Goal: Task Accomplishment & Management: Manage account settings

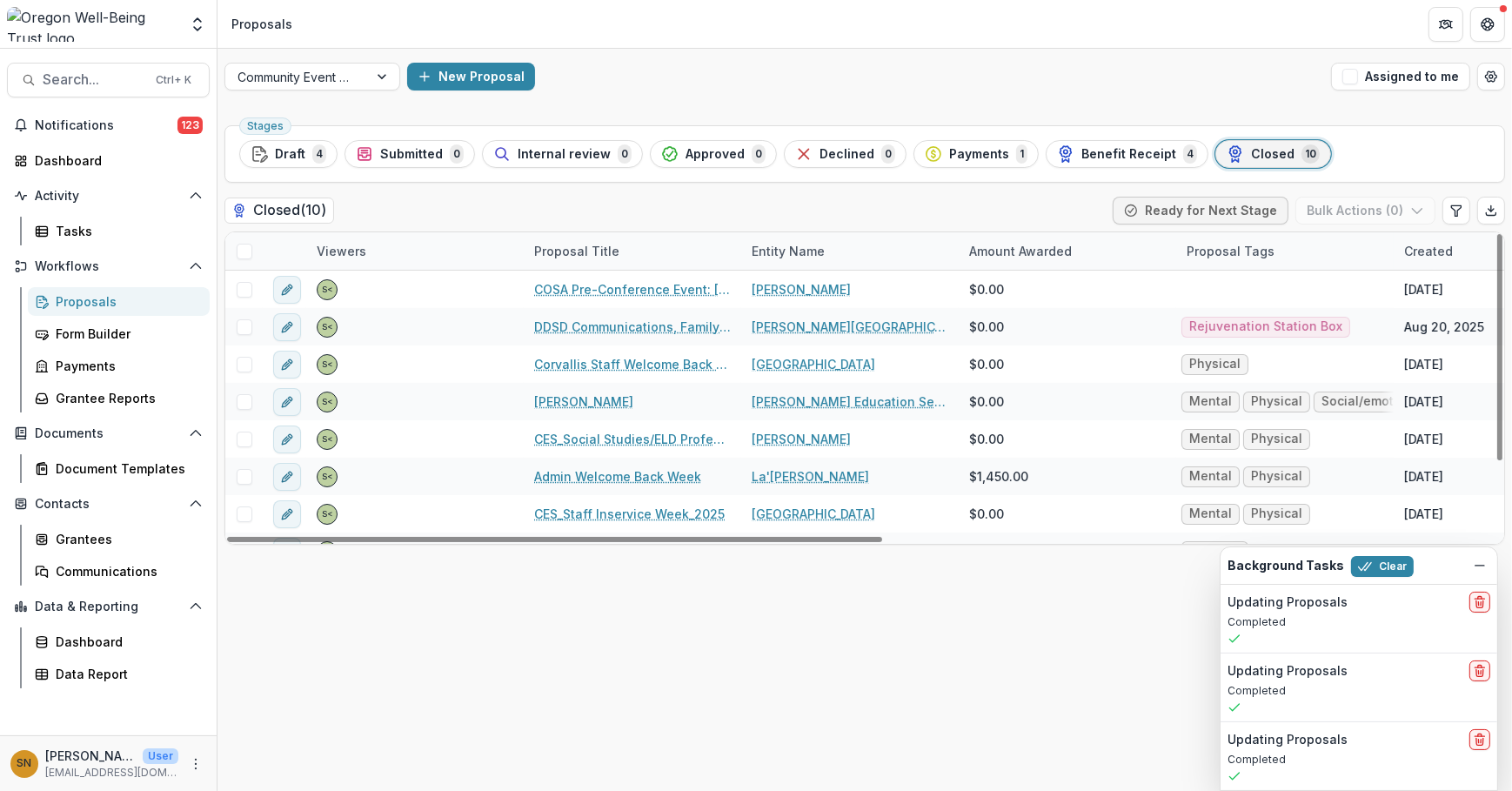
scroll to position [100, 0]
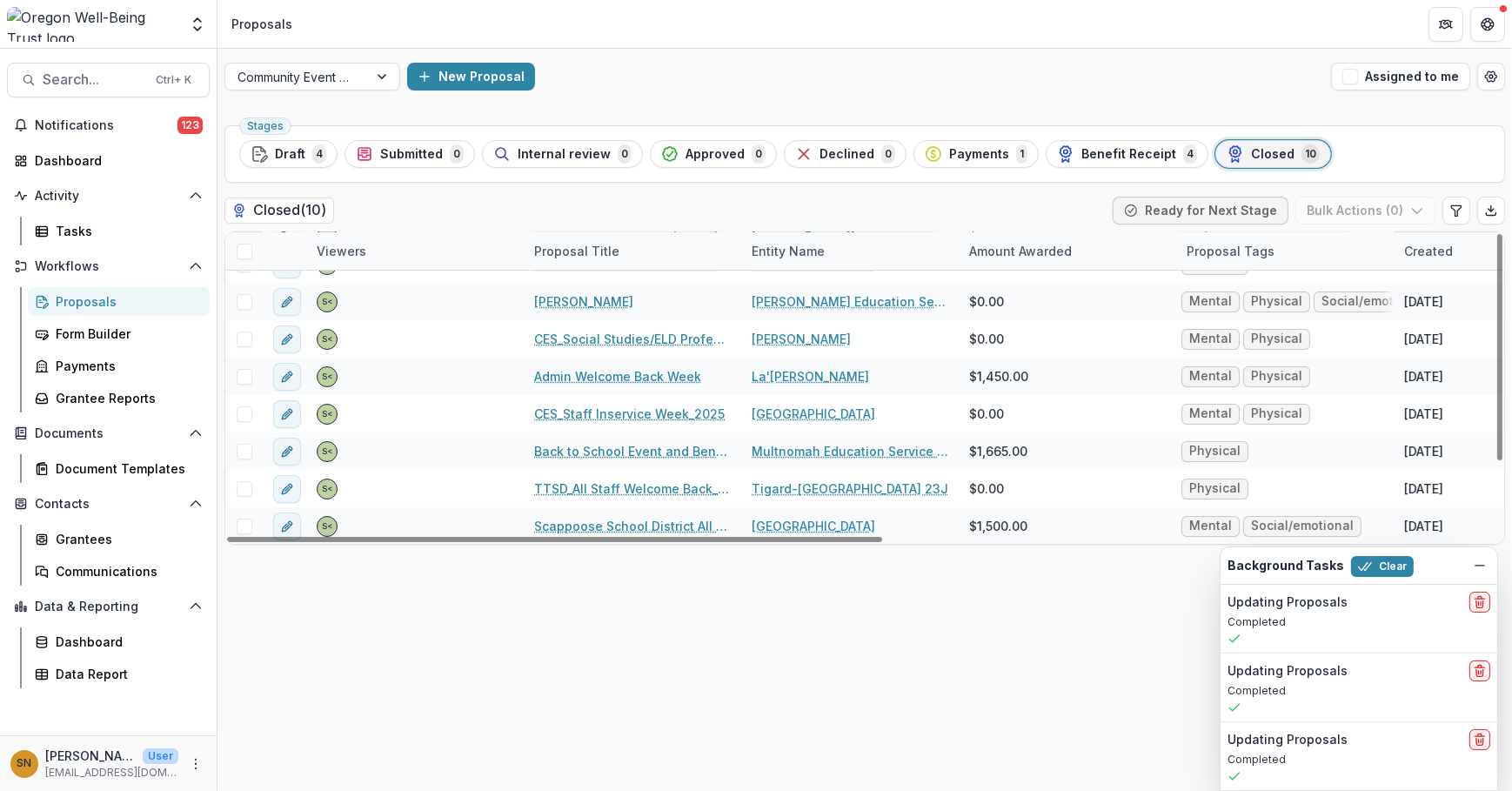
click at [1102, 173] on div "Stages Draft 4 Submitted 0 Internal review 0 Approved 0 Declined 0 Payments 1 B…" at bounding box center [865, 154] width 1280 height 58
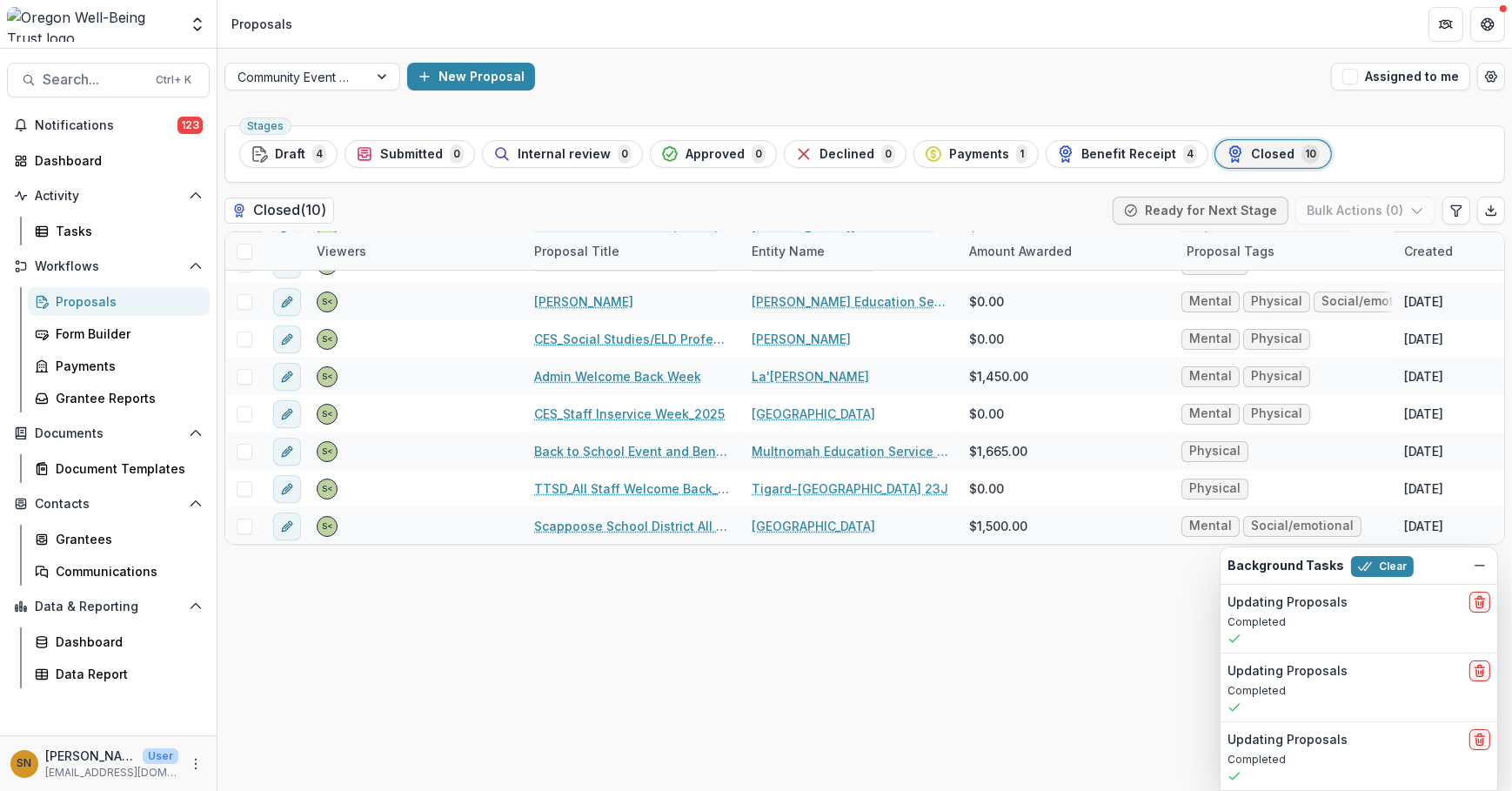
click at [1101, 162] on button "Benefit Receipt 4" at bounding box center [1127, 153] width 162 height 27
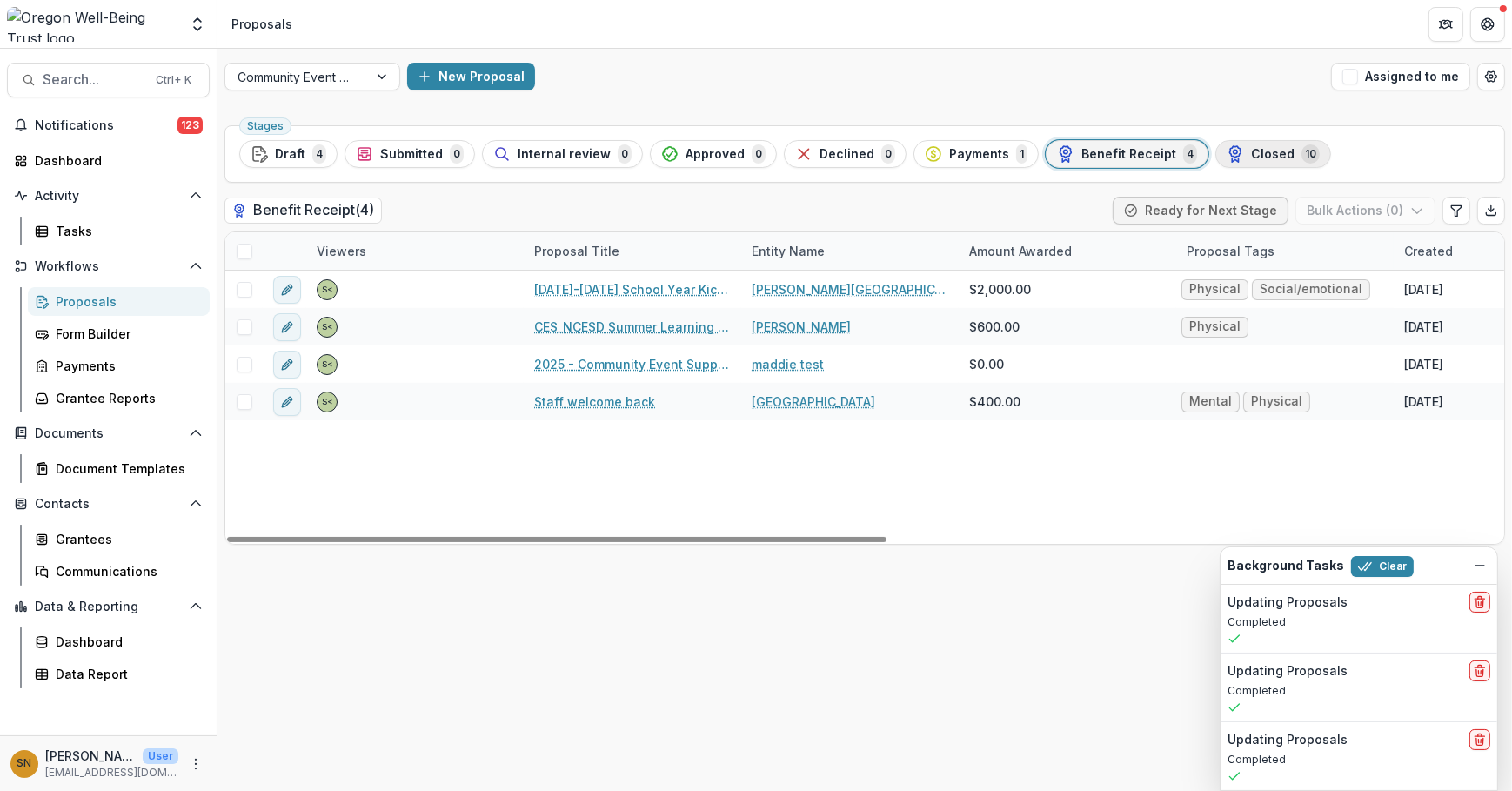
click at [1229, 140] on button "Closed 10" at bounding box center [1272, 153] width 116 height 27
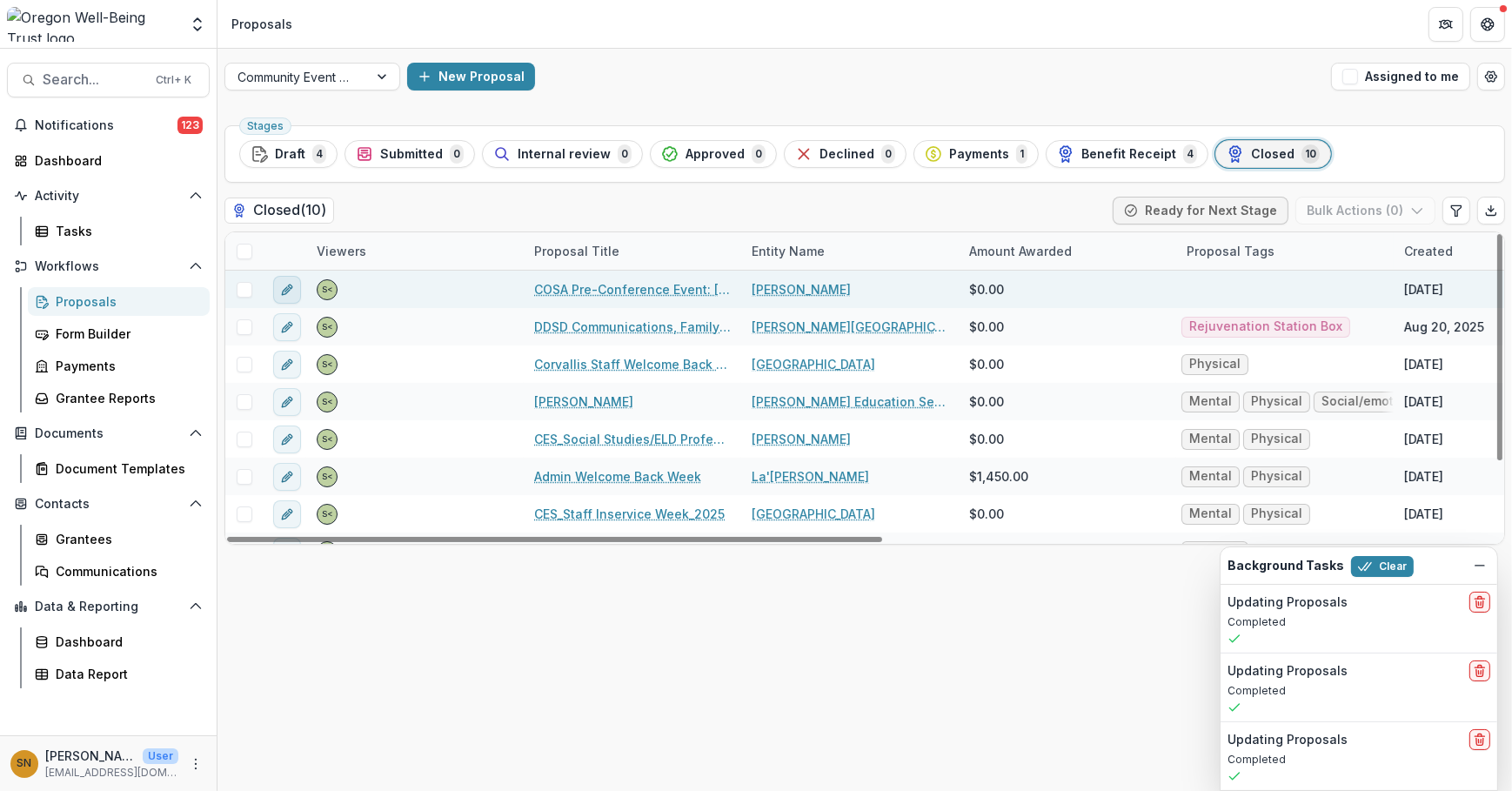
click at [285, 284] on icon "edit" at bounding box center [287, 289] width 14 height 14
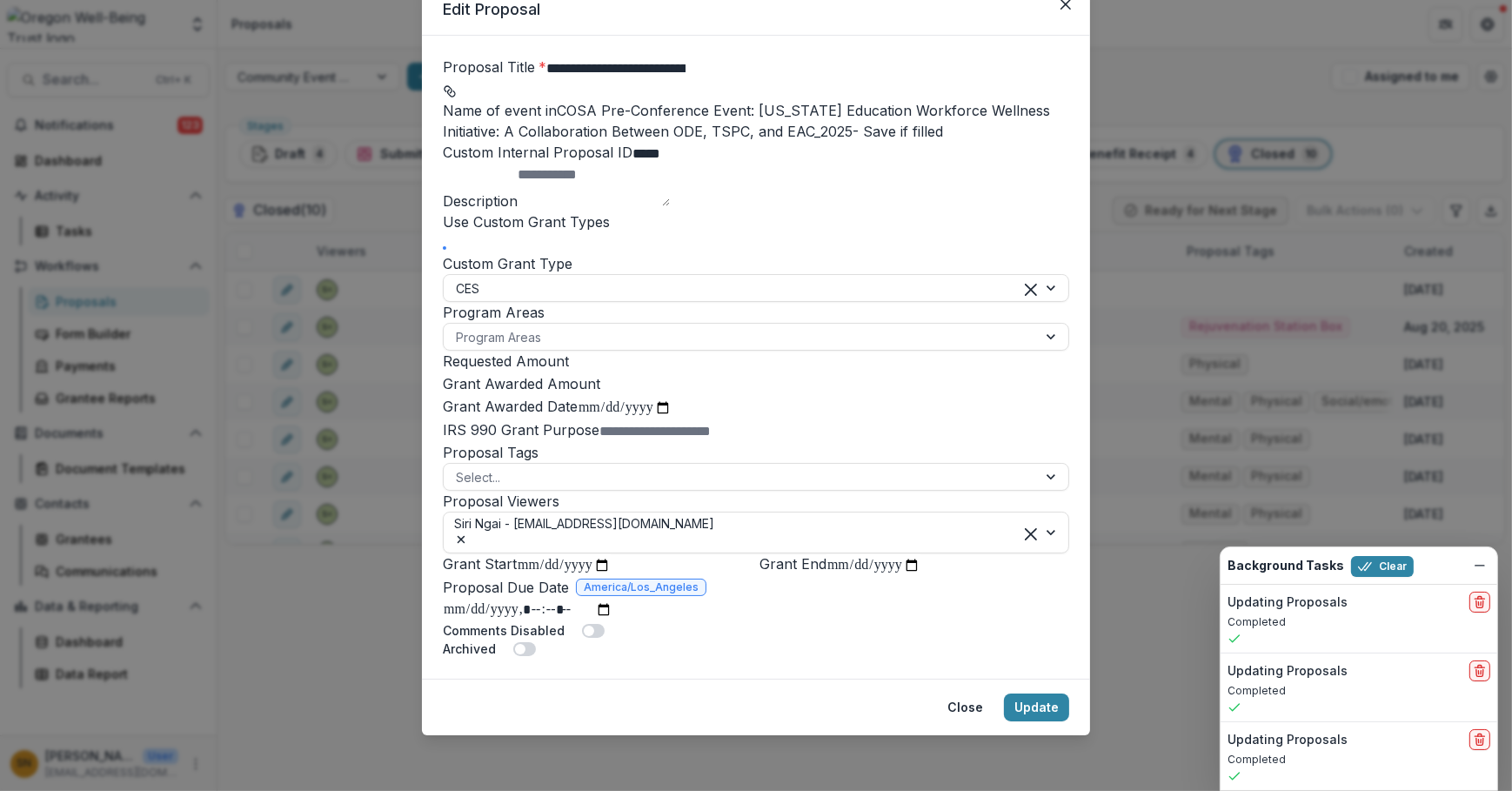
scroll to position [158, 0]
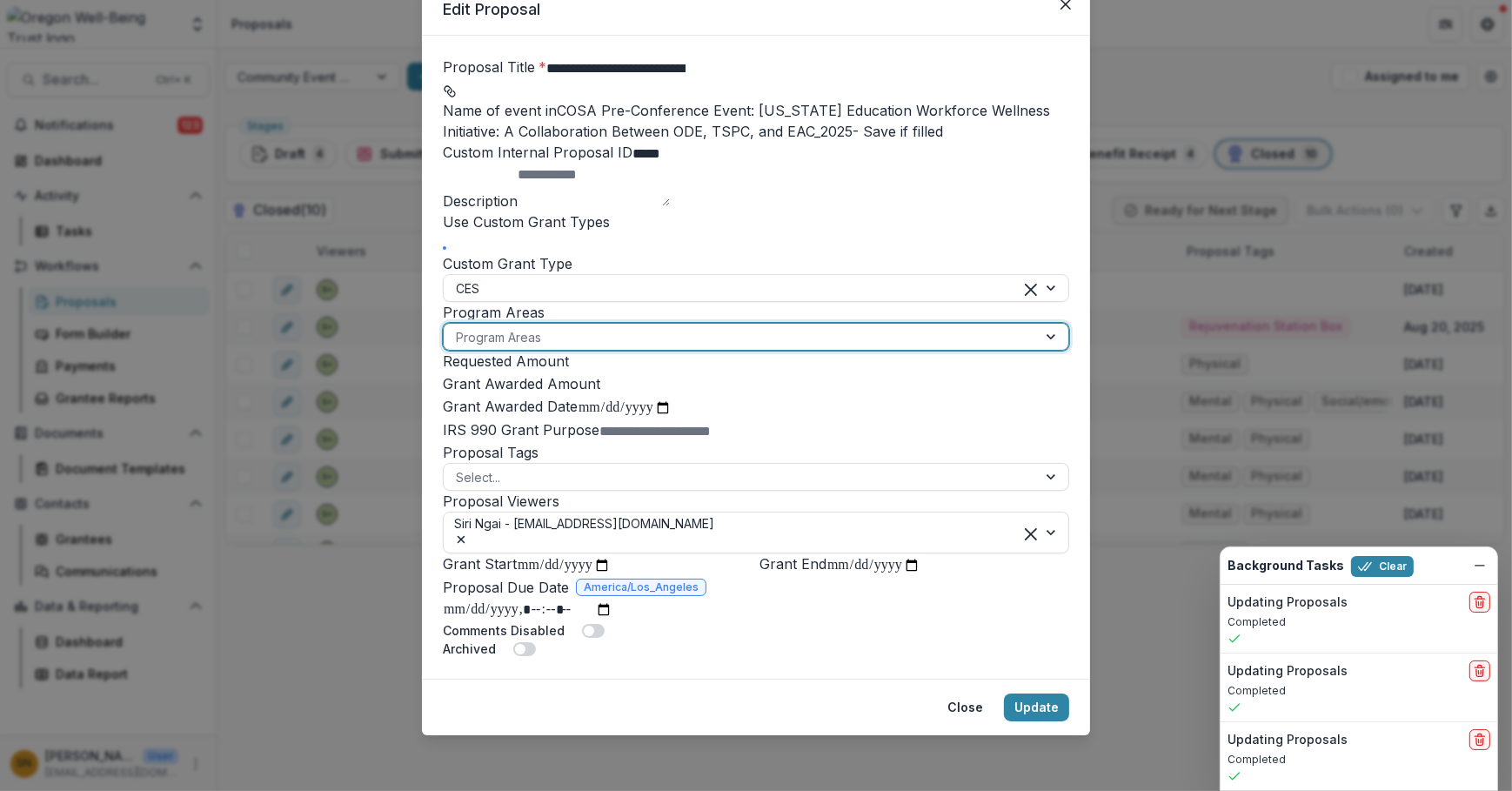
click at [620, 348] on div at bounding box center [740, 337] width 569 height 22
drag, startPoint x: 611, startPoint y: 480, endPoint x: 650, endPoint y: 478, distance: 39.1
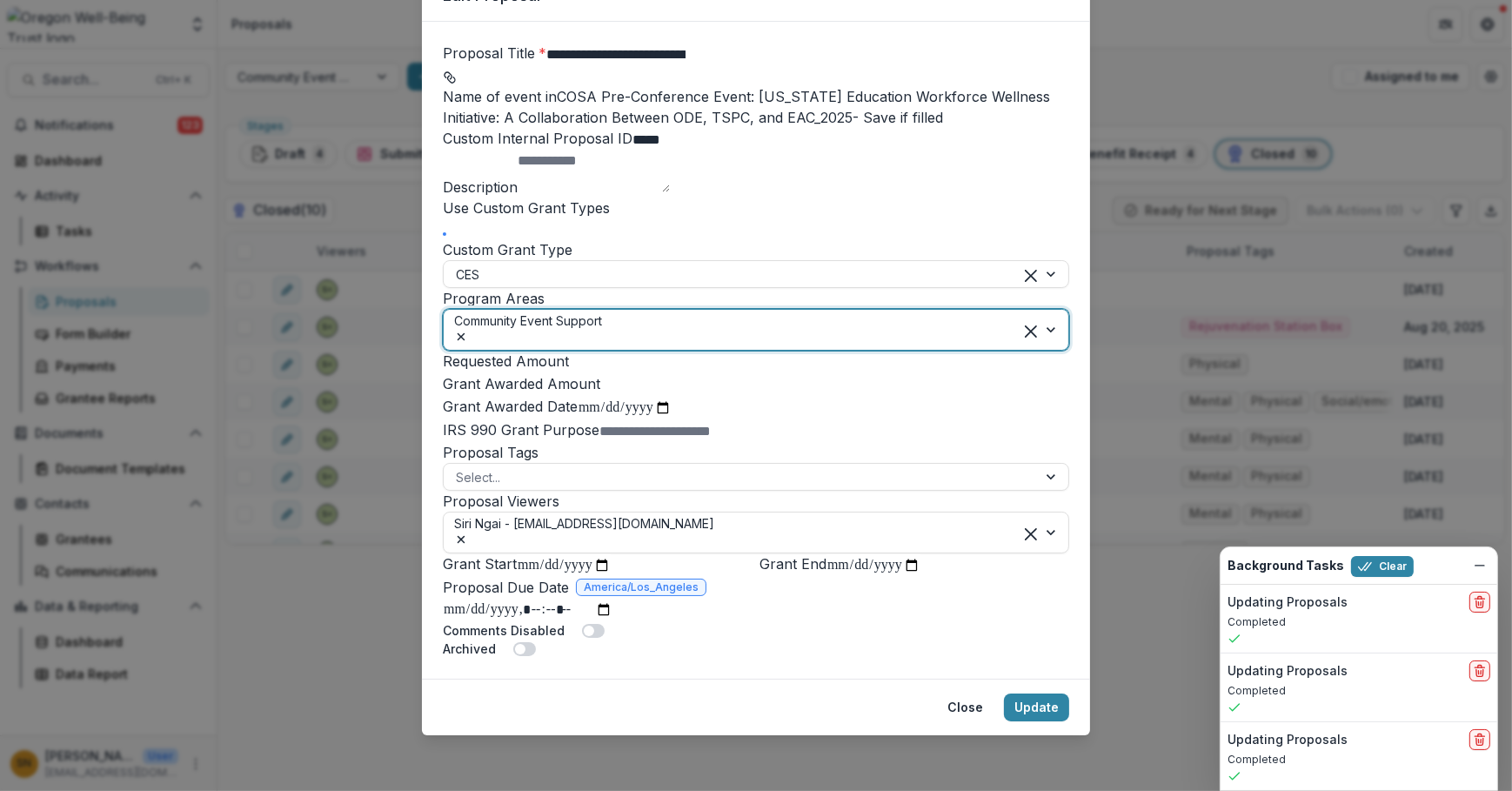
scroll to position [395, 0]
click at [515, 466] on div at bounding box center [740, 477] width 569 height 22
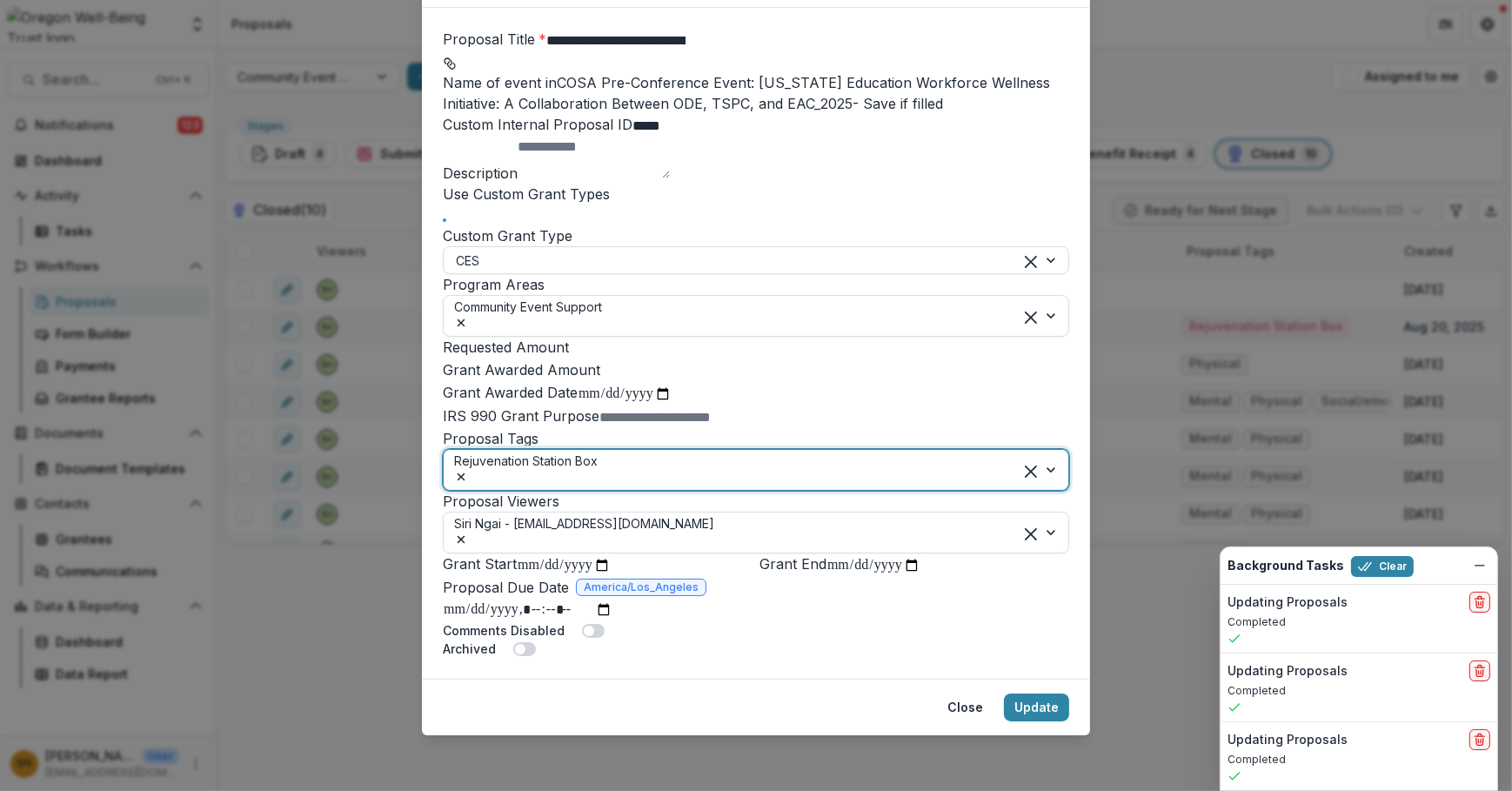
drag, startPoint x: 1053, startPoint y: 759, endPoint x: 1134, endPoint y: 742, distance: 82.8
click at [1055, 721] on button "Update" at bounding box center [1035, 706] width 65 height 27
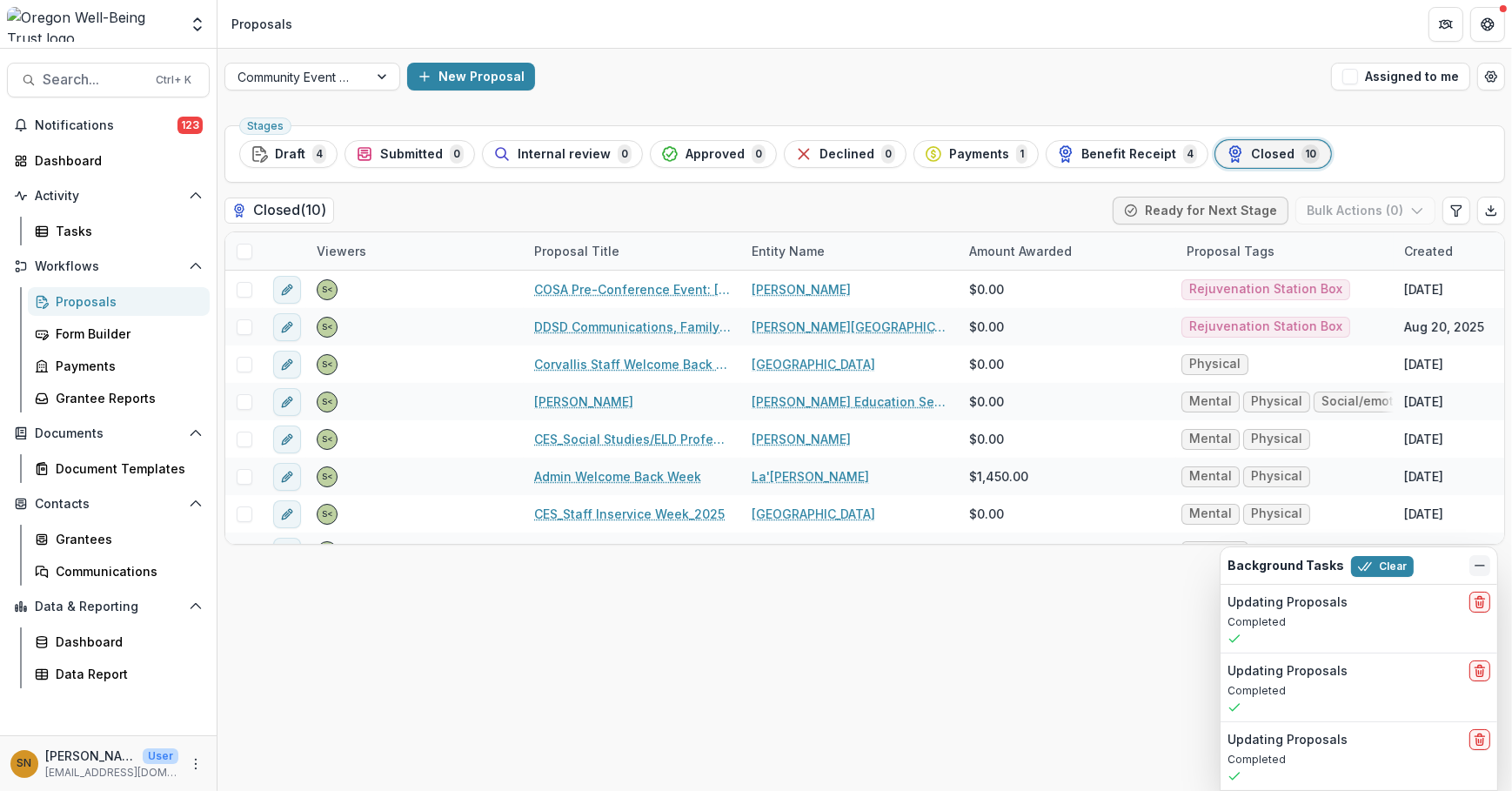
click at [1478, 559] on icon "Dismiss" at bounding box center [1479, 565] width 14 height 14
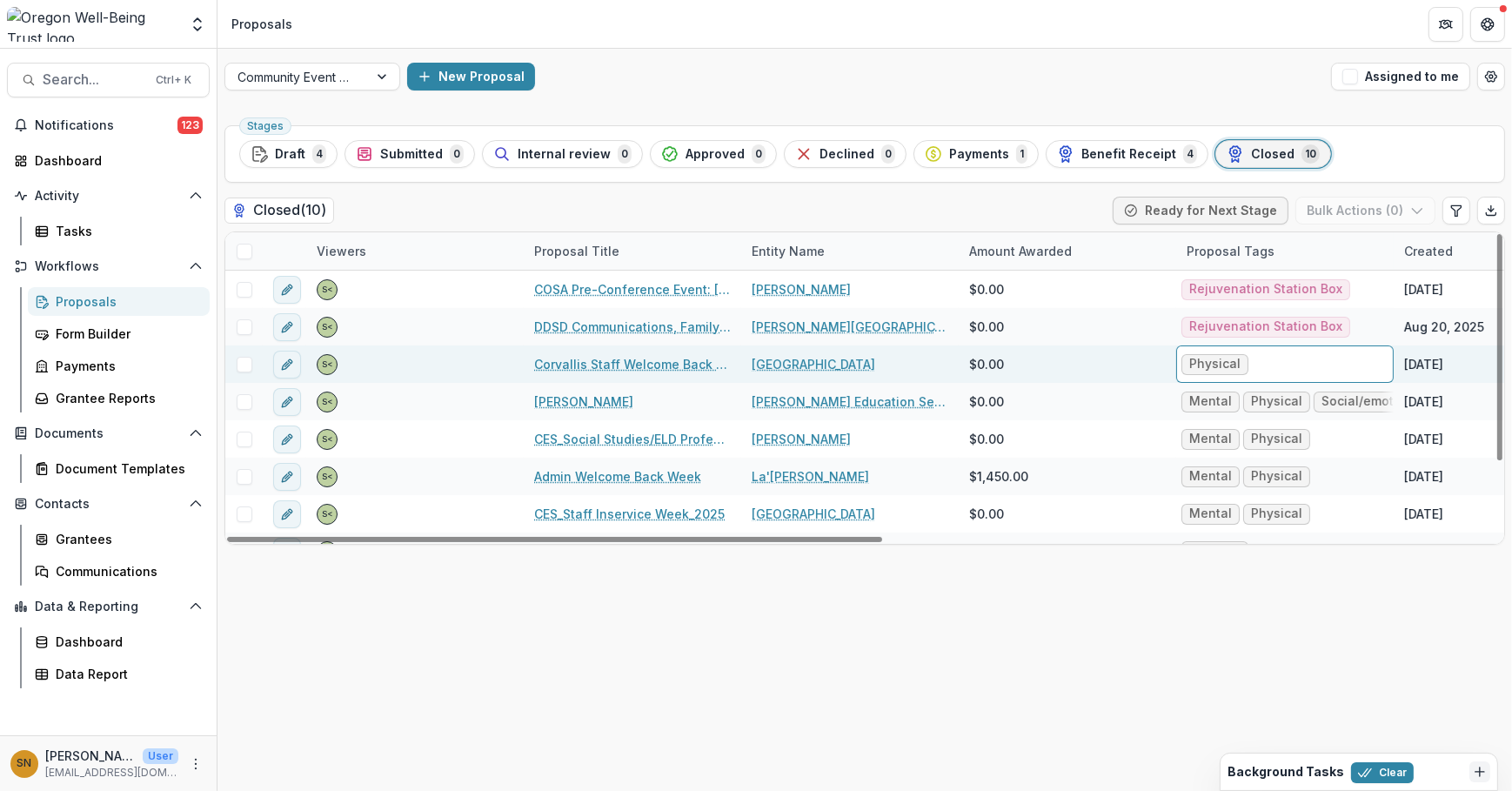
click at [1230, 371] on span "Physical" at bounding box center [1214, 364] width 67 height 21
drag, startPoint x: 1237, startPoint y: 360, endPoint x: 1293, endPoint y: 359, distance: 56.0
click at [1238, 359] on span "Physical" at bounding box center [1214, 364] width 67 height 21
click at [1298, 359] on div "Physical" at bounding box center [1285, 364] width 217 height 38
click at [1269, 361] on div "Physical" at bounding box center [1285, 364] width 217 height 38
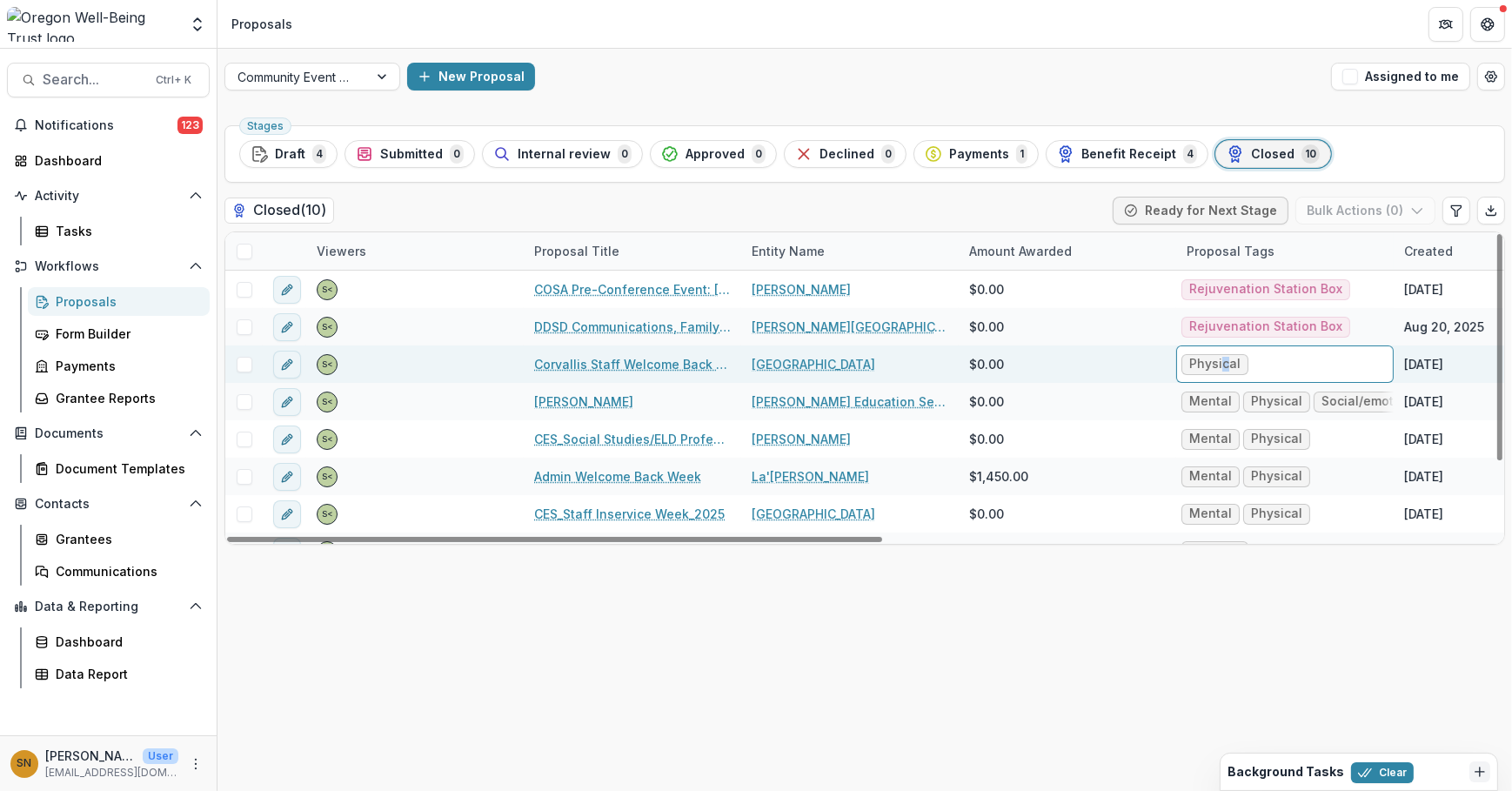
click at [1218, 364] on span "Physical" at bounding box center [1215, 364] width 51 height 15
drag, startPoint x: 1218, startPoint y: 364, endPoint x: 1287, endPoint y: 363, distance: 69.0
click at [1287, 363] on div "Physical" at bounding box center [1285, 364] width 217 height 38
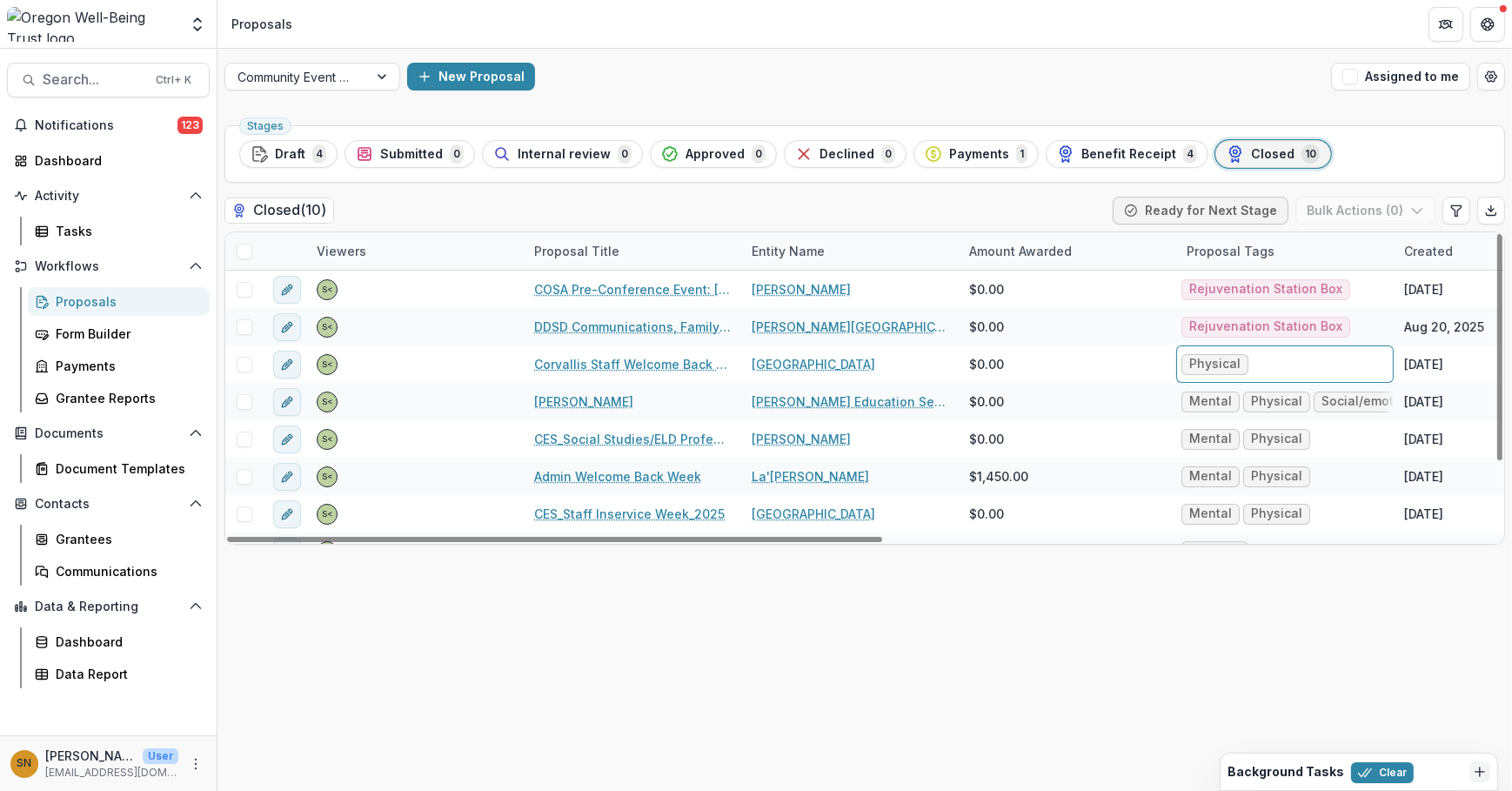
drag, startPoint x: 1287, startPoint y: 363, endPoint x: 1129, endPoint y: 601, distance: 285.7
click at [1127, 601] on div "Stages Draft 4 Submitted 0 Internal review 0 Approved 0 Declined 0 Payments 1 B…" at bounding box center [864, 454] width 1294 height 672
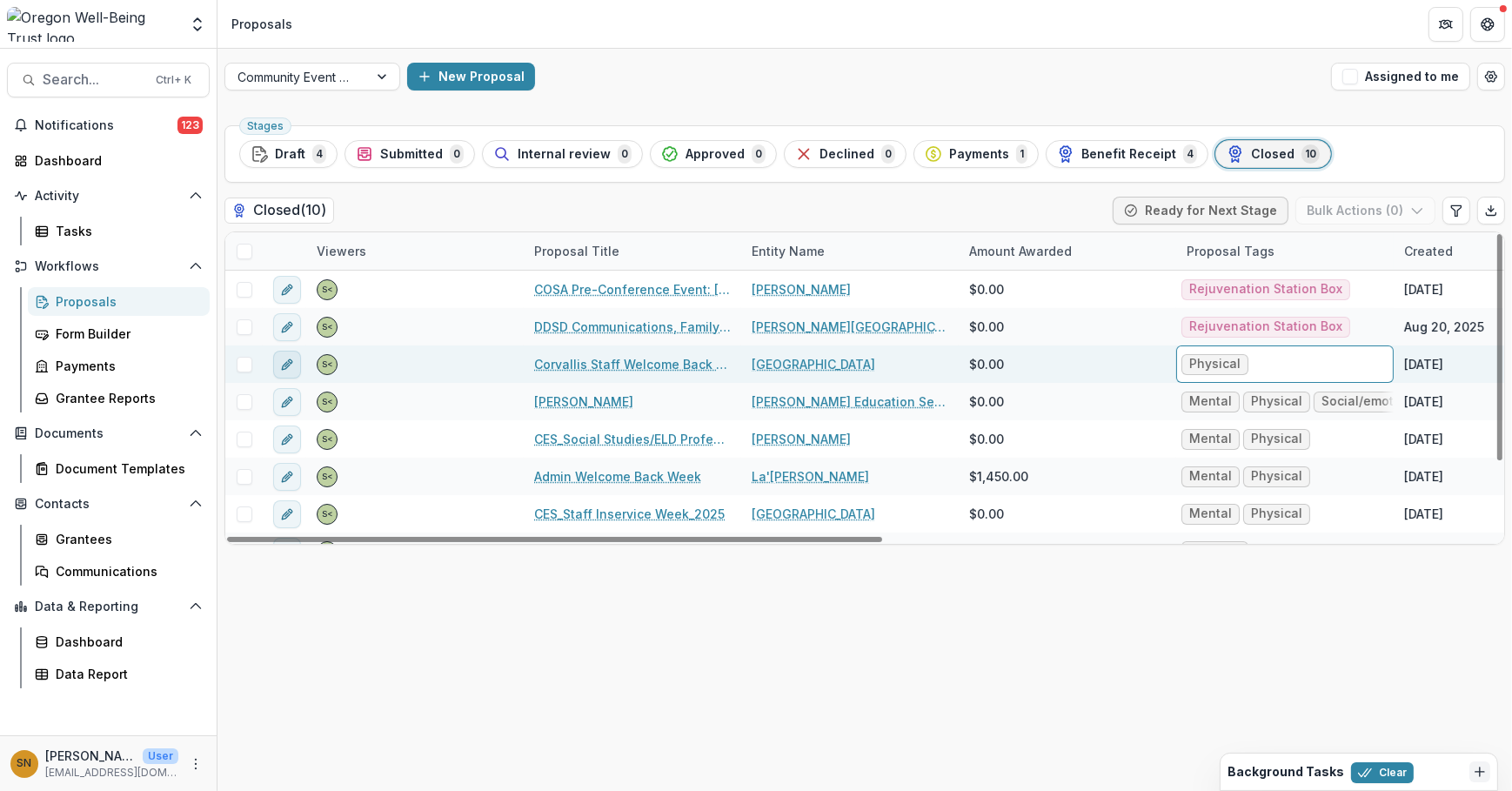
click at [290, 369] on icon "edit" at bounding box center [287, 364] width 14 height 14
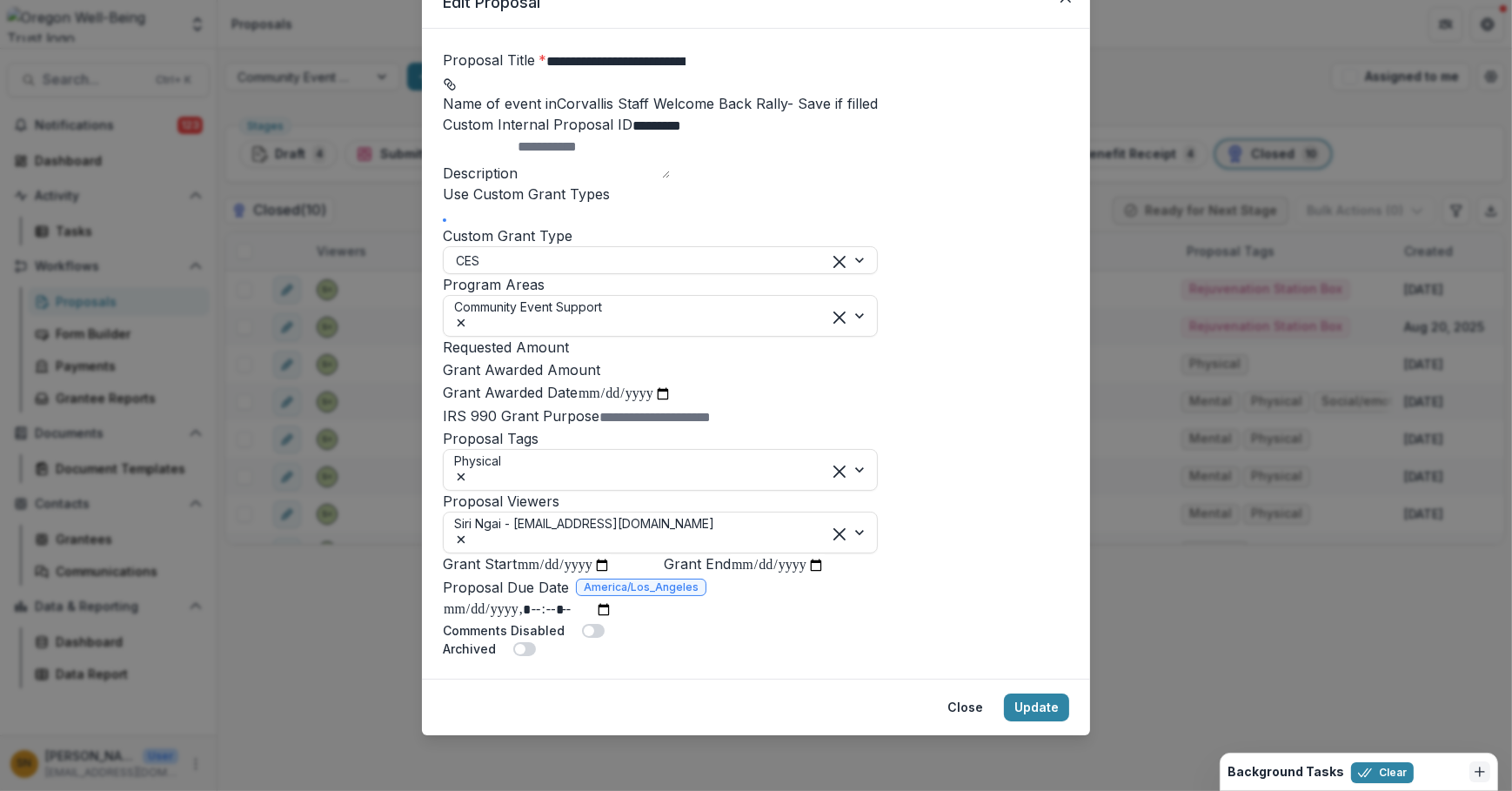
scroll to position [237, 0]
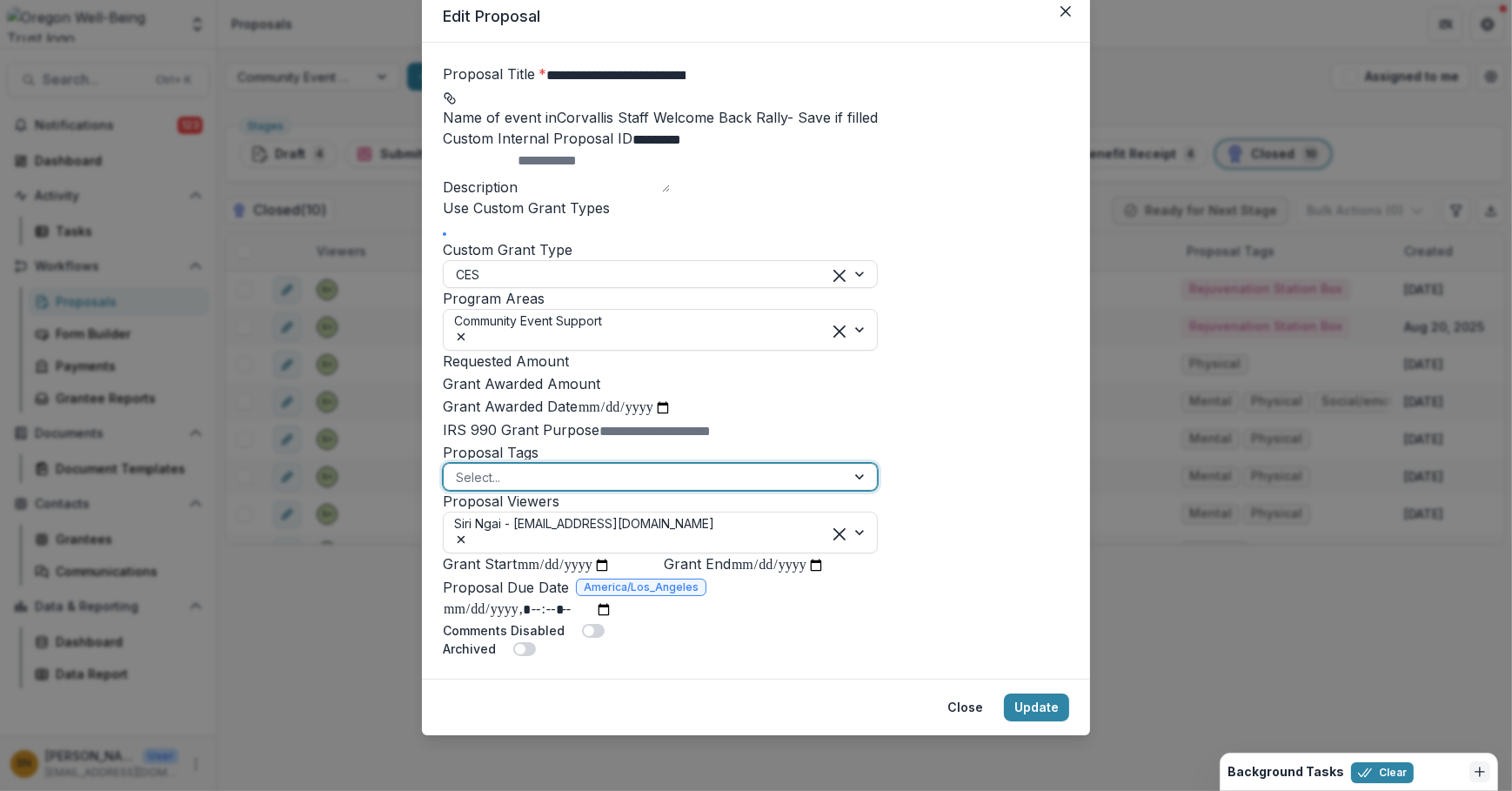
click at [791, 488] on div at bounding box center [645, 477] width 378 height 22
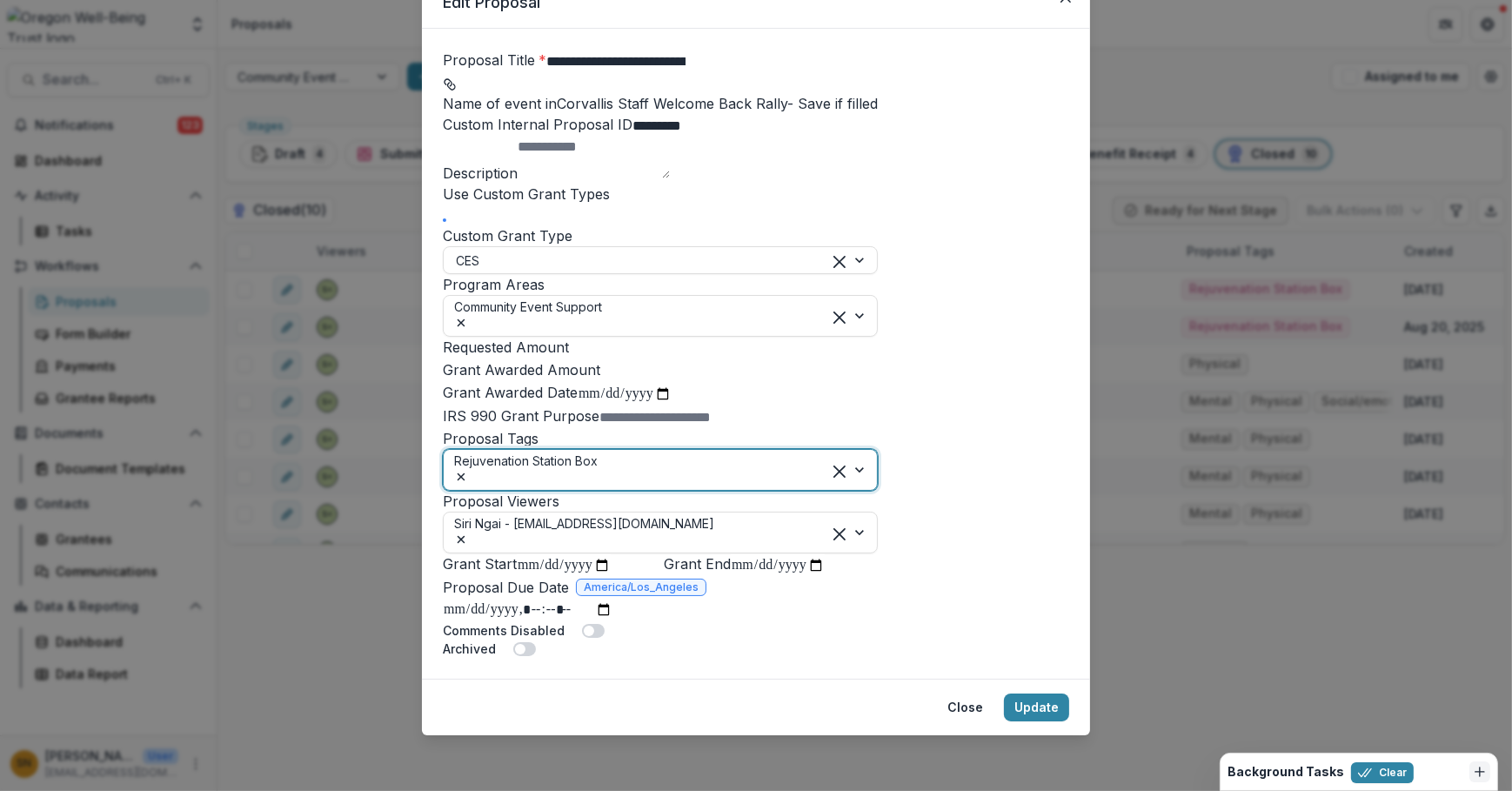
scroll to position [424, 0]
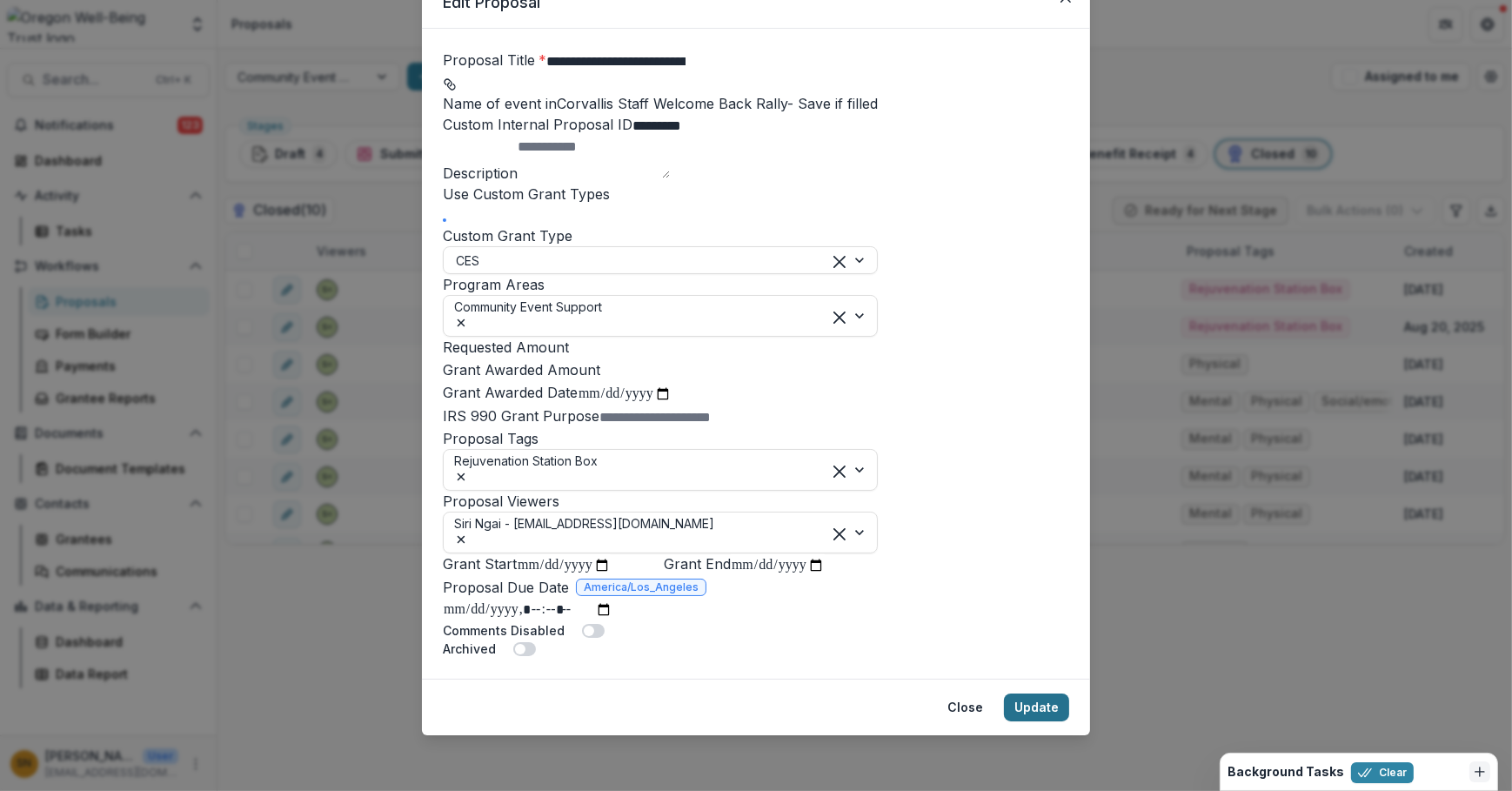
click at [1043, 698] on button "Update" at bounding box center [1035, 706] width 65 height 27
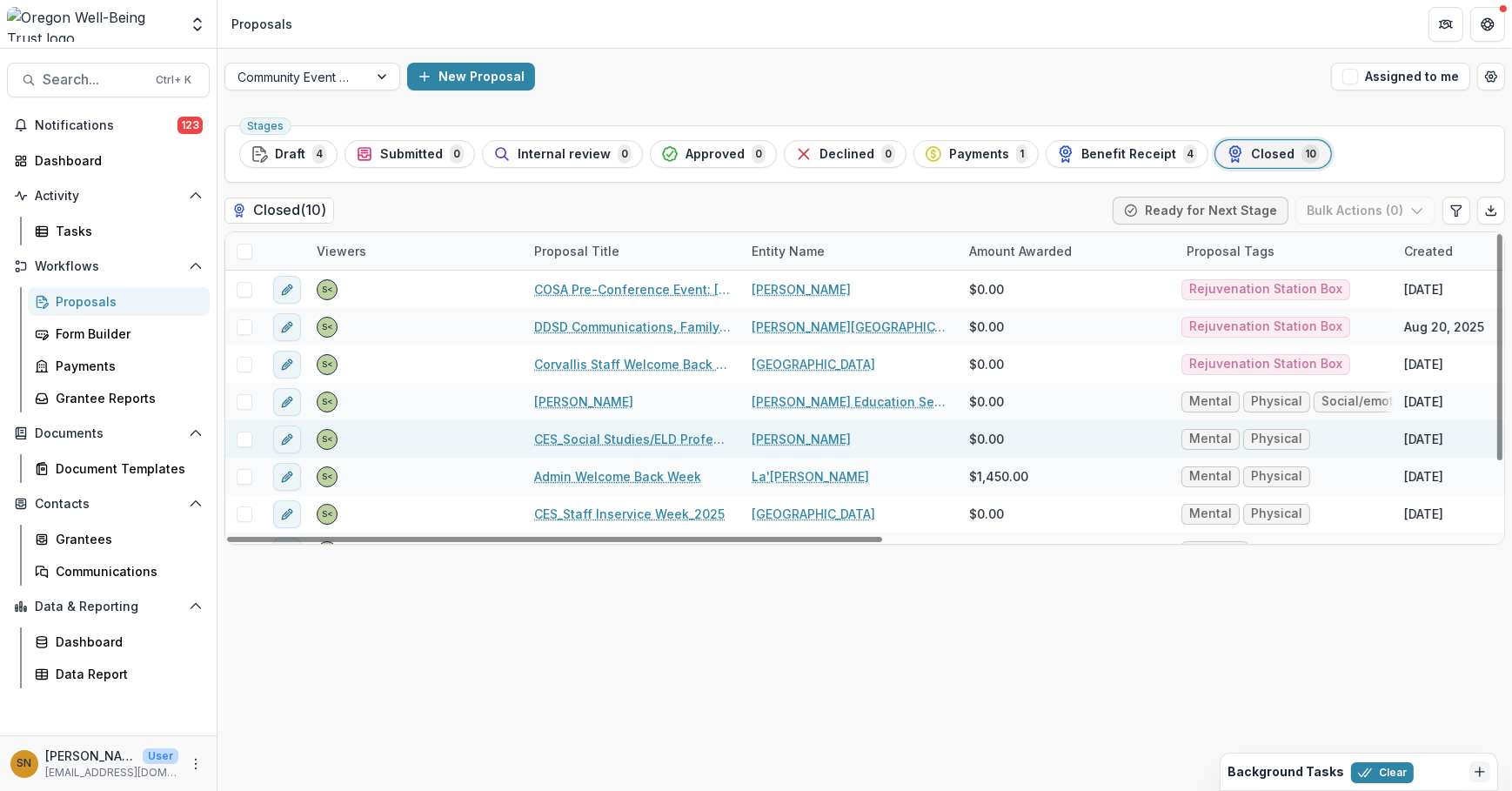
click at [909, 438] on div "[PERSON_NAME]" at bounding box center [849, 439] width 217 height 38
click at [926, 452] on div "[PERSON_NAME]" at bounding box center [849, 439] width 217 height 38
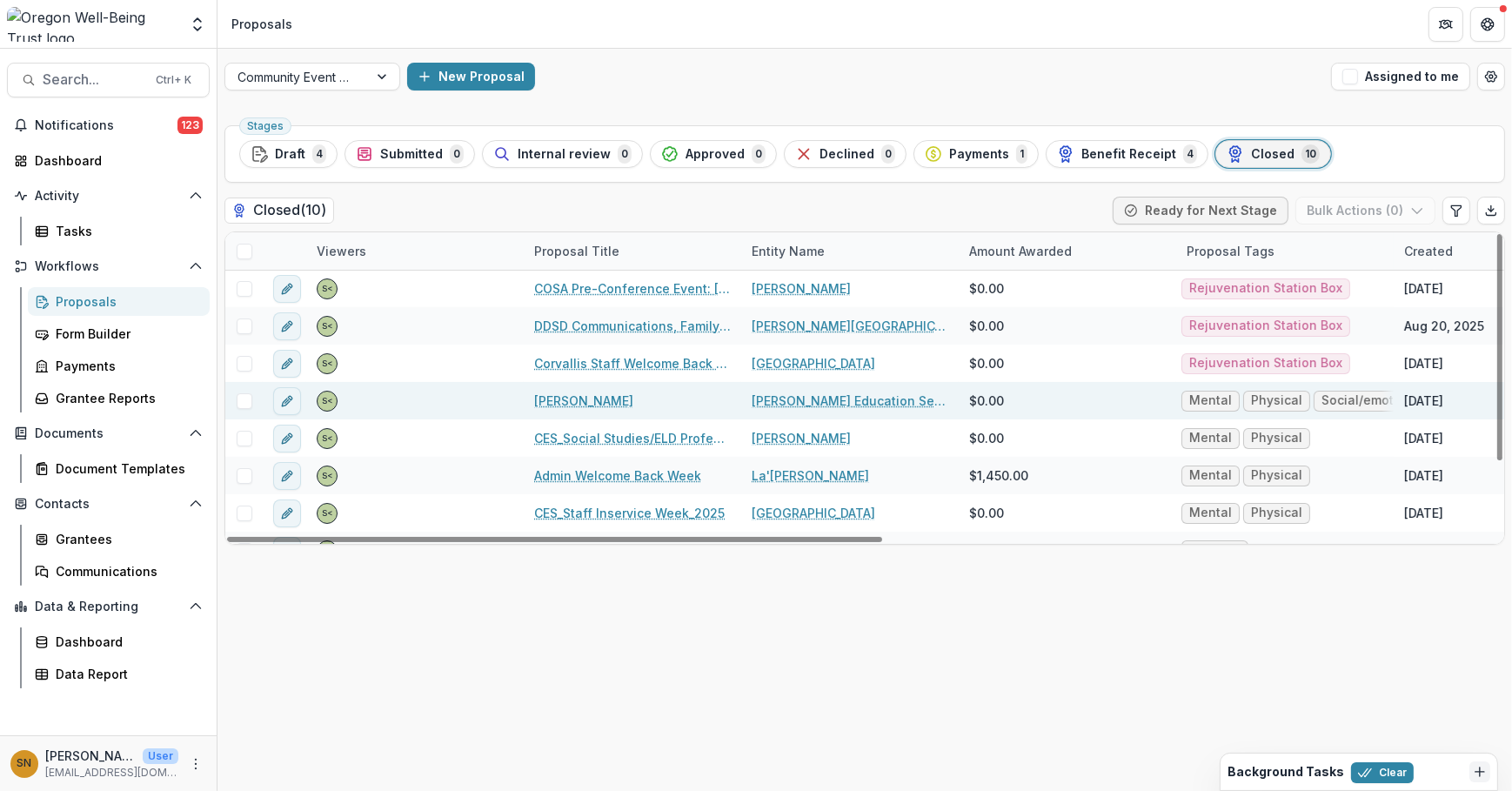
scroll to position [0, 0]
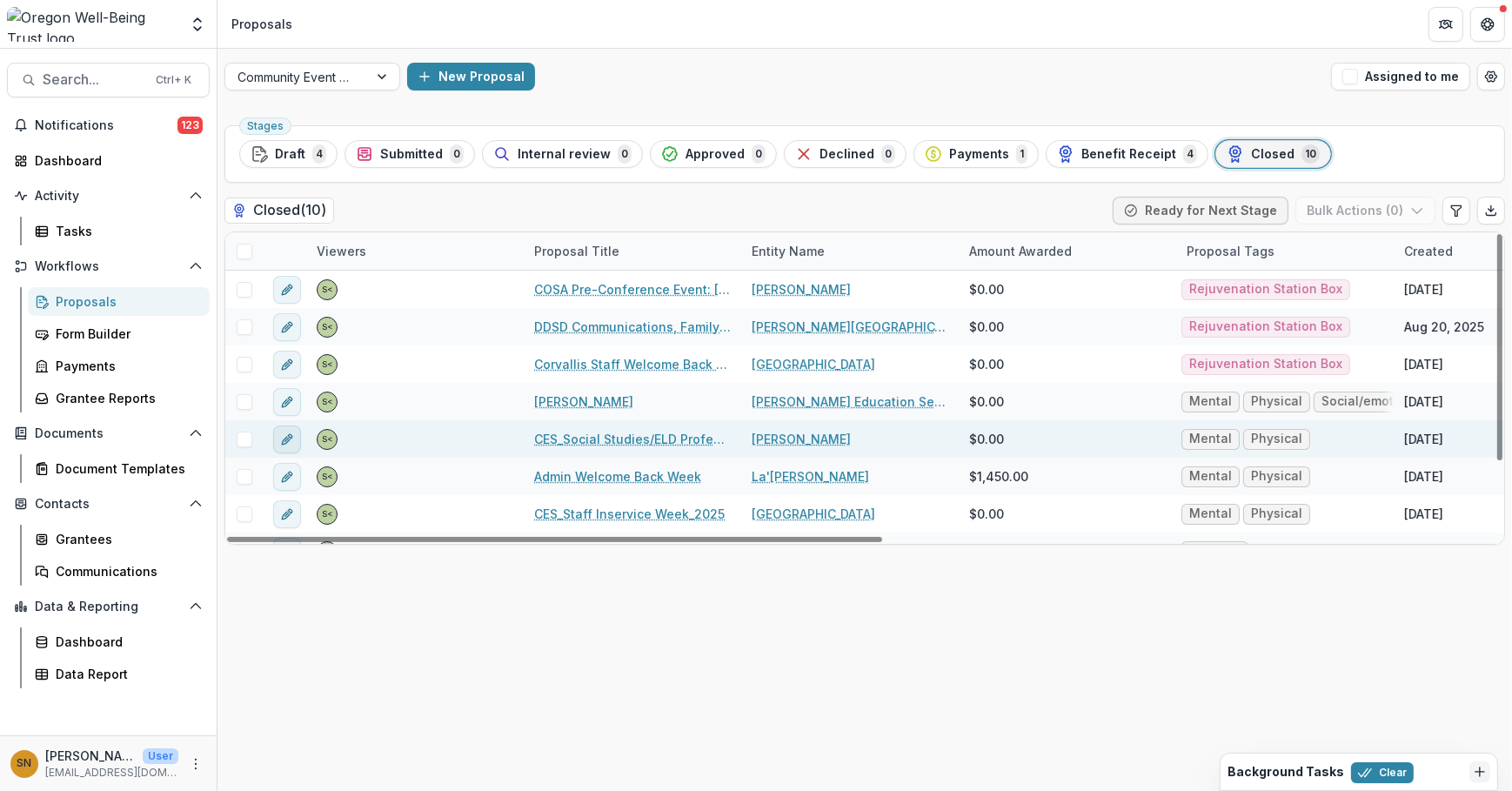
click at [294, 436] on button "edit" at bounding box center [286, 439] width 27 height 27
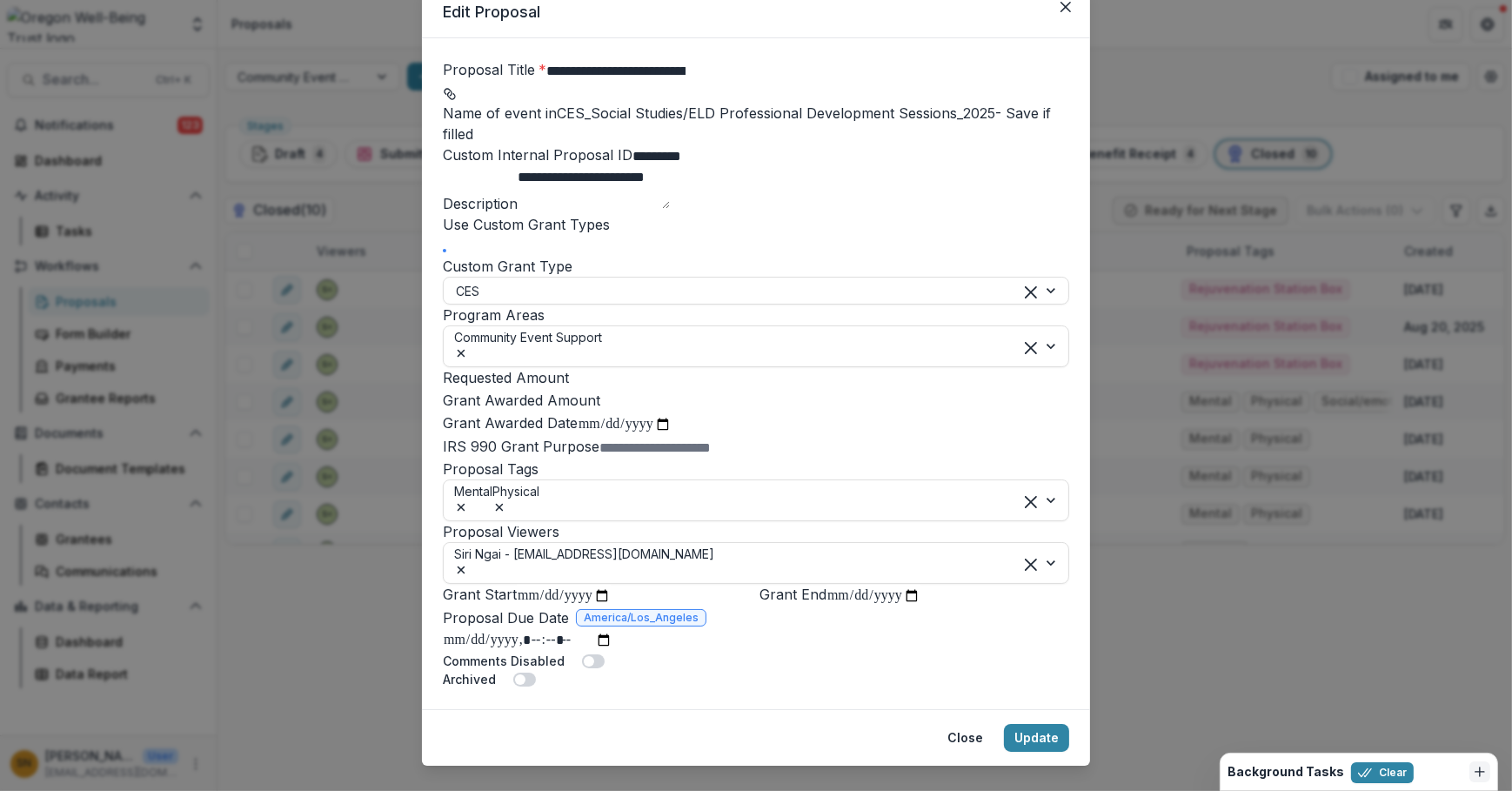
scroll to position [158, 0]
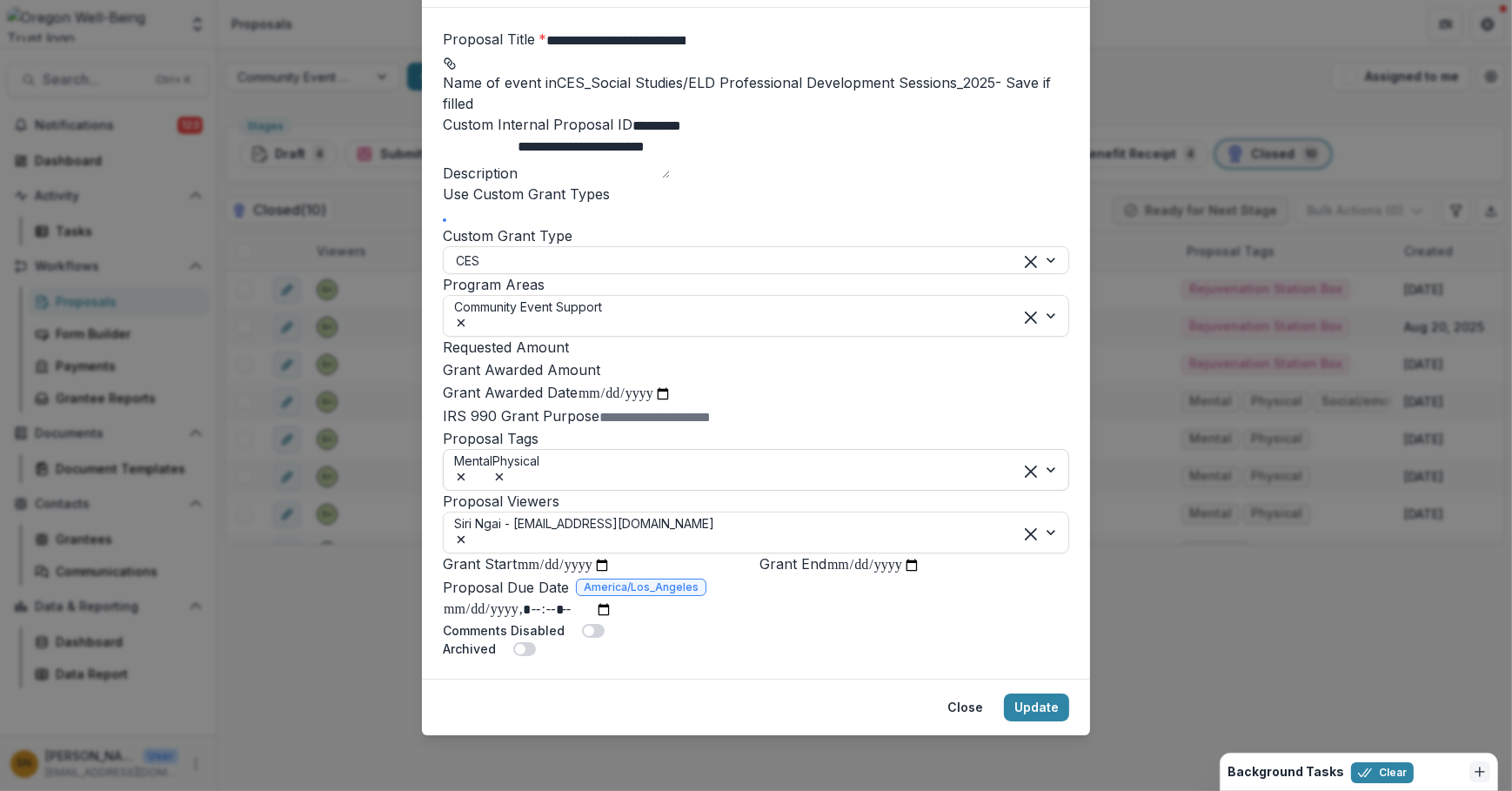
click at [504, 481] on icon "Remove Physical" at bounding box center [499, 477] width 8 height 8
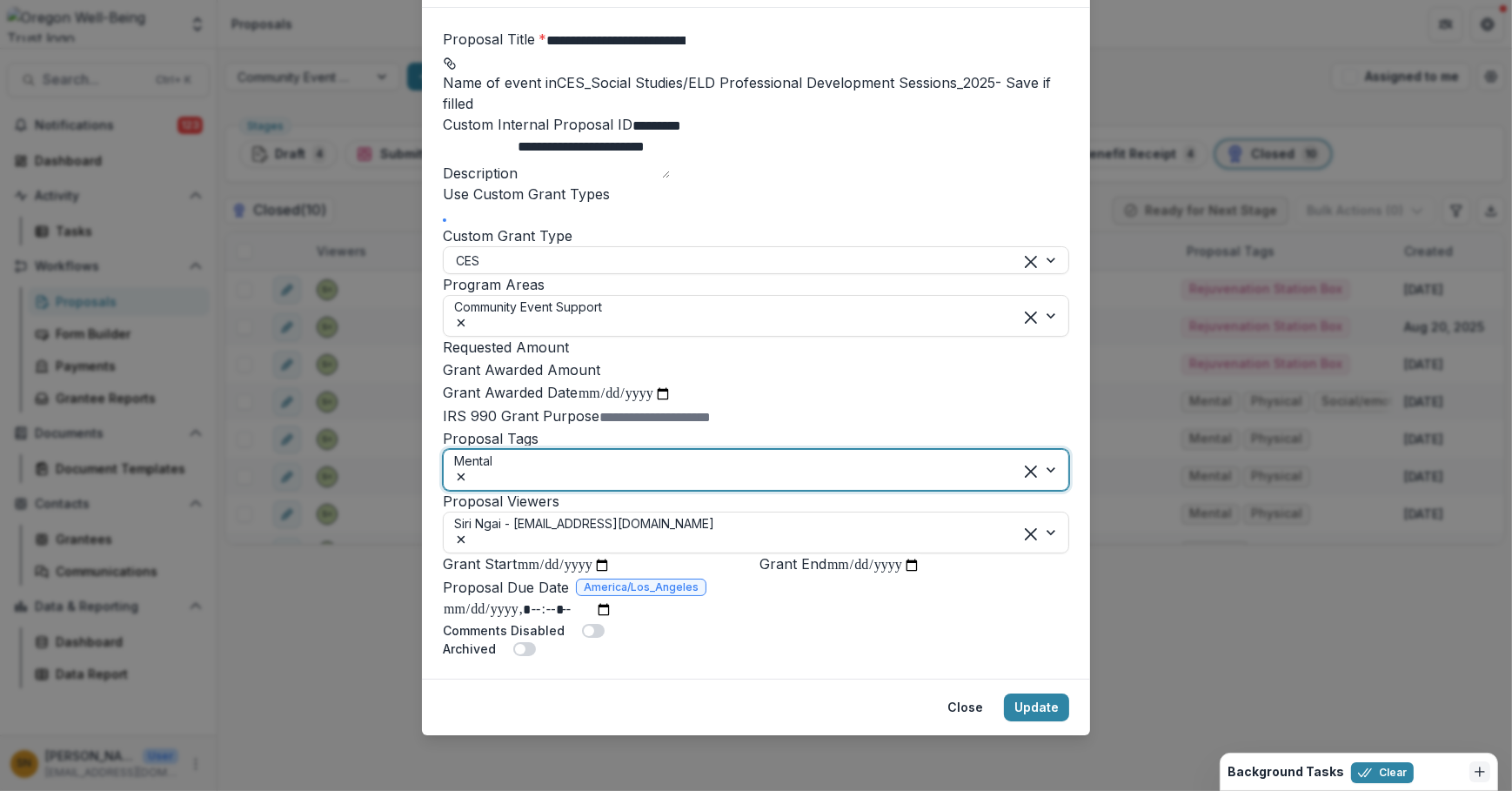
click at [468, 483] on icon "Remove Mental" at bounding box center [461, 477] width 14 height 14
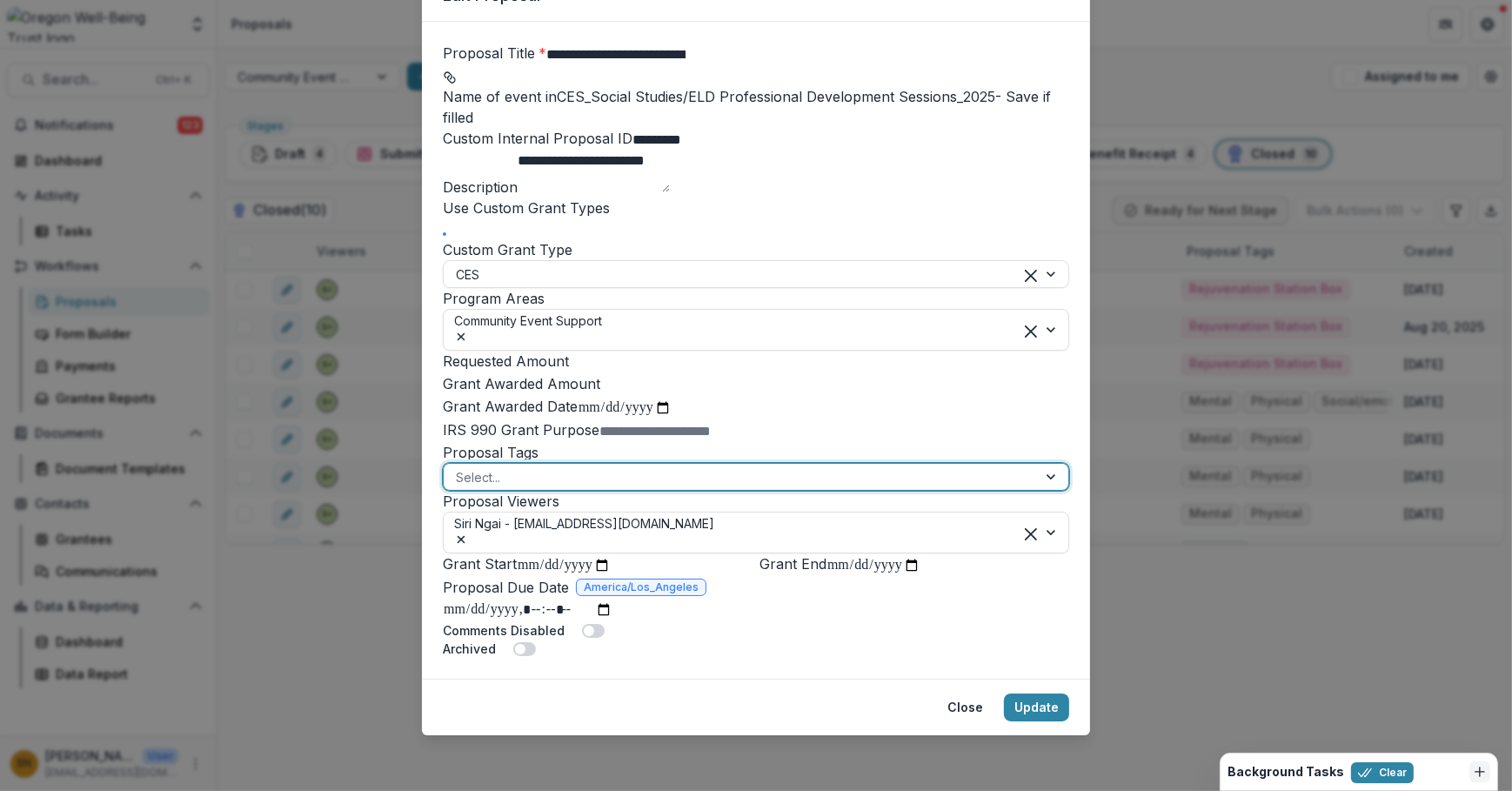
click at [561, 488] on div at bounding box center [740, 477] width 569 height 22
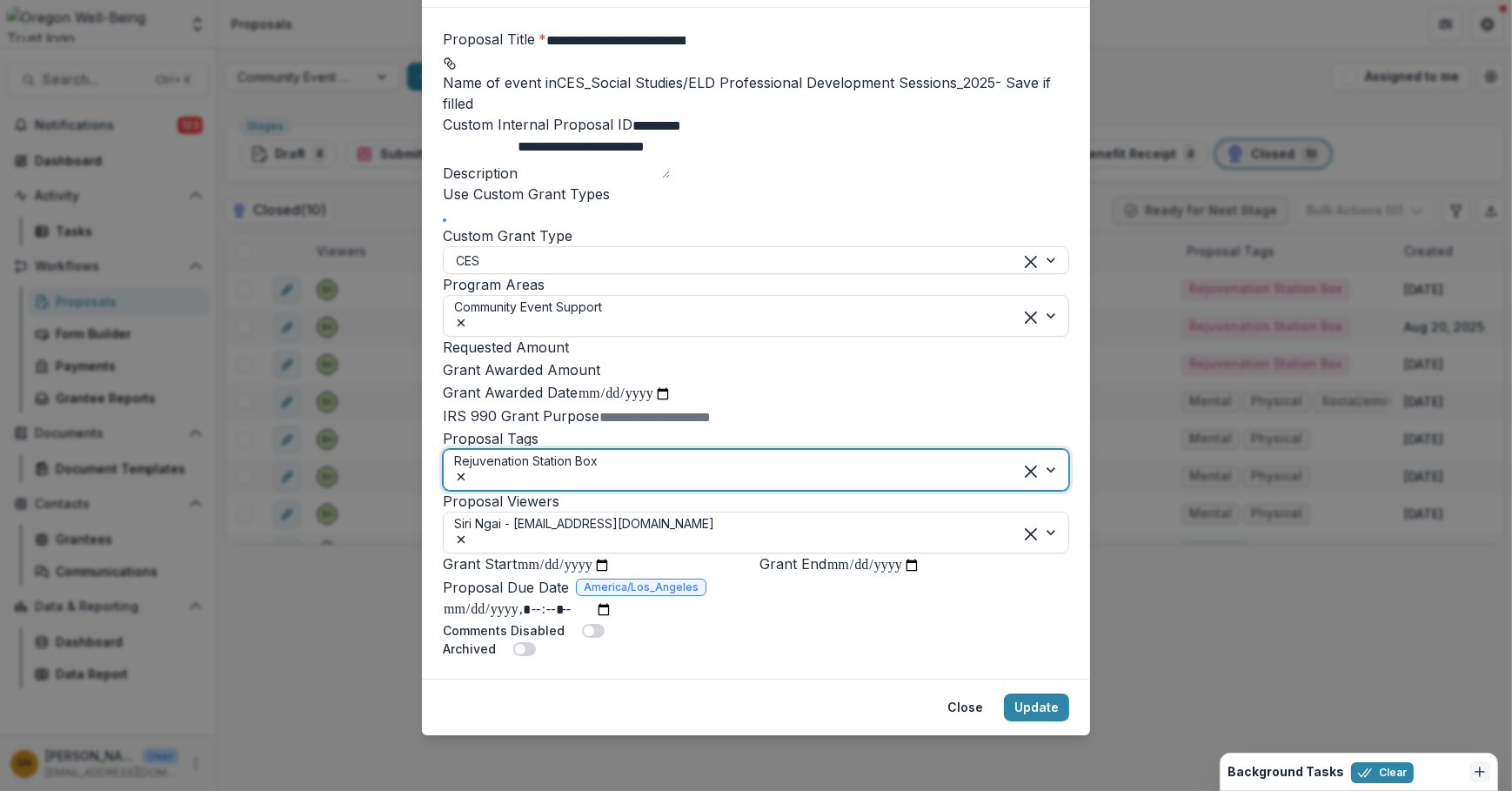
scroll to position [395, 0]
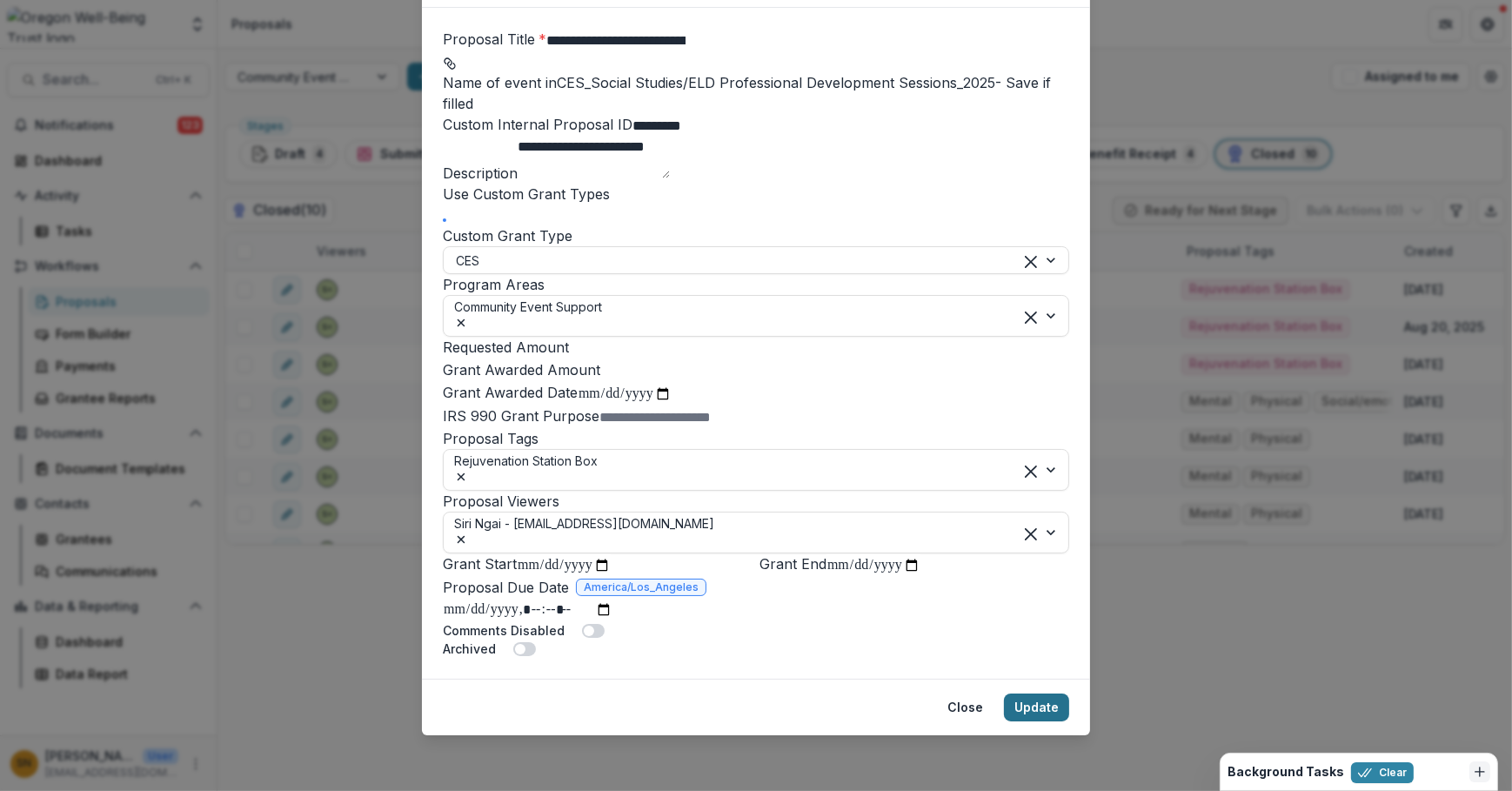
click at [1062, 721] on button "Update" at bounding box center [1035, 706] width 65 height 27
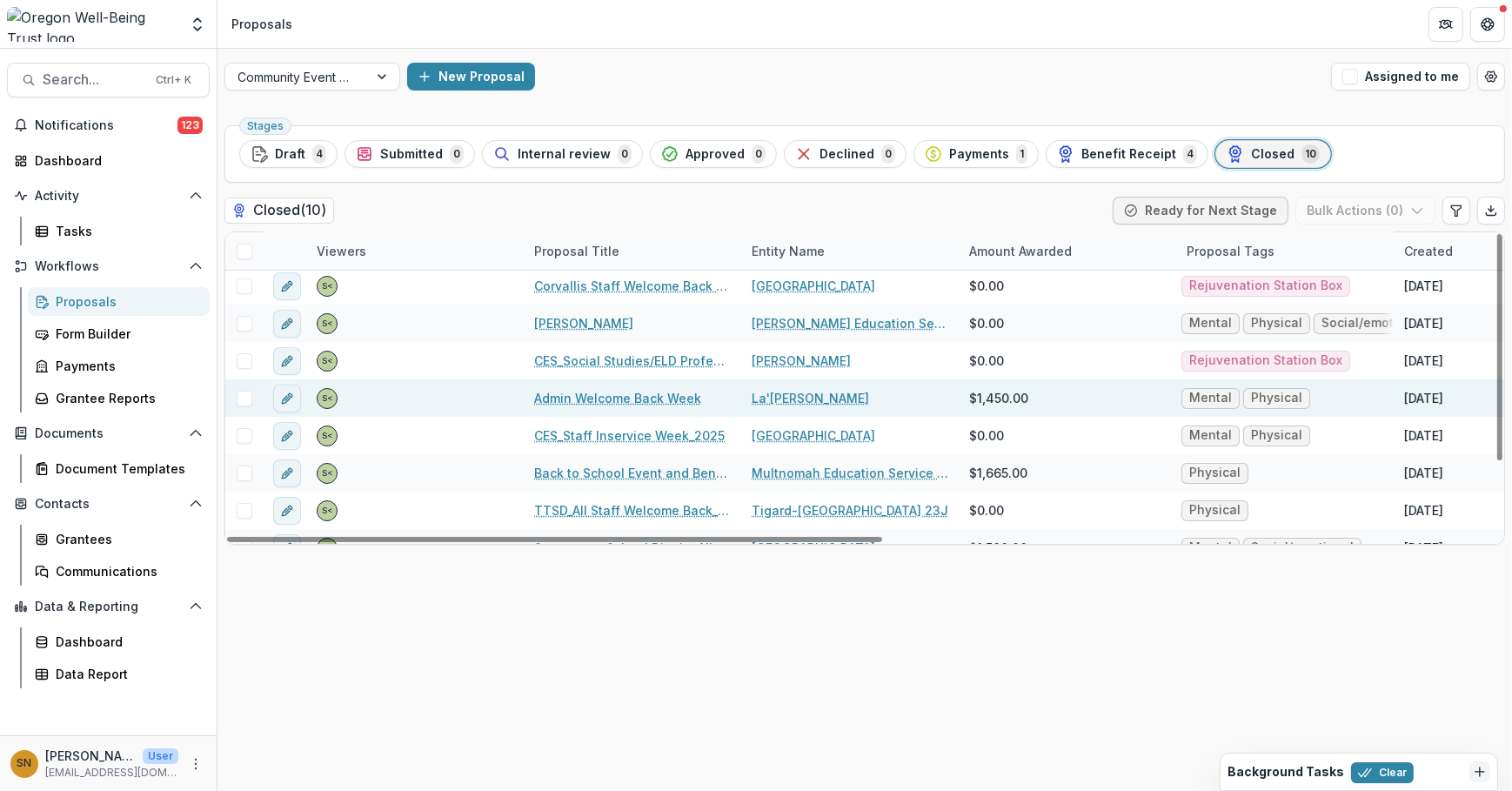
scroll to position [100, 0]
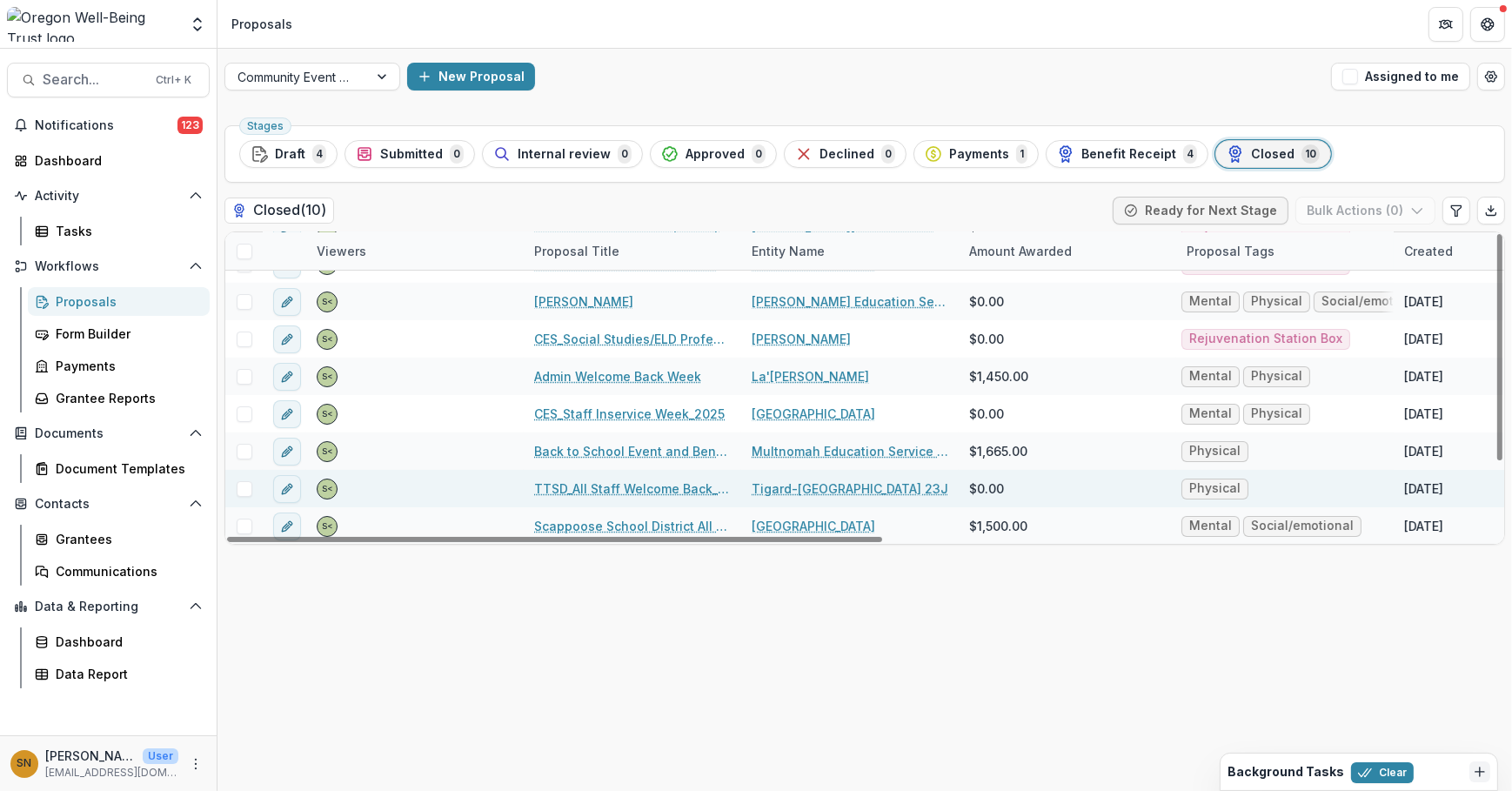
click at [630, 483] on link "TTSD_All Staff Welcome Back_2025" at bounding box center [632, 488] width 196 height 18
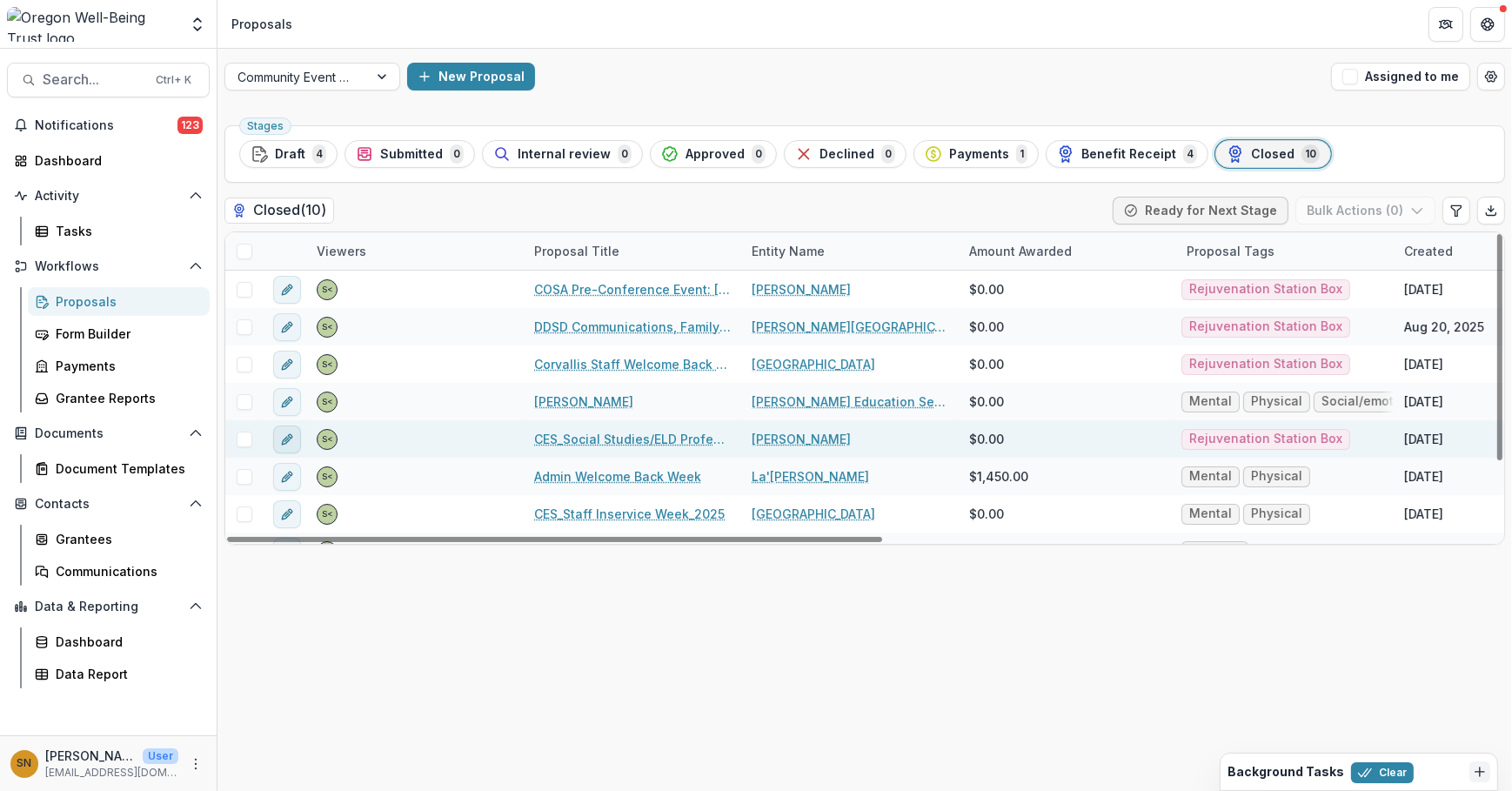
click at [292, 430] on button "edit" at bounding box center [286, 439] width 27 height 27
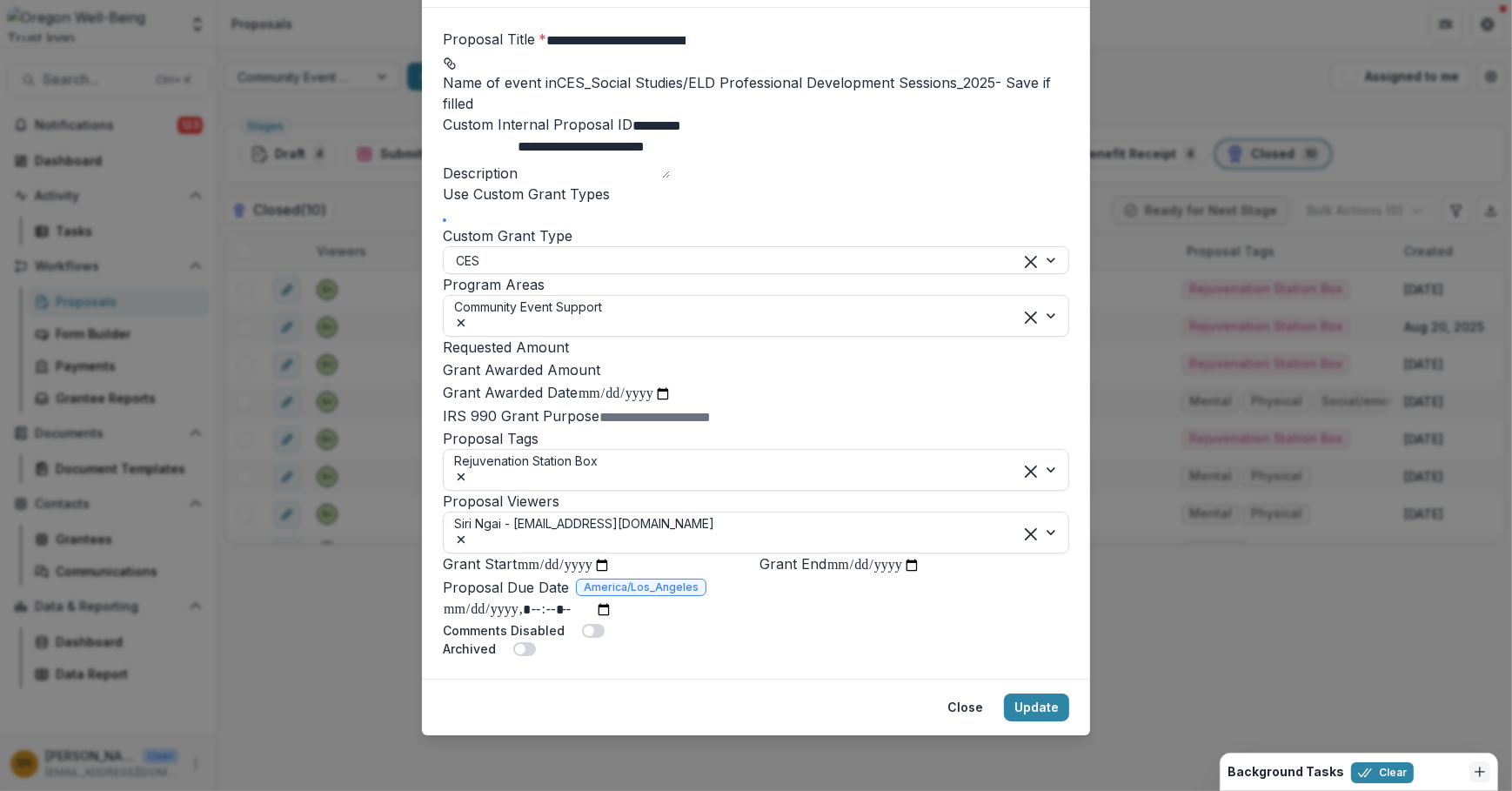
scroll to position [78, 0]
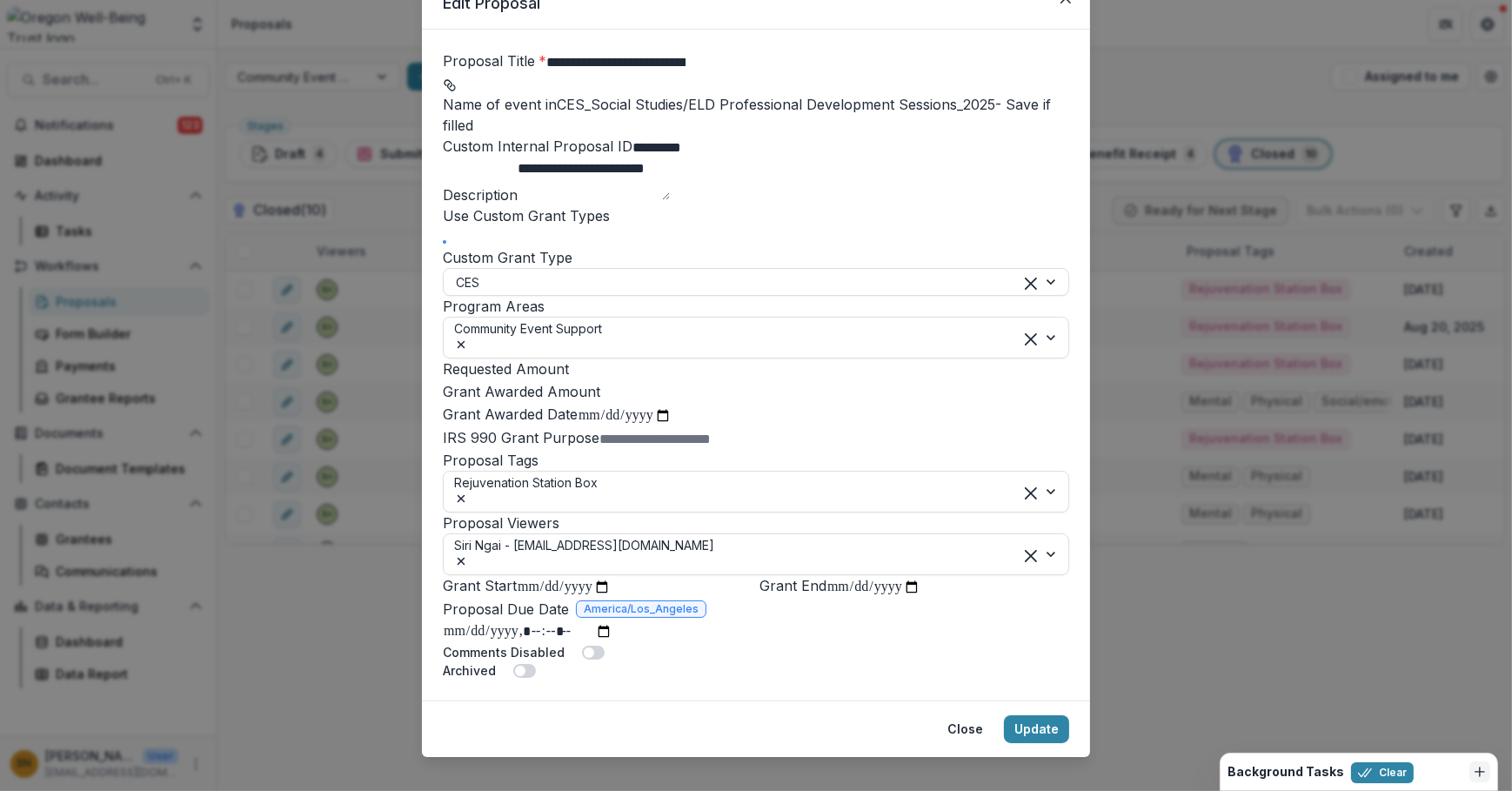
click at [1249, 592] on div "**********" at bounding box center [756, 396] width 1512 height 791
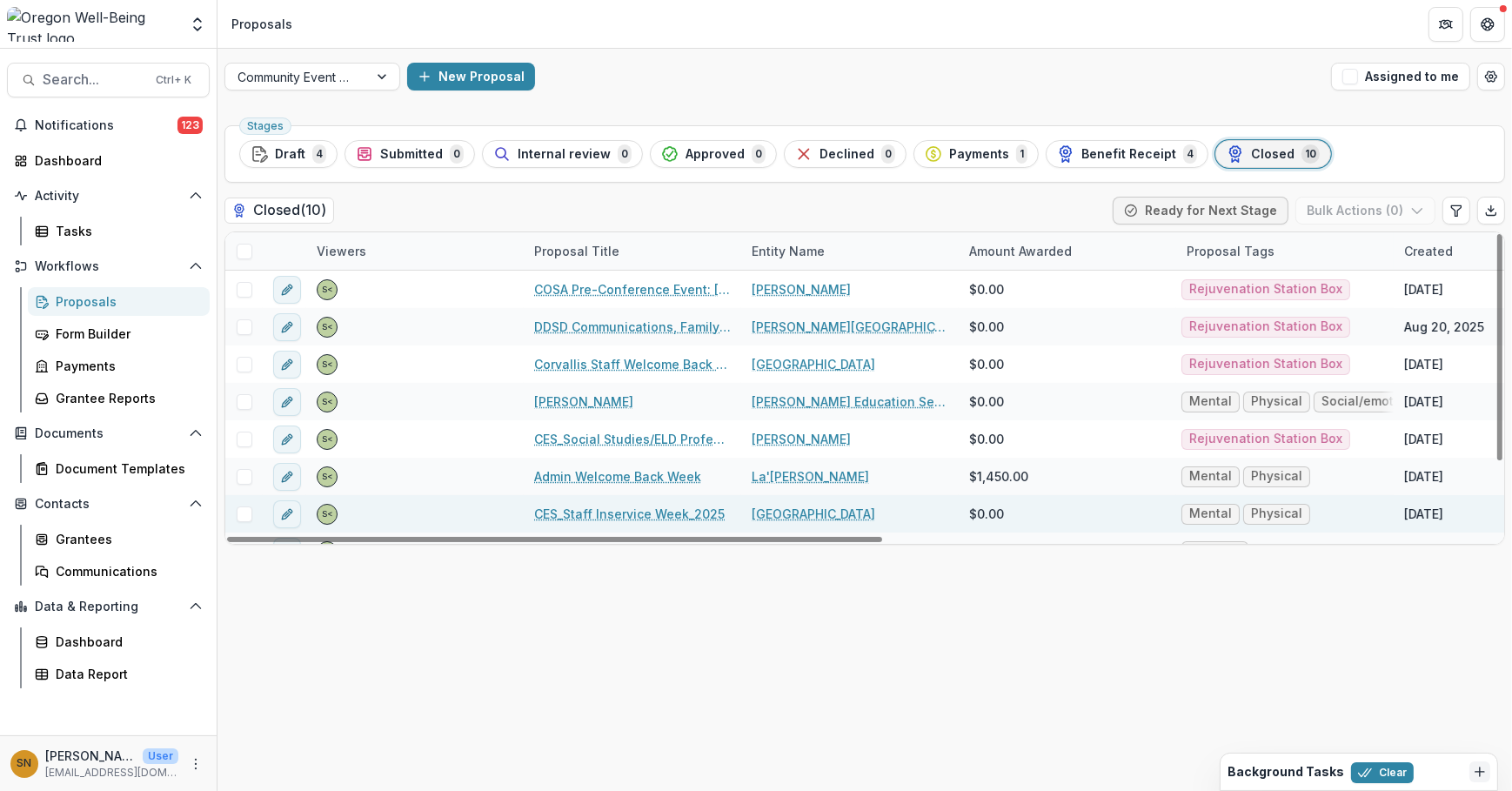
scroll to position [100, 0]
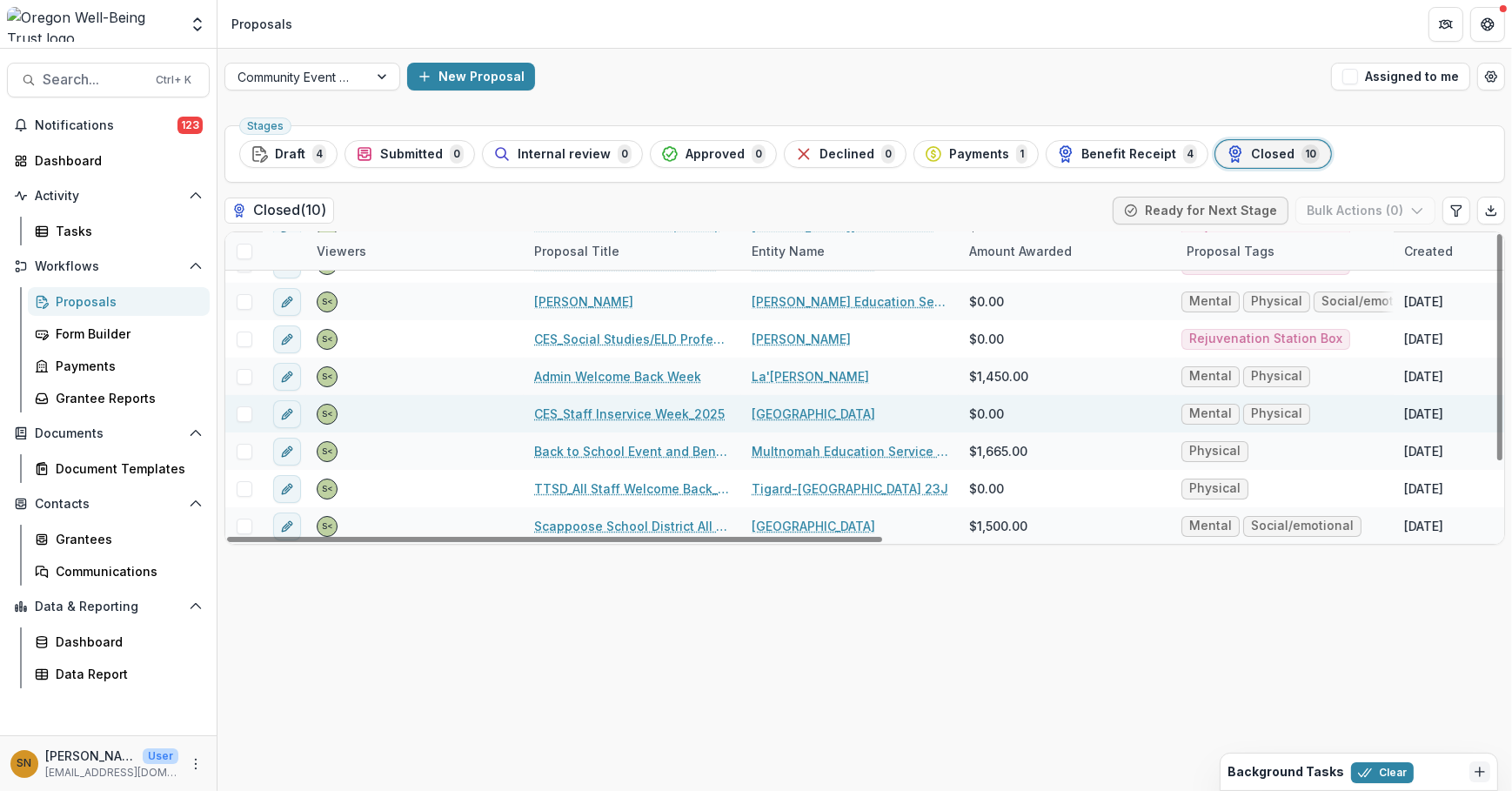
click at [709, 405] on link "CES_Staff Inservice Week_2025" at bounding box center [630, 413] width 191 height 18
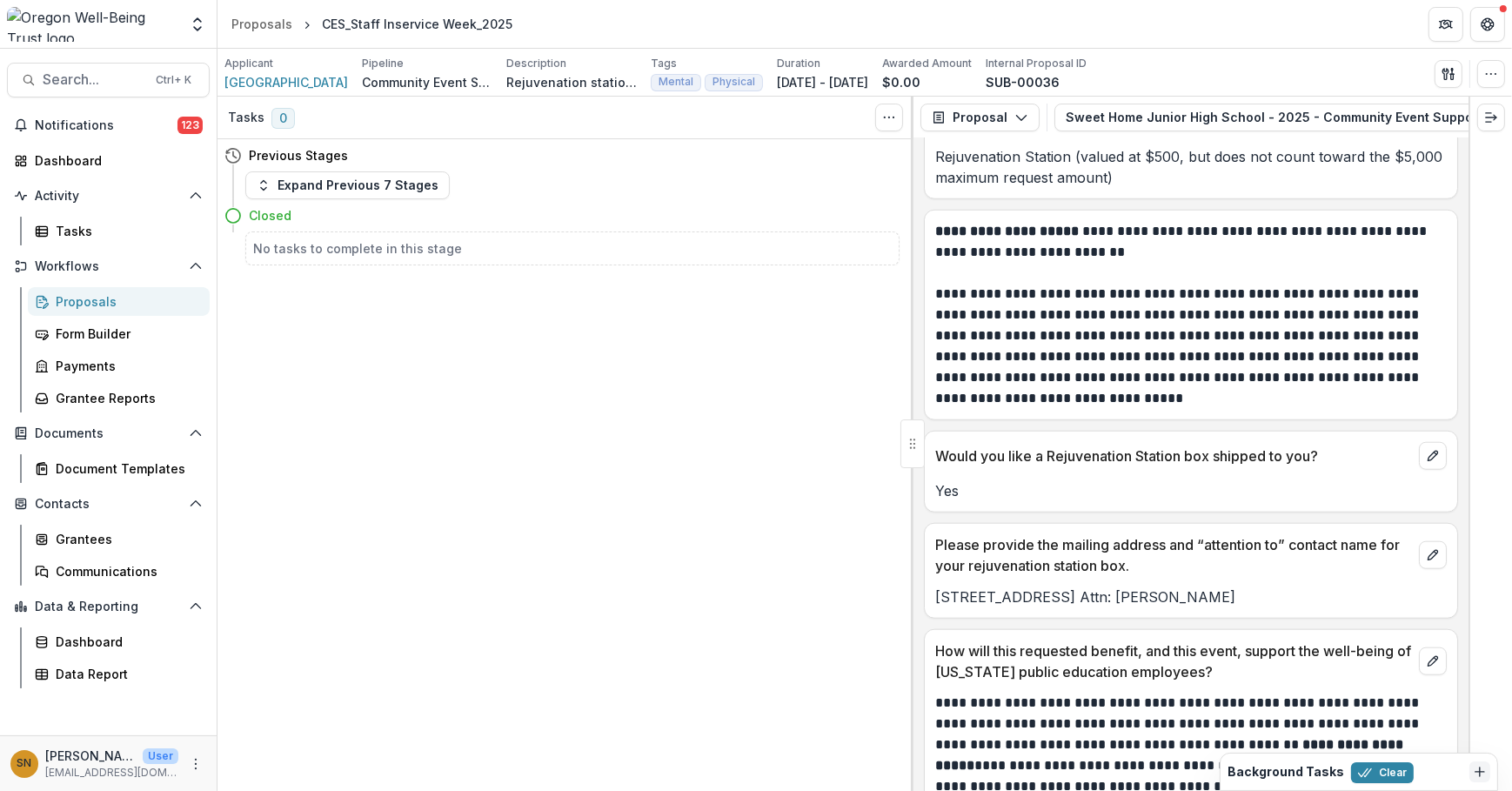
scroll to position [2125, 0]
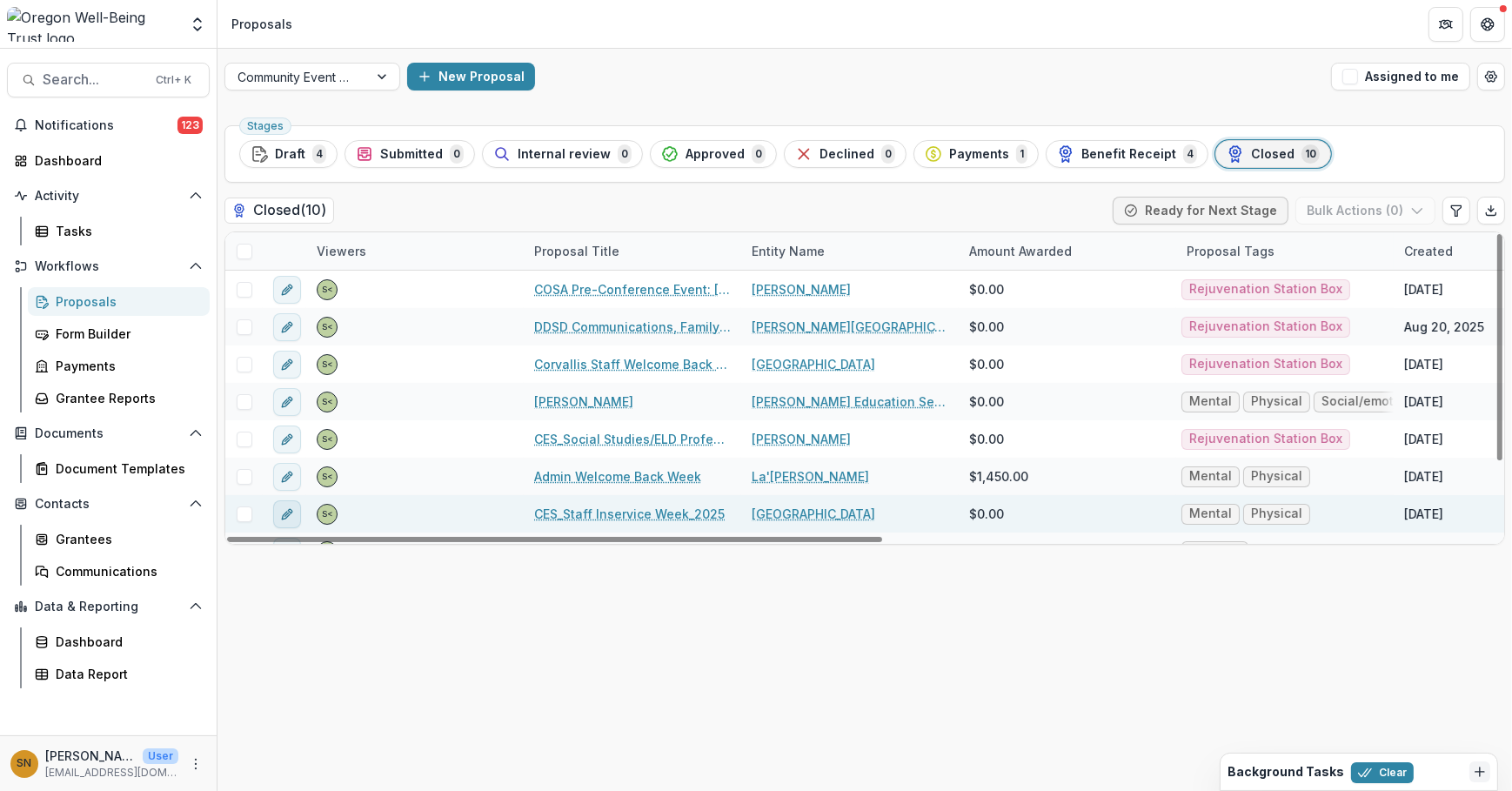
click at [298, 512] on button "edit" at bounding box center [286, 513] width 27 height 27
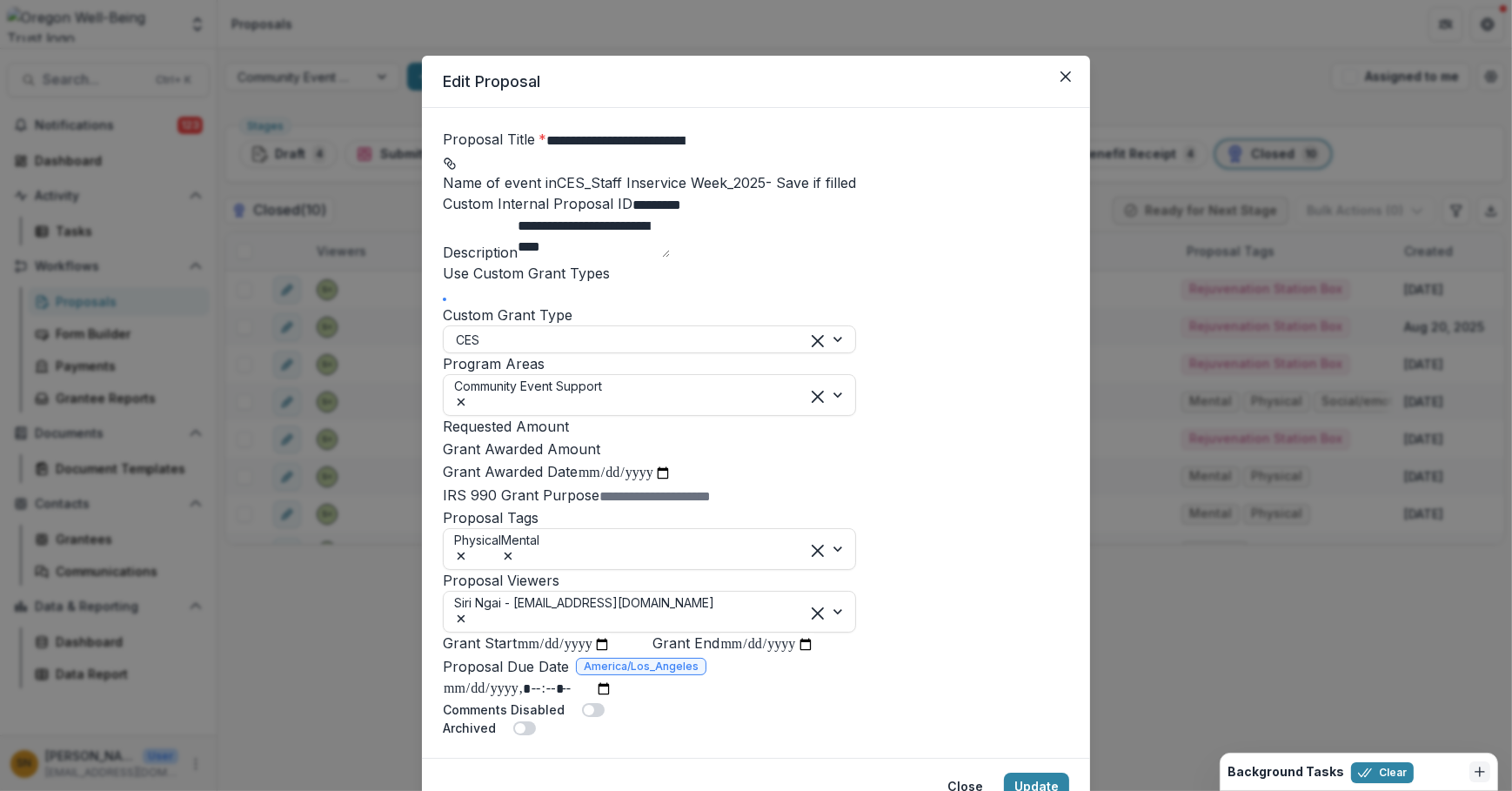
drag, startPoint x: 708, startPoint y: 327, endPoint x: 450, endPoint y: 311, distance: 258.5
click at [517, 258] on textarea "**********" at bounding box center [593, 237] width 152 height 42
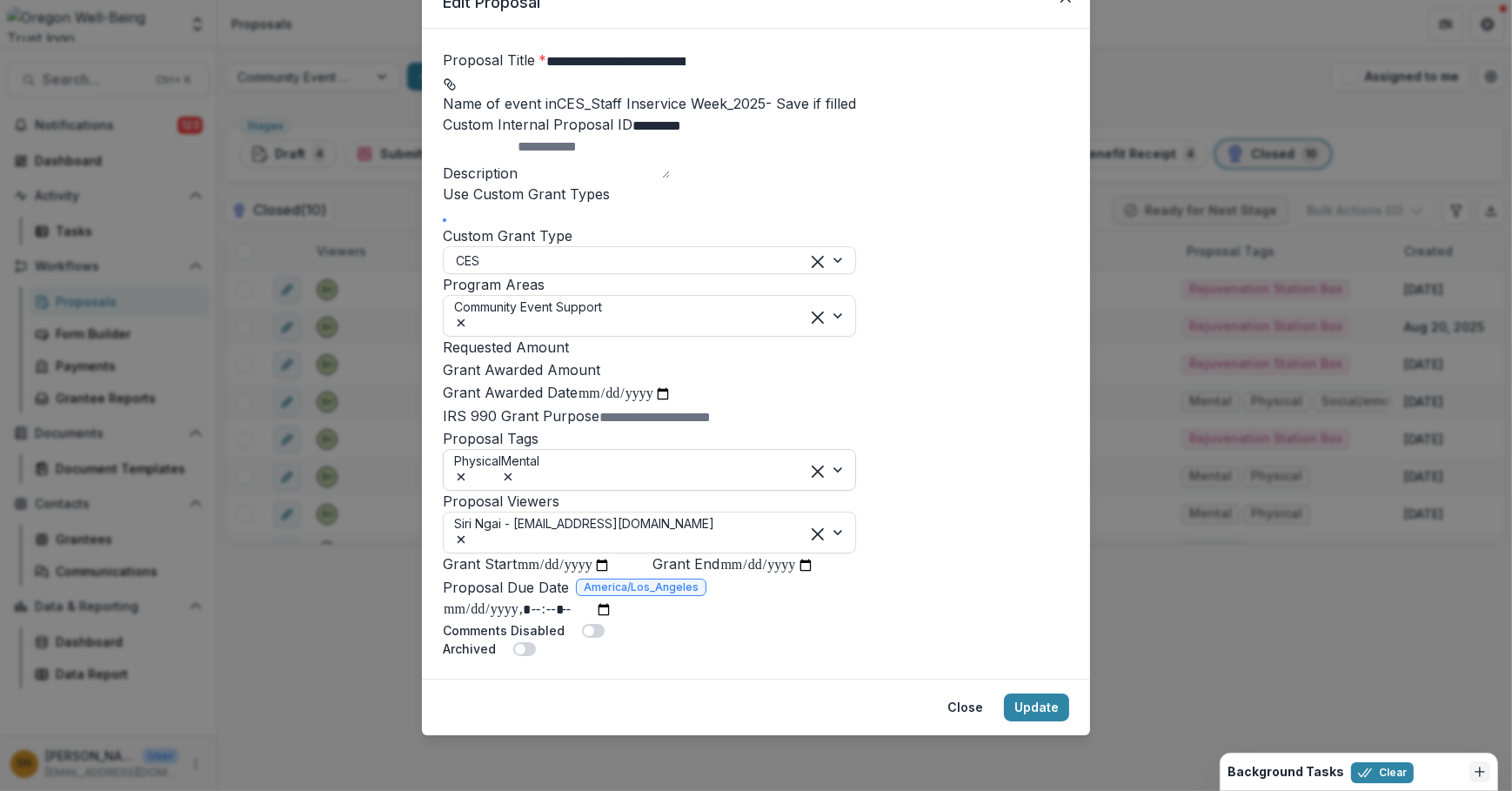
scroll to position [424, 0]
click at [465, 473] on icon "Remove Physical" at bounding box center [462, 477] width 8 height 8
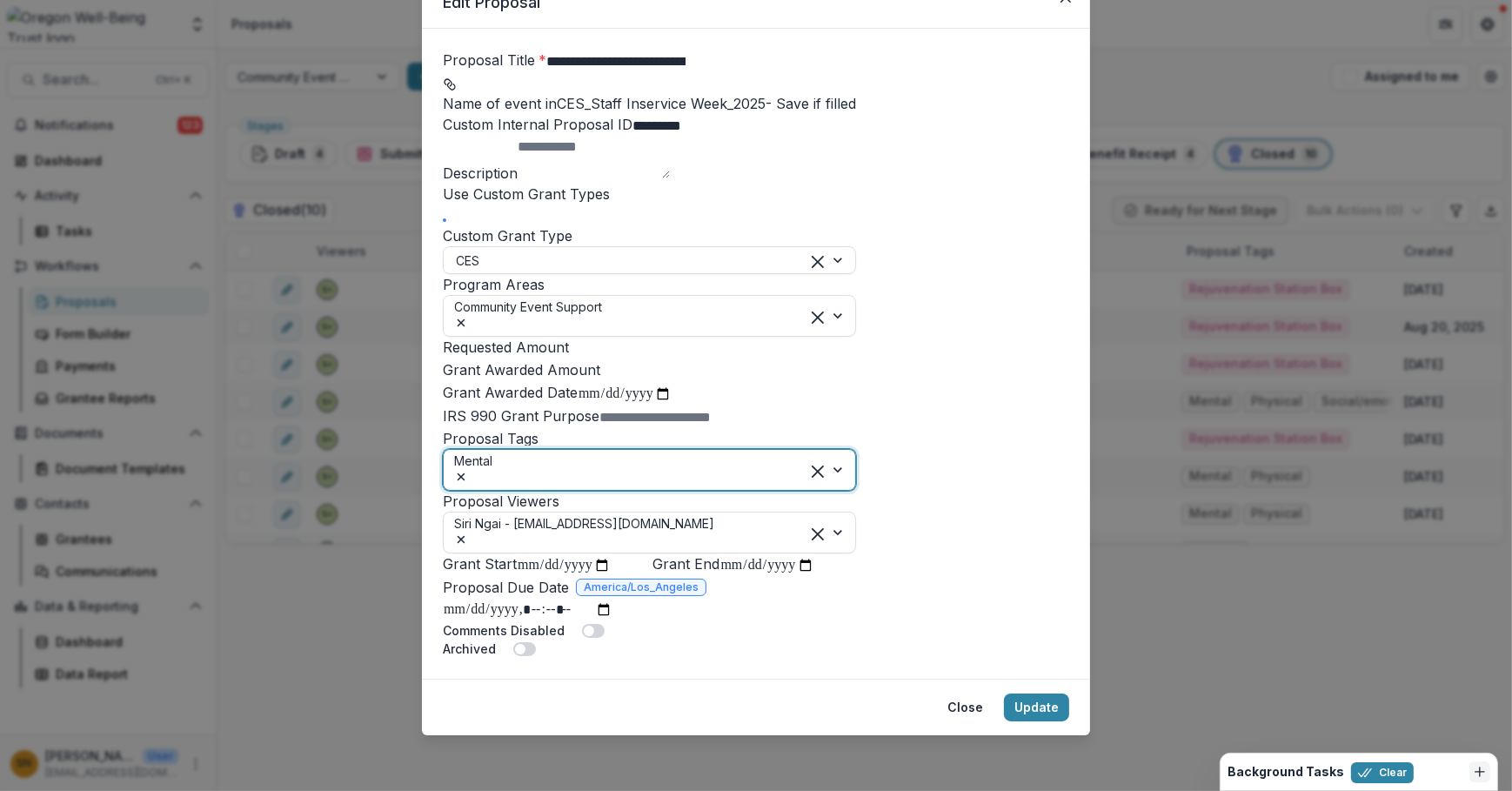
click at [468, 470] on icon "Remove Mental" at bounding box center [461, 477] width 14 height 14
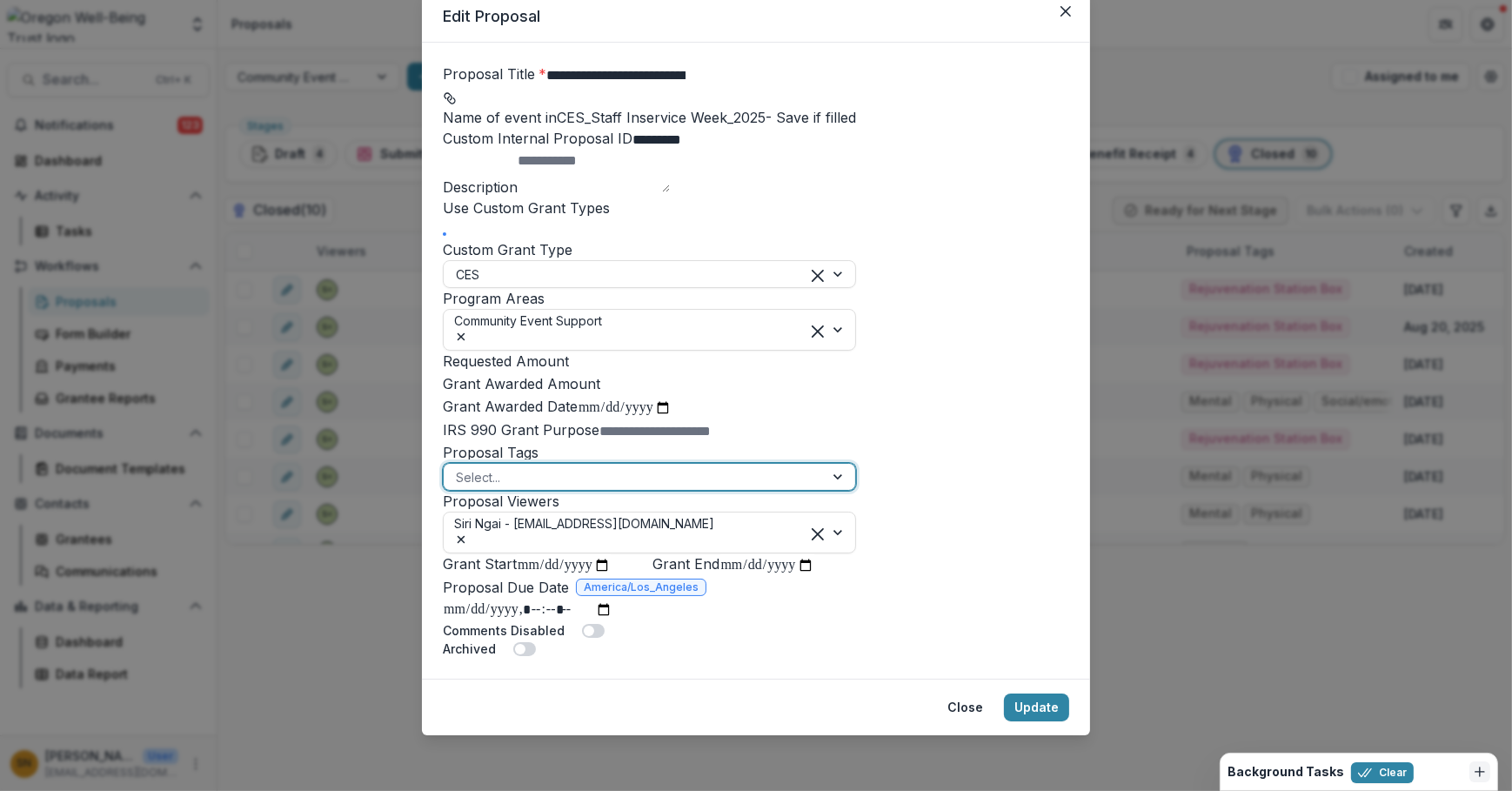
click at [563, 466] on div at bounding box center [633, 477] width 356 height 22
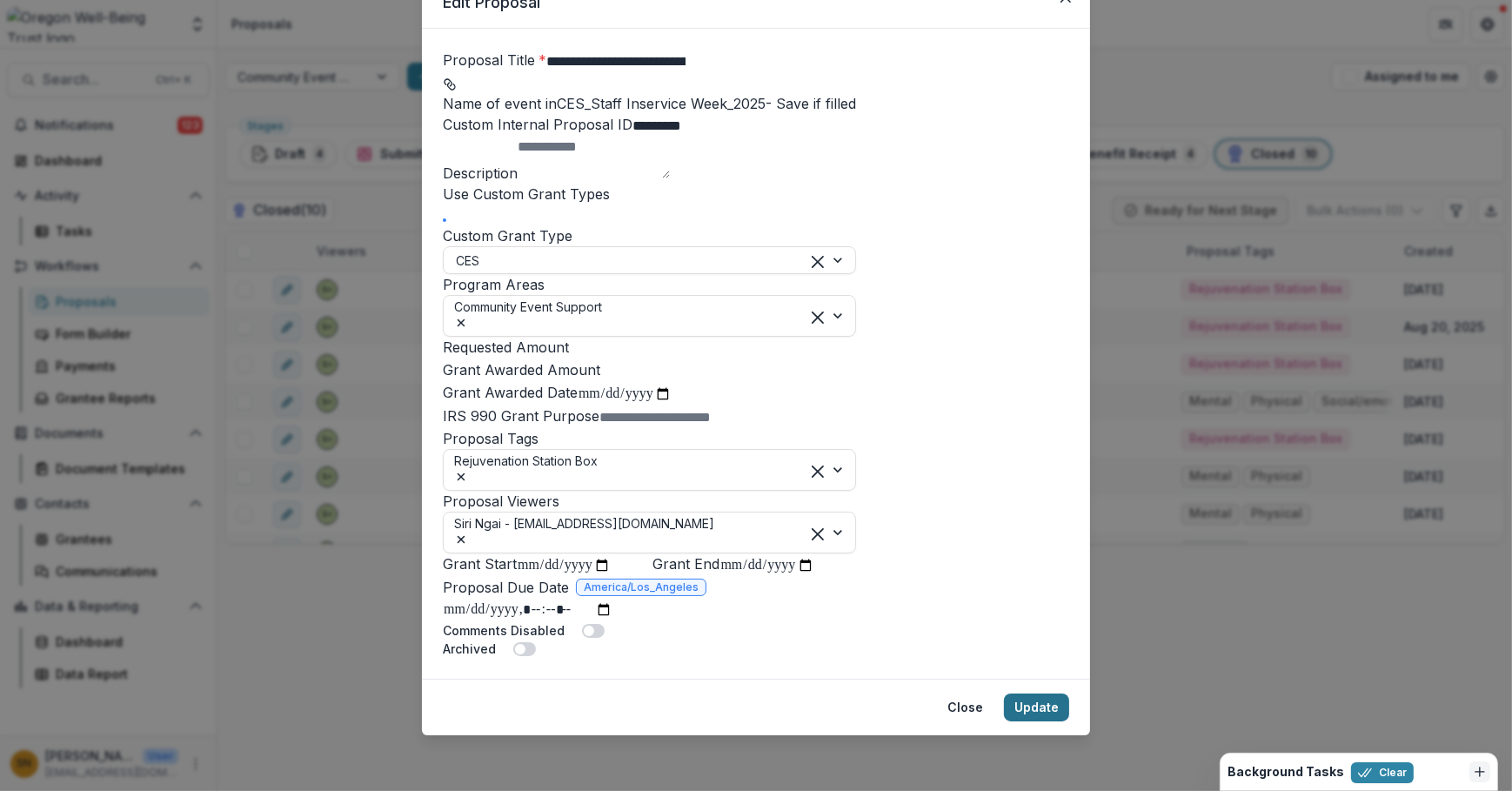
click at [1056, 701] on button "Update" at bounding box center [1035, 706] width 65 height 27
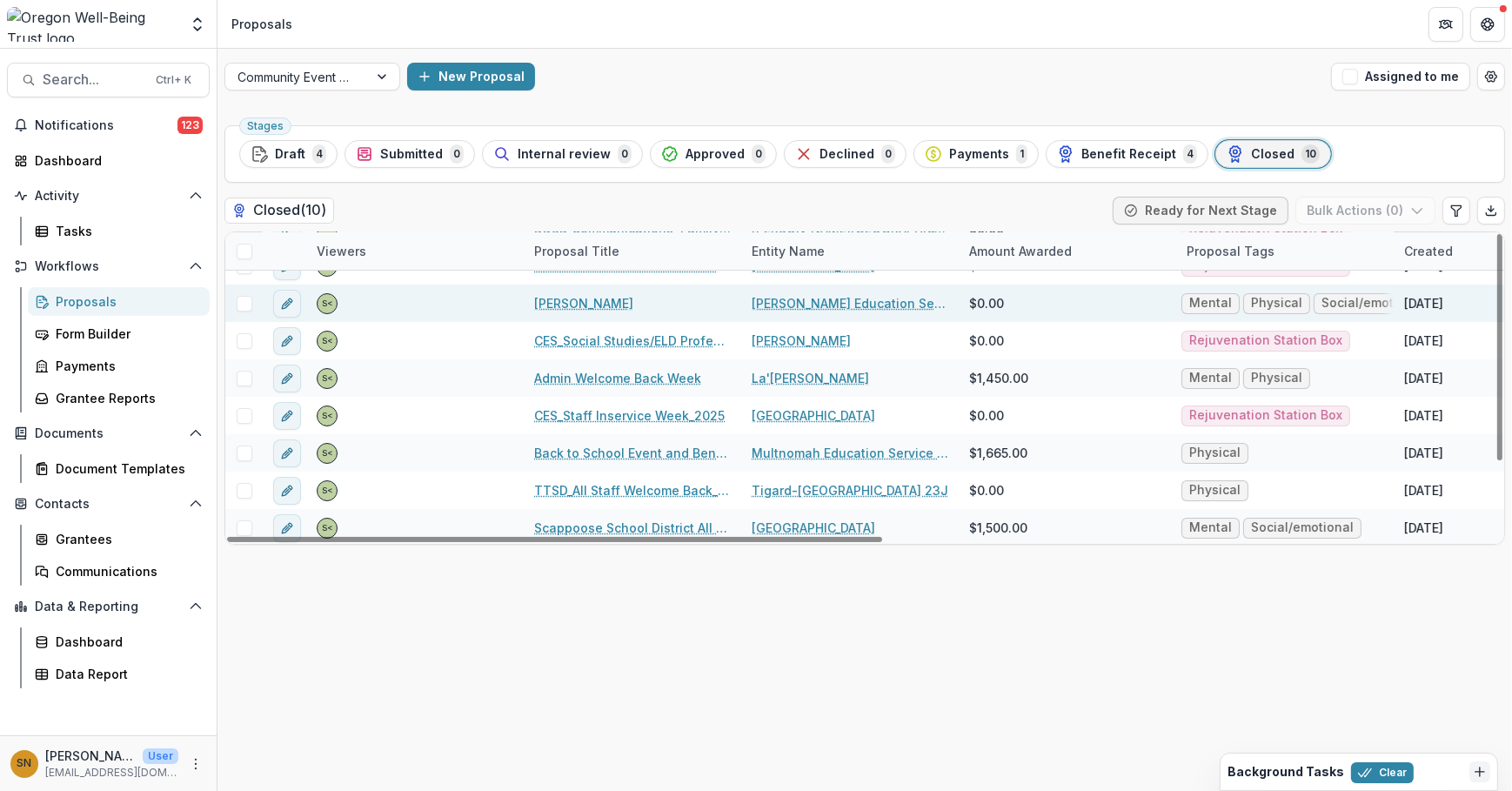
scroll to position [100, 0]
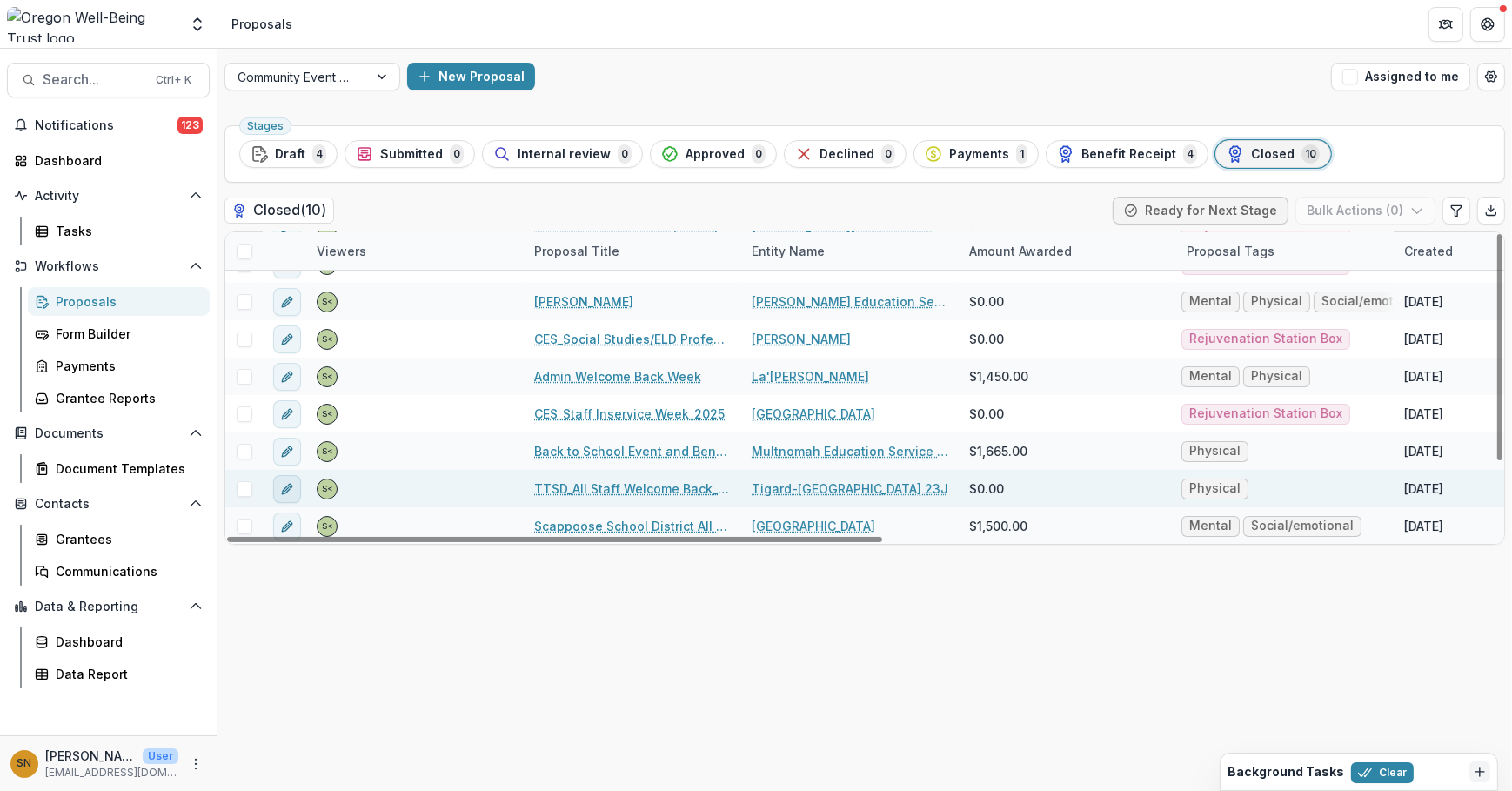
click at [296, 486] on button "edit" at bounding box center [286, 488] width 27 height 27
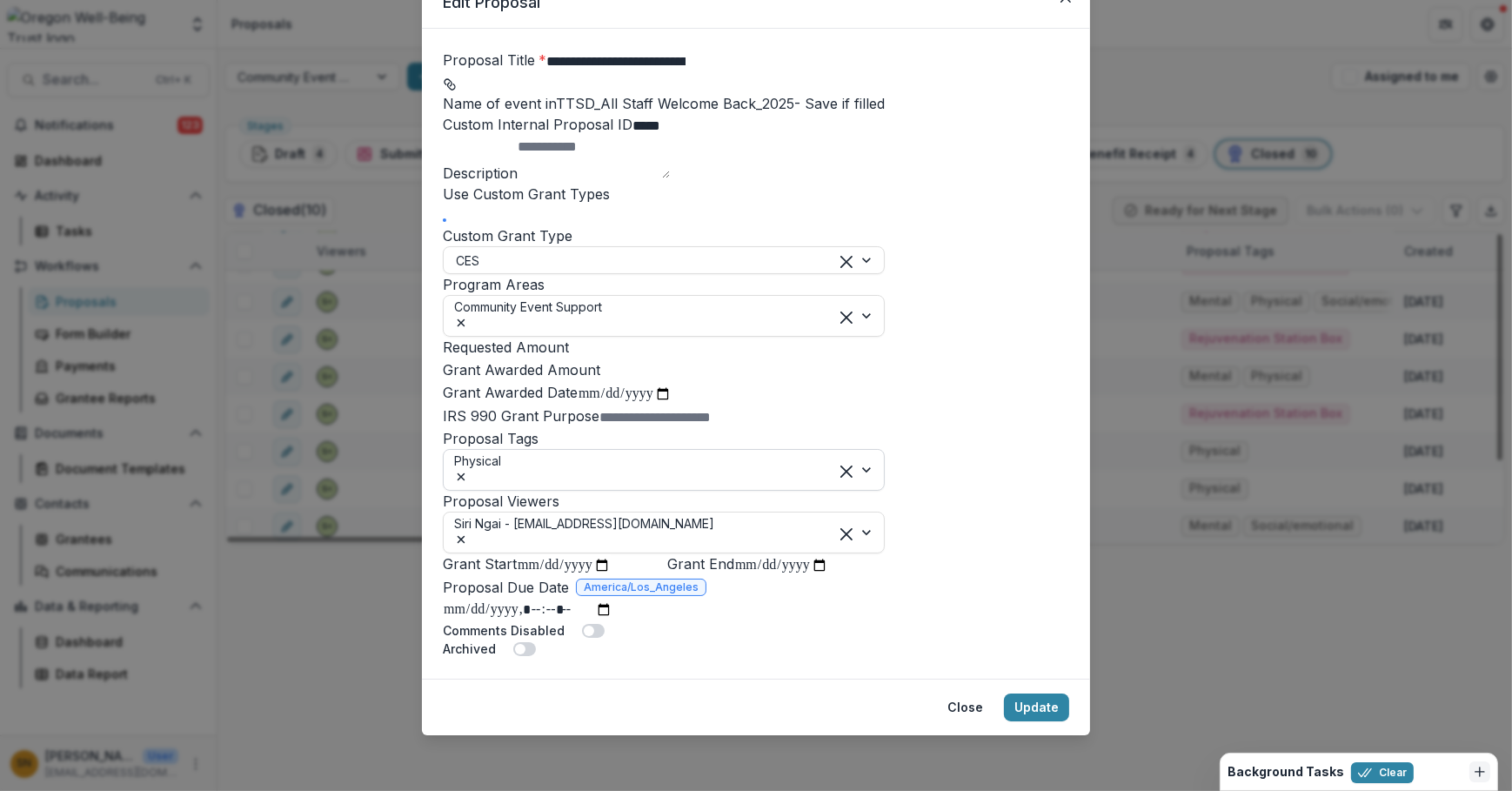
scroll to position [424, 0]
click at [468, 470] on icon "Remove Physical" at bounding box center [461, 477] width 14 height 14
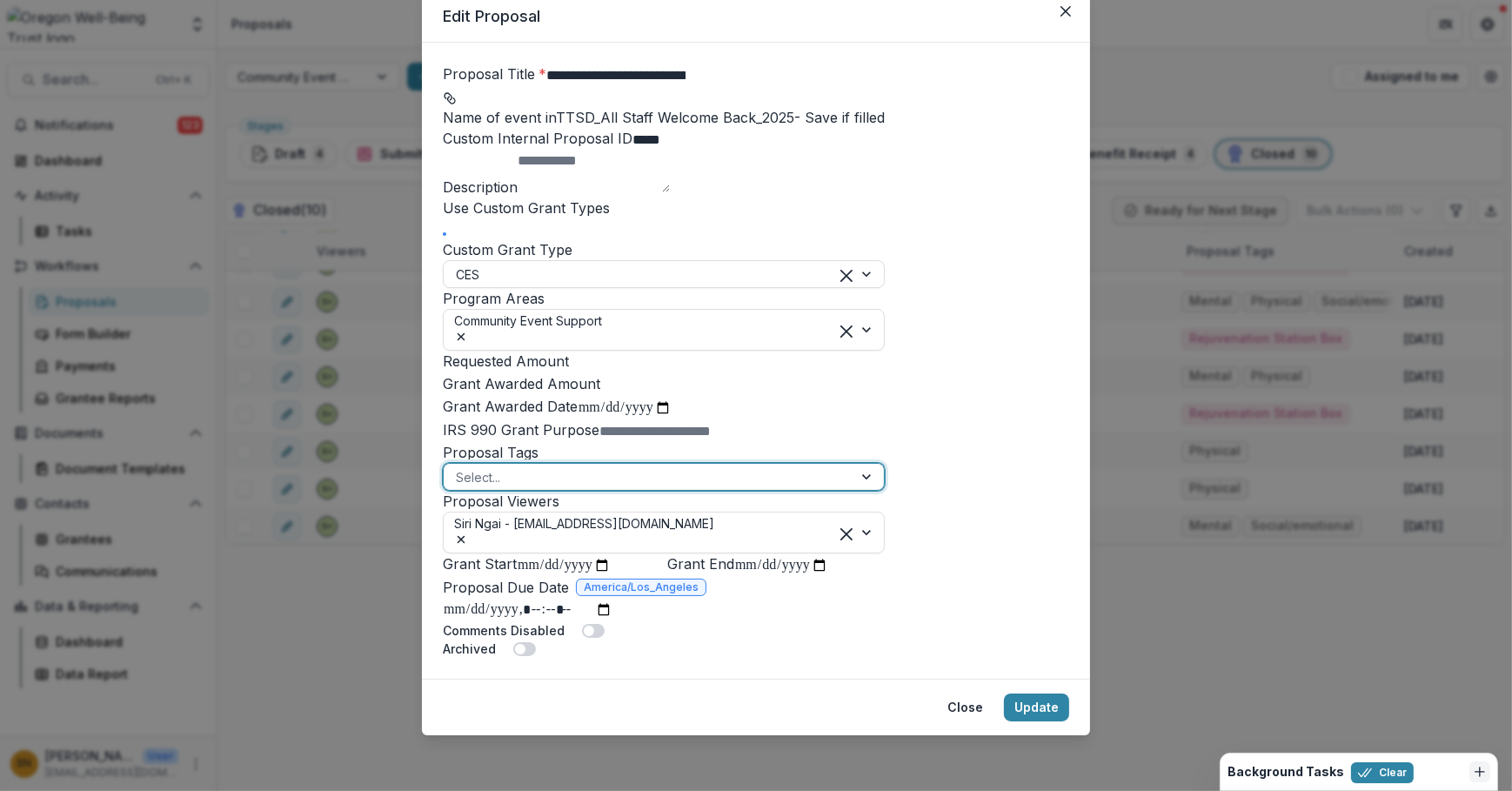
click at [553, 466] on div at bounding box center [647, 477] width 384 height 22
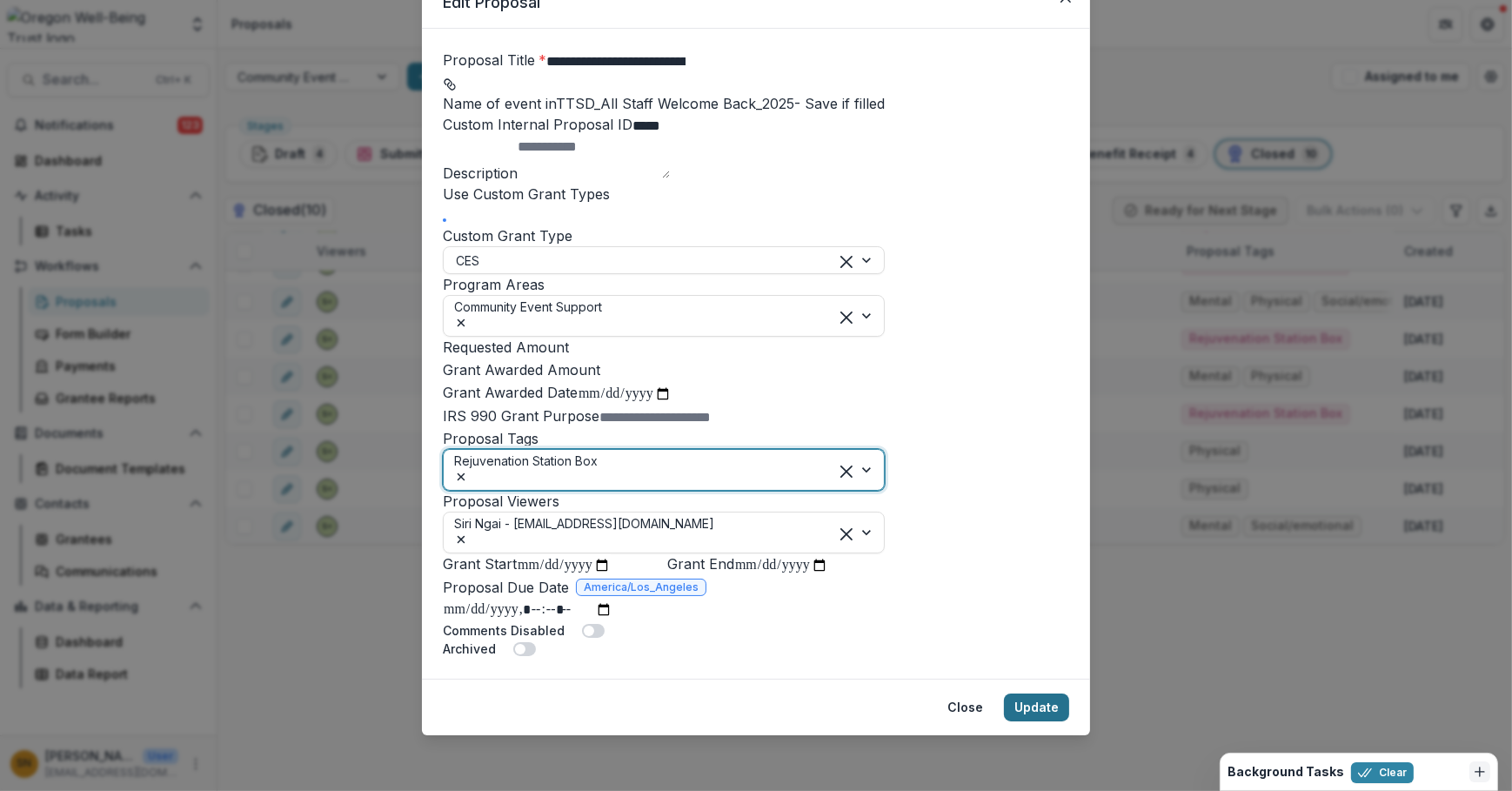
click at [1062, 707] on button "Update" at bounding box center [1035, 706] width 65 height 27
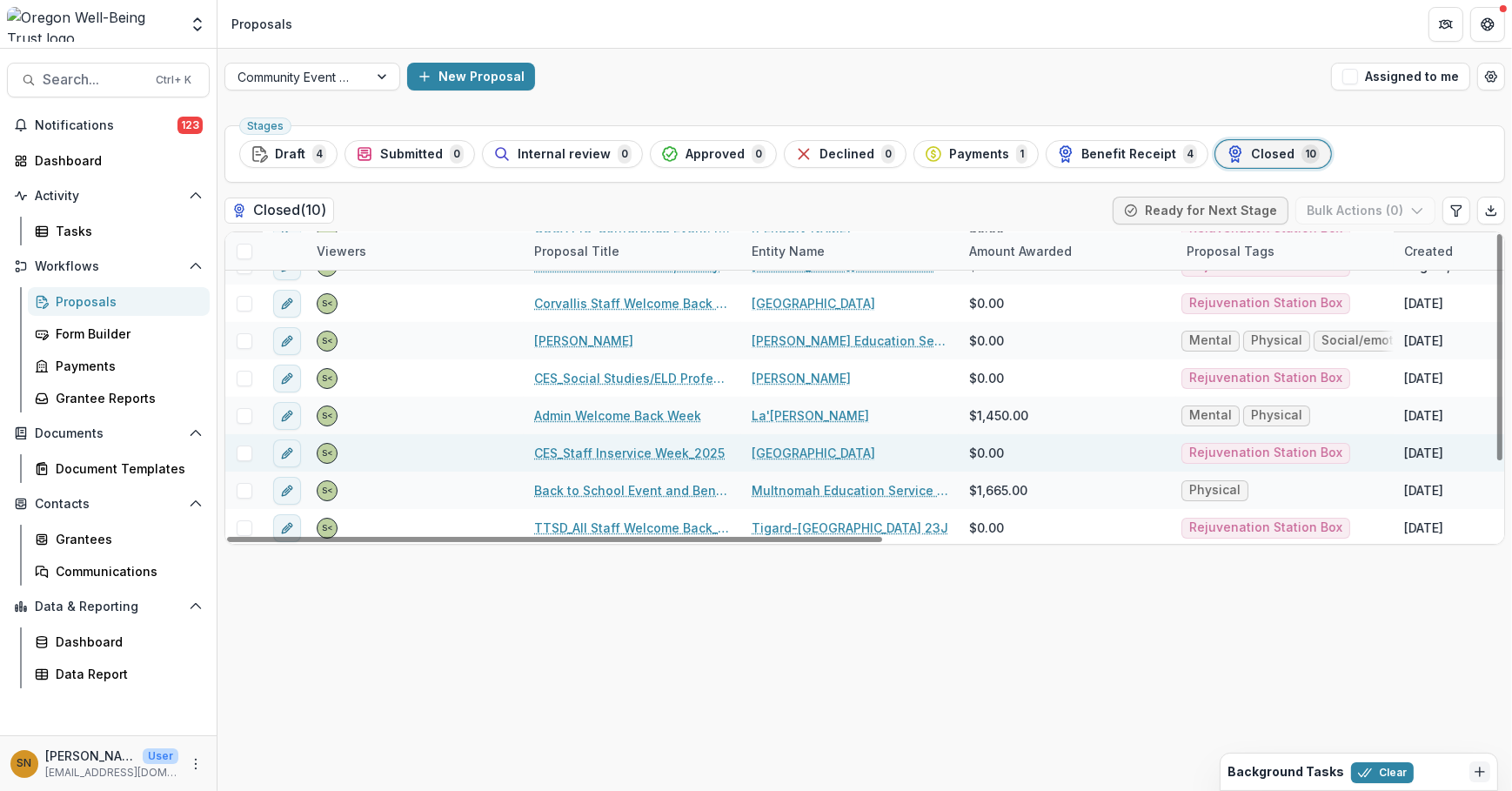
scroll to position [100, 0]
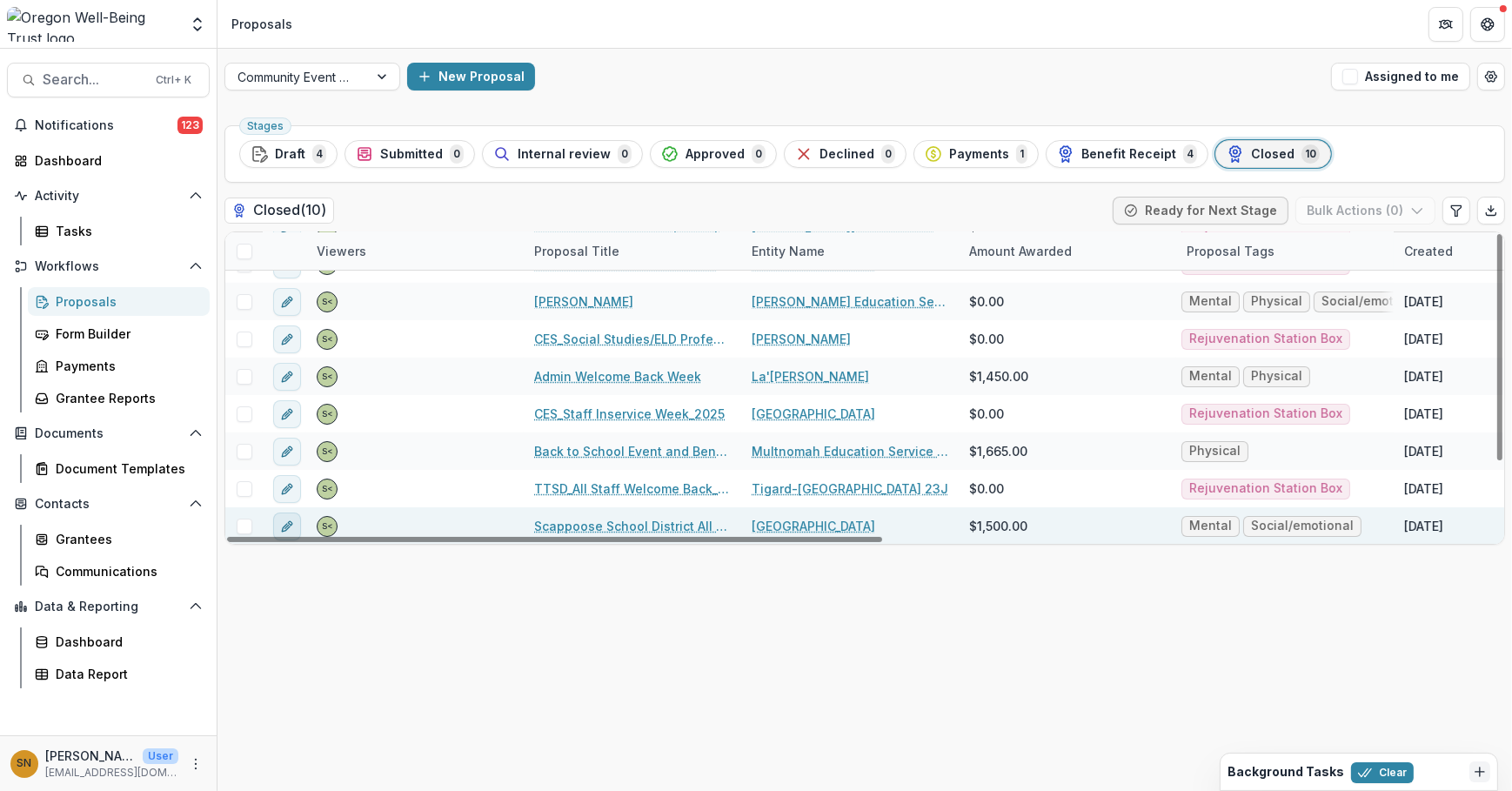
click at [287, 519] on icon "edit" at bounding box center [287, 526] width 14 height 14
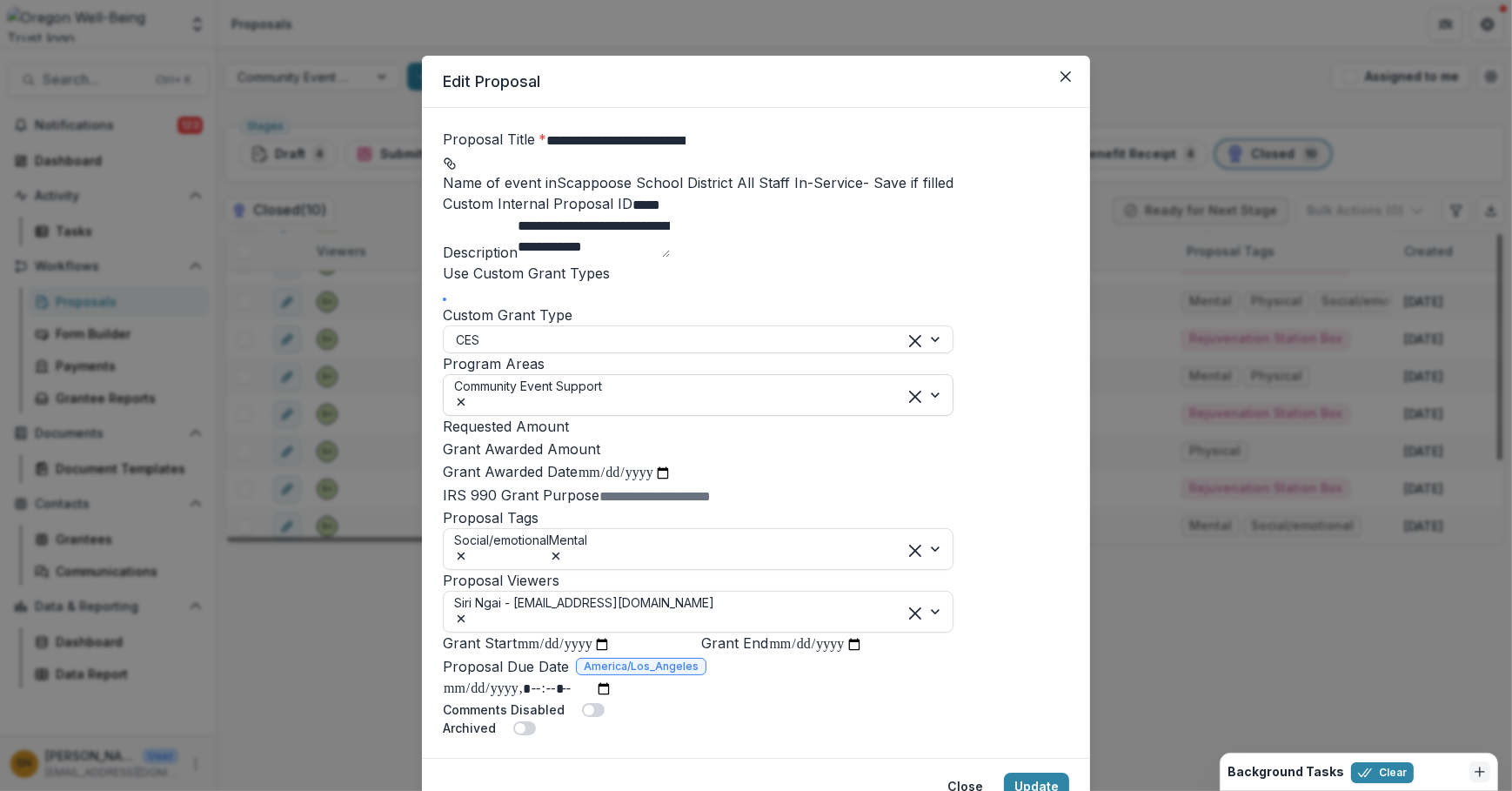
type input "******"
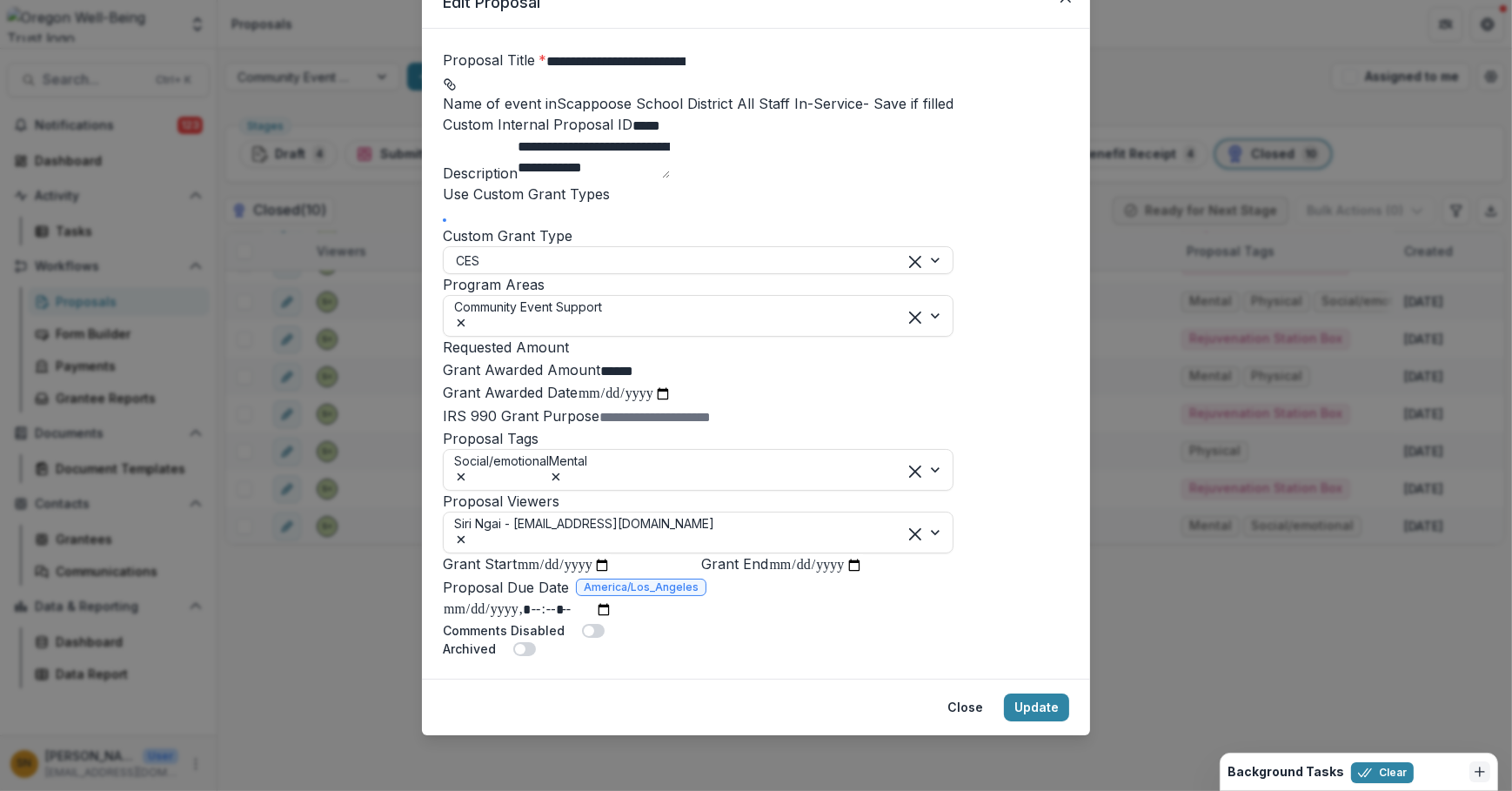
scroll to position [424, 0]
click at [468, 470] on icon "Remove Social/emotional" at bounding box center [461, 477] width 14 height 14
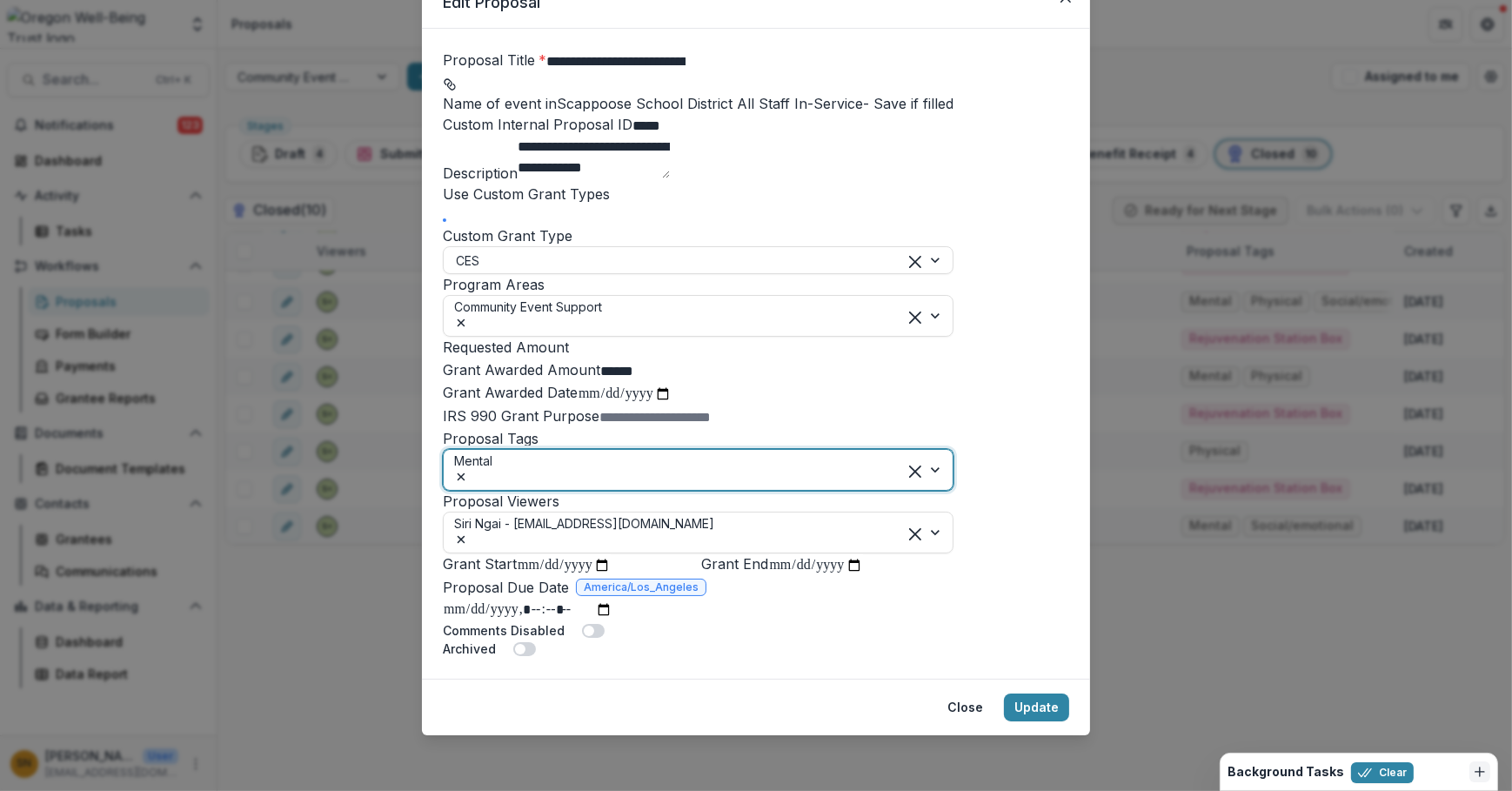
click at [468, 470] on icon "Remove Mental" at bounding box center [461, 477] width 14 height 14
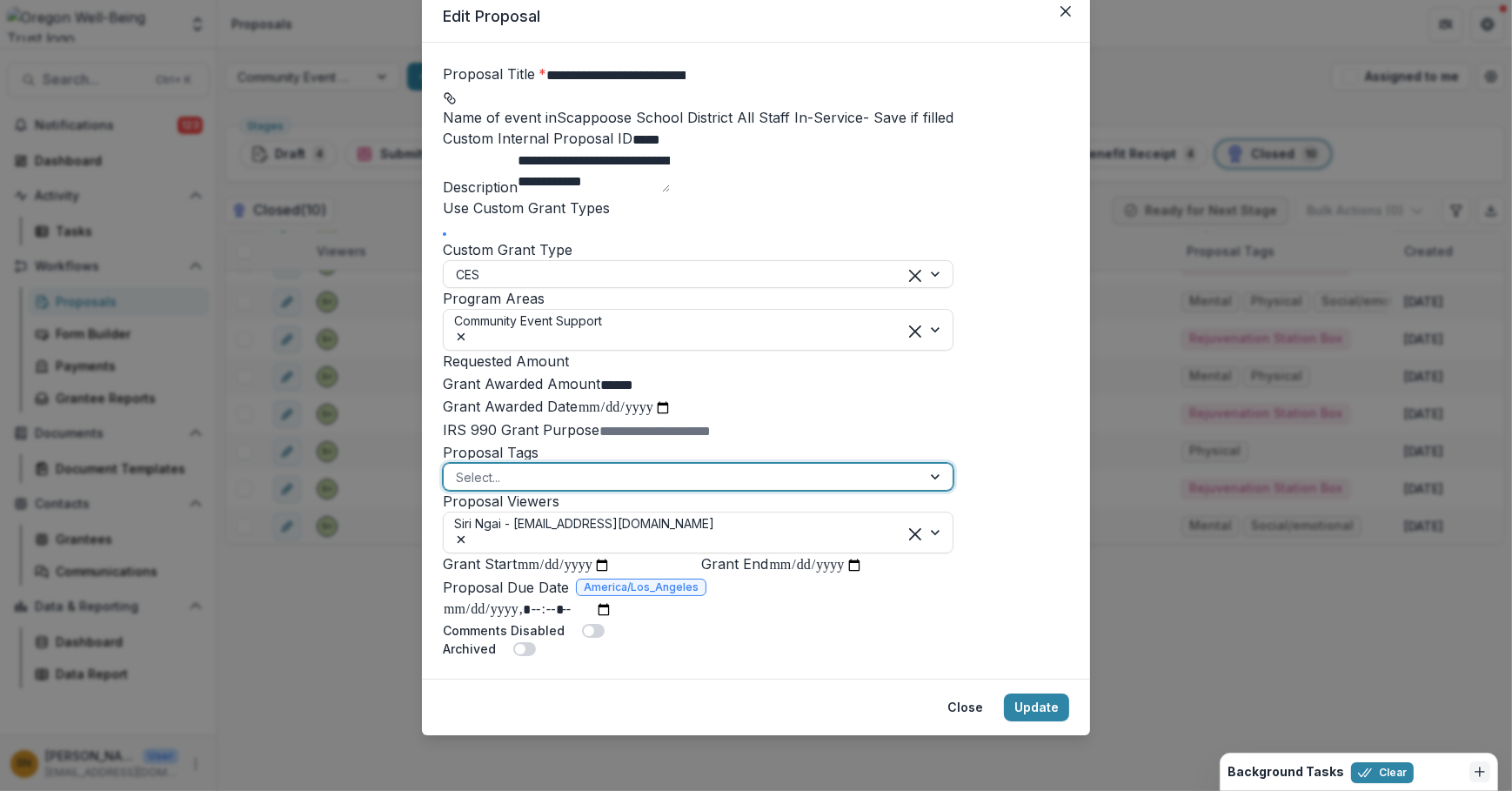
click at [550, 466] on div at bounding box center [682, 477] width 453 height 22
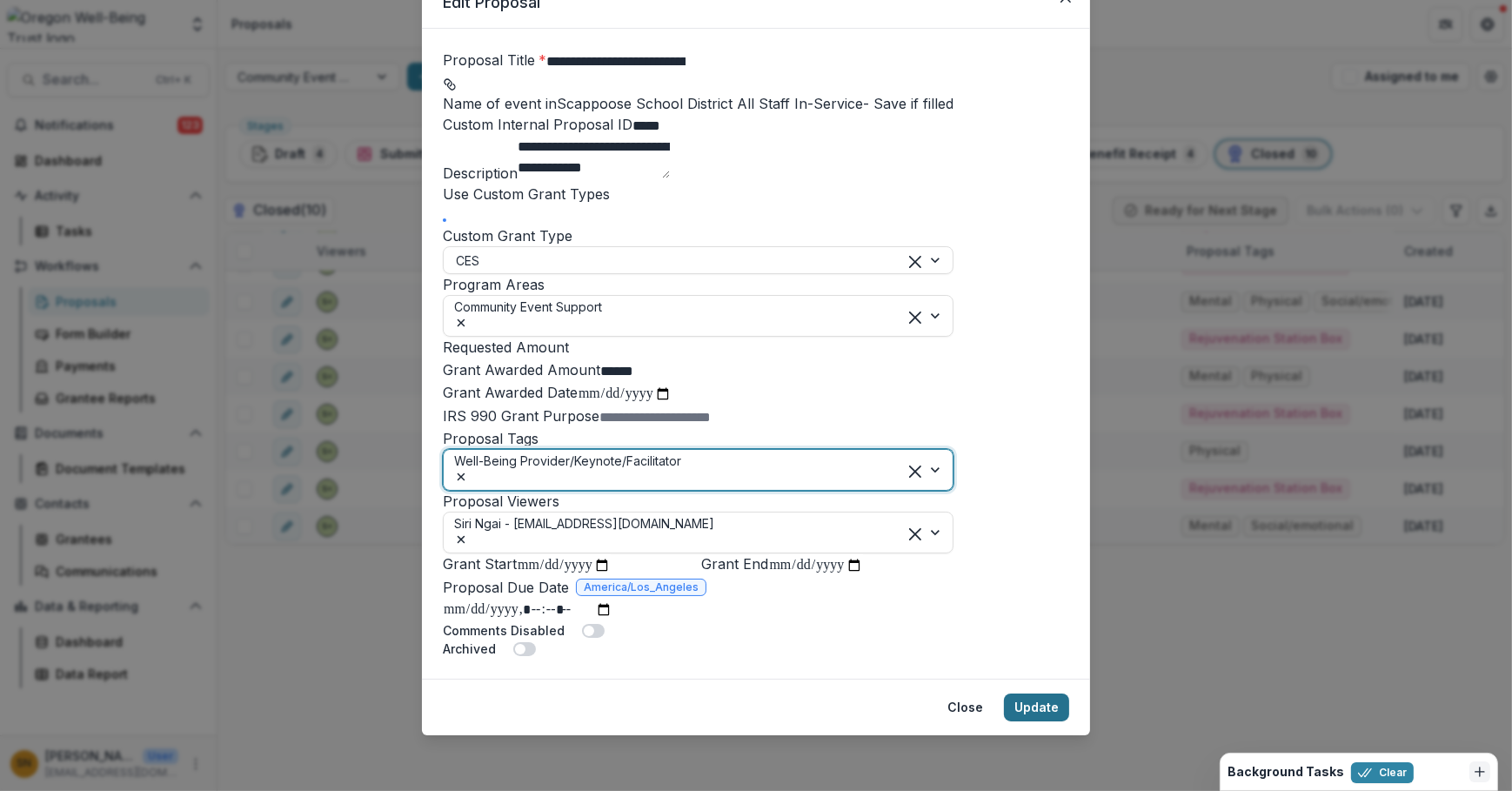
click at [1049, 715] on button "Update" at bounding box center [1035, 706] width 65 height 27
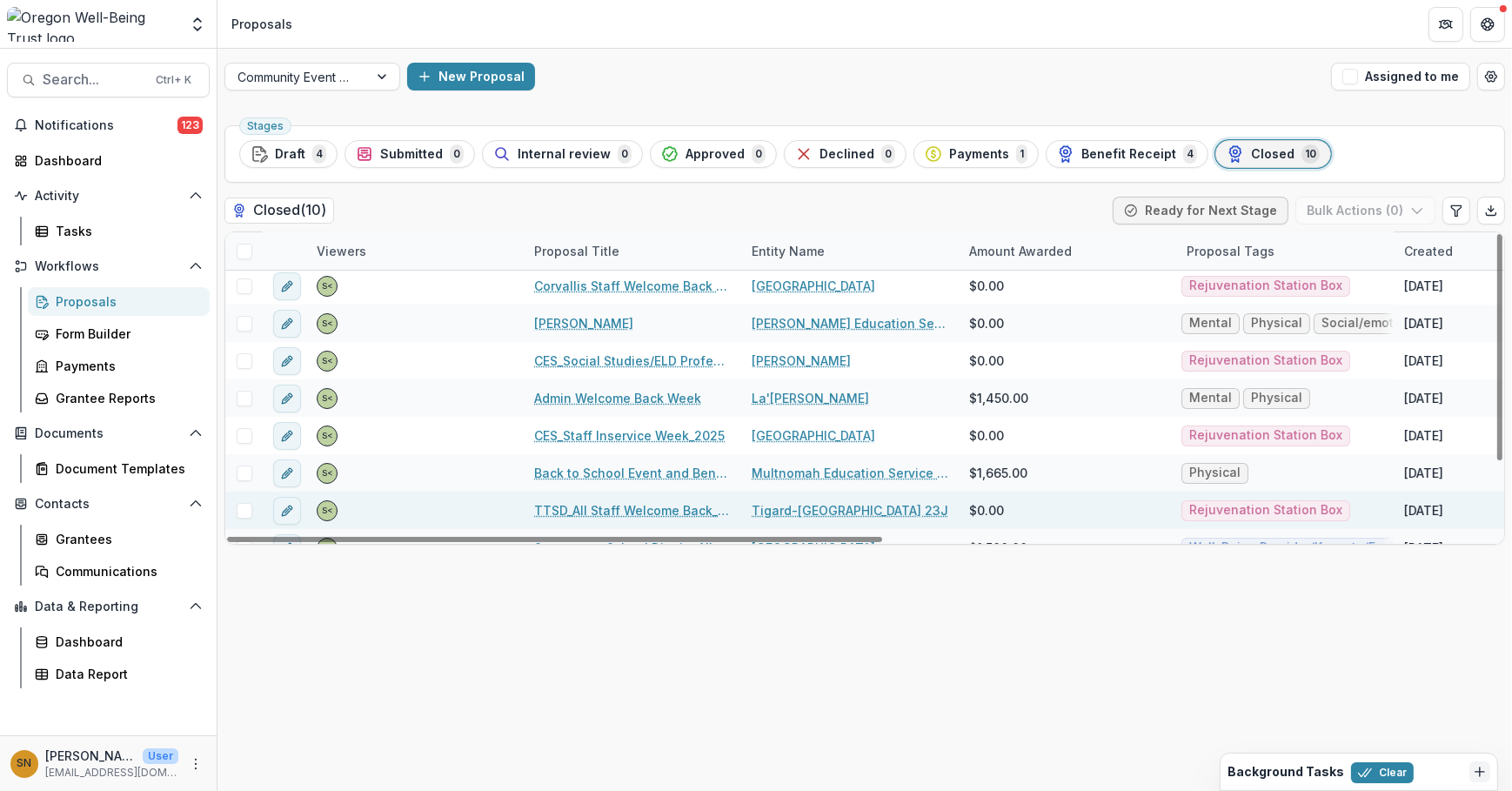
scroll to position [100, 0]
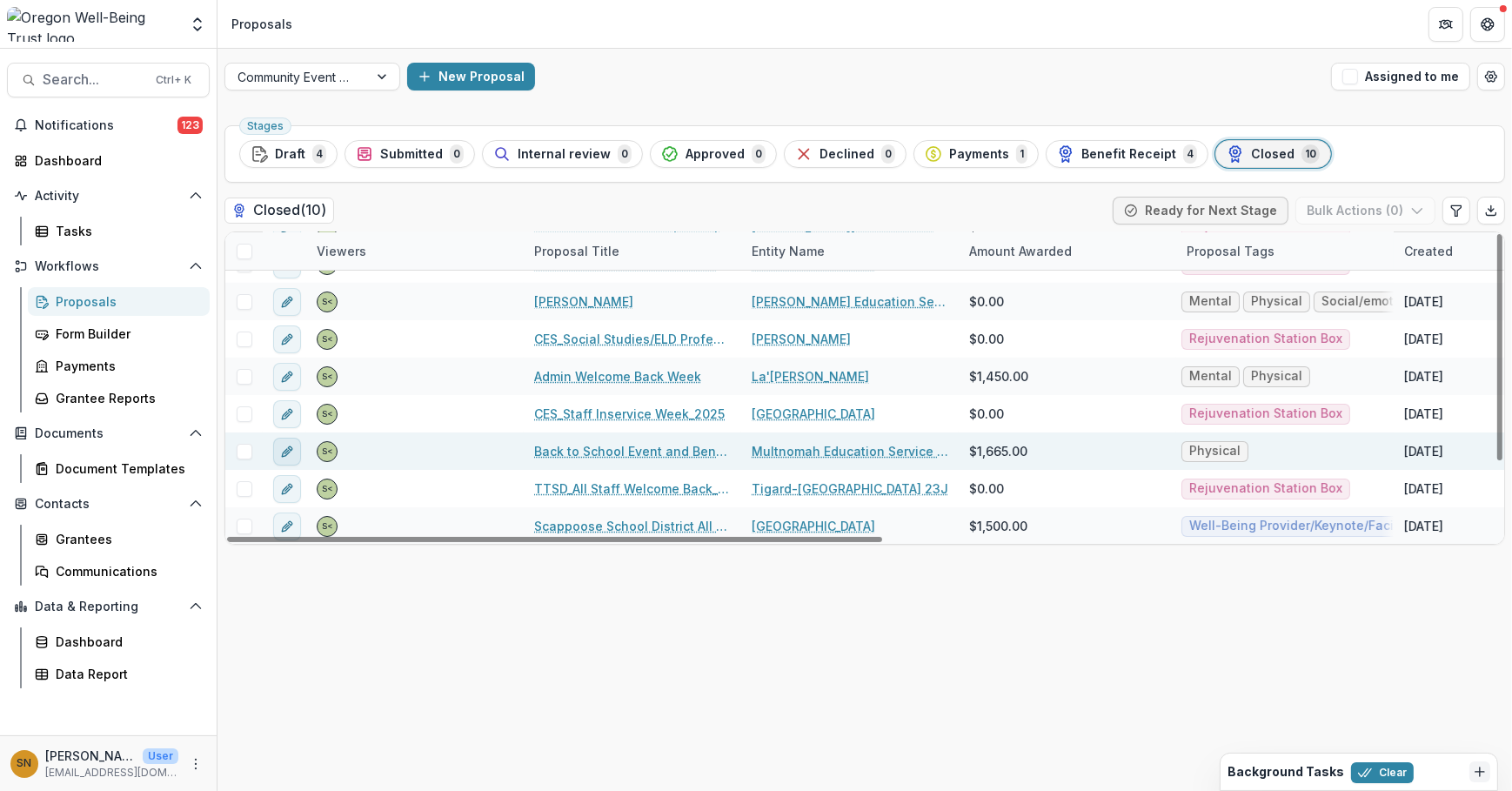
click at [283, 446] on icon "edit" at bounding box center [287, 451] width 14 height 14
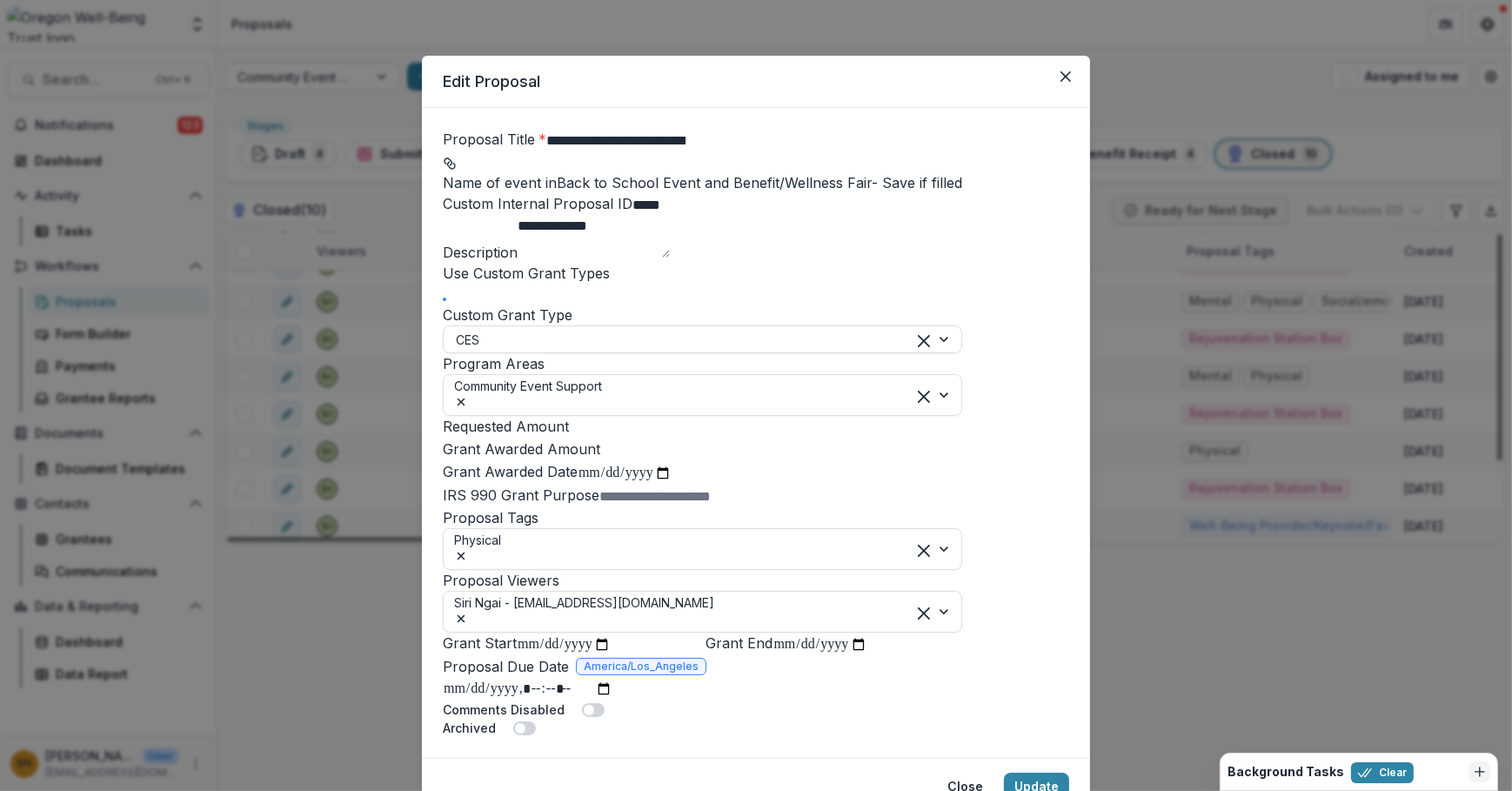
type input "******"
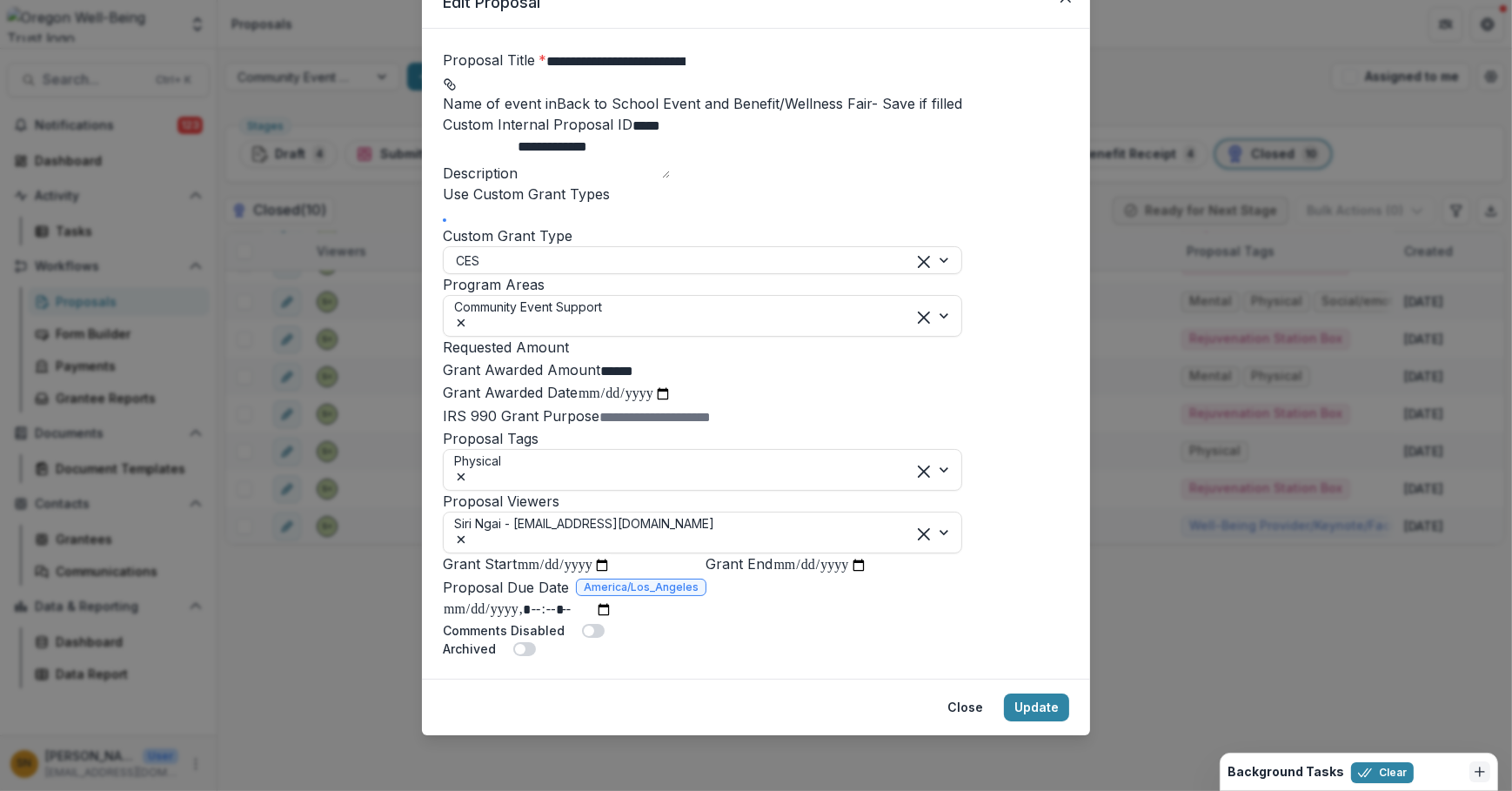
scroll to position [316, 0]
click at [468, 483] on icon "Remove Physical" at bounding box center [461, 477] width 14 height 14
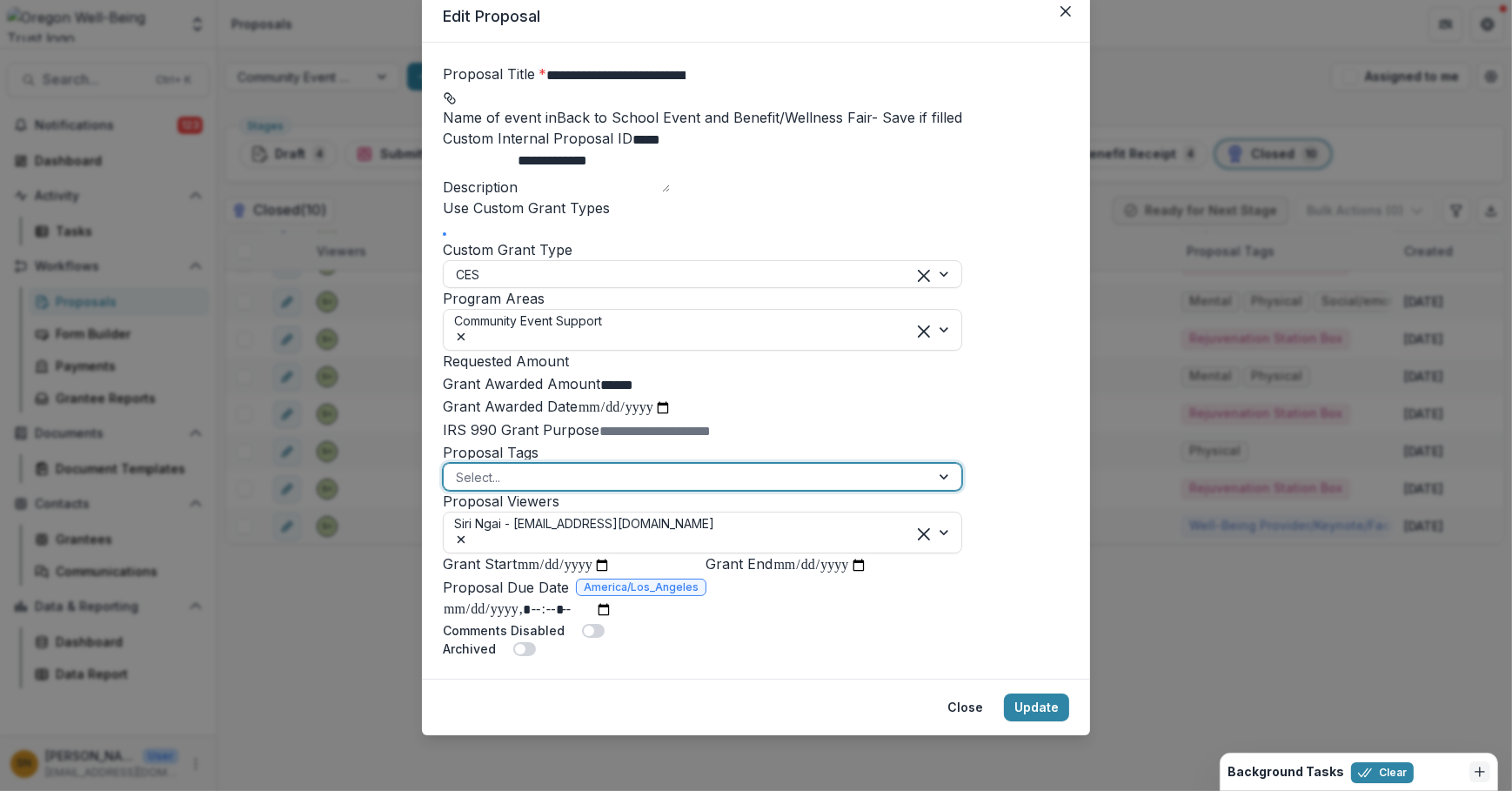
click at [569, 488] on div at bounding box center [686, 477] width 462 height 22
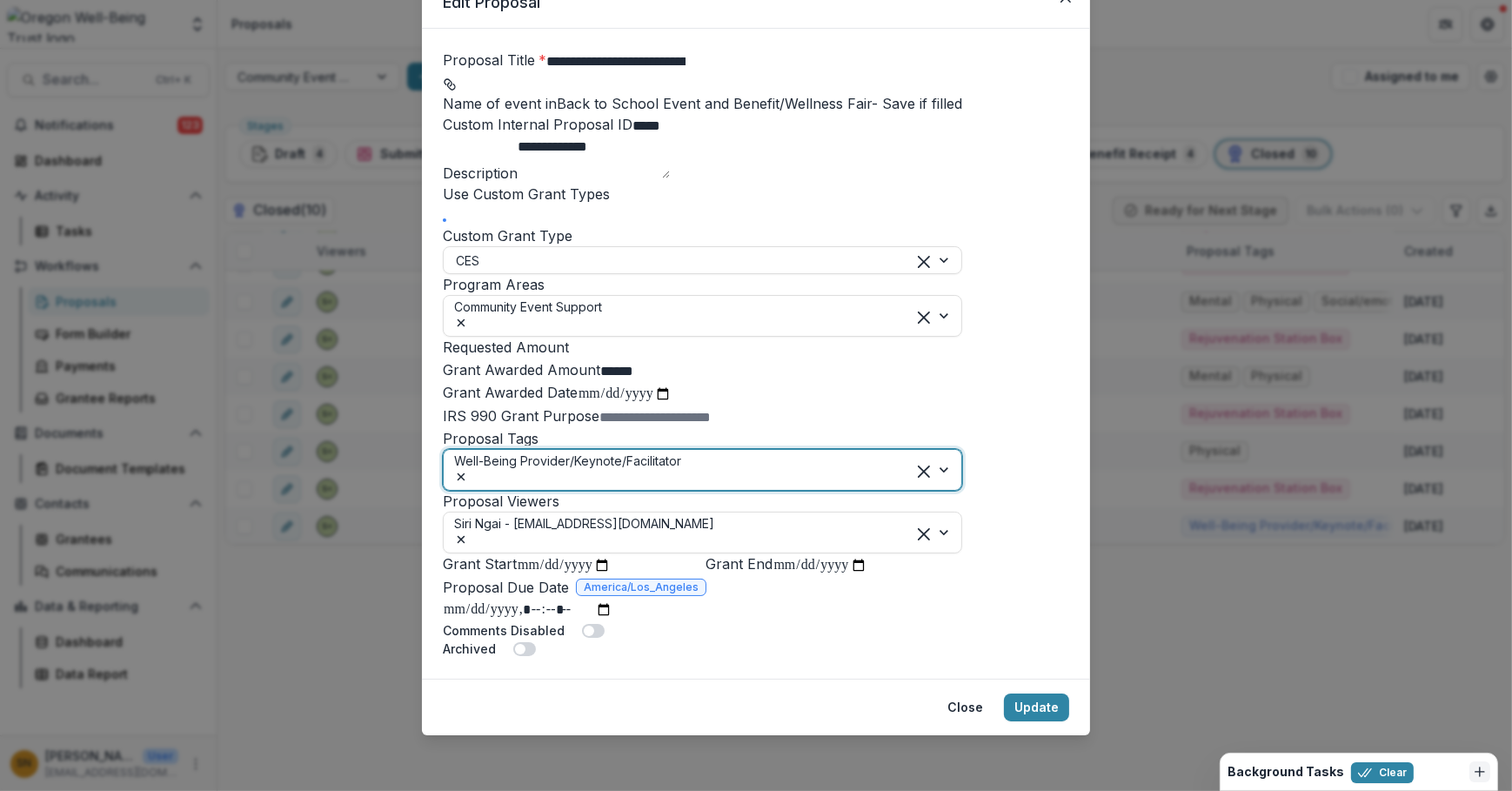
scroll to position [424, 0]
click at [1033, 698] on button "Update" at bounding box center [1035, 706] width 65 height 27
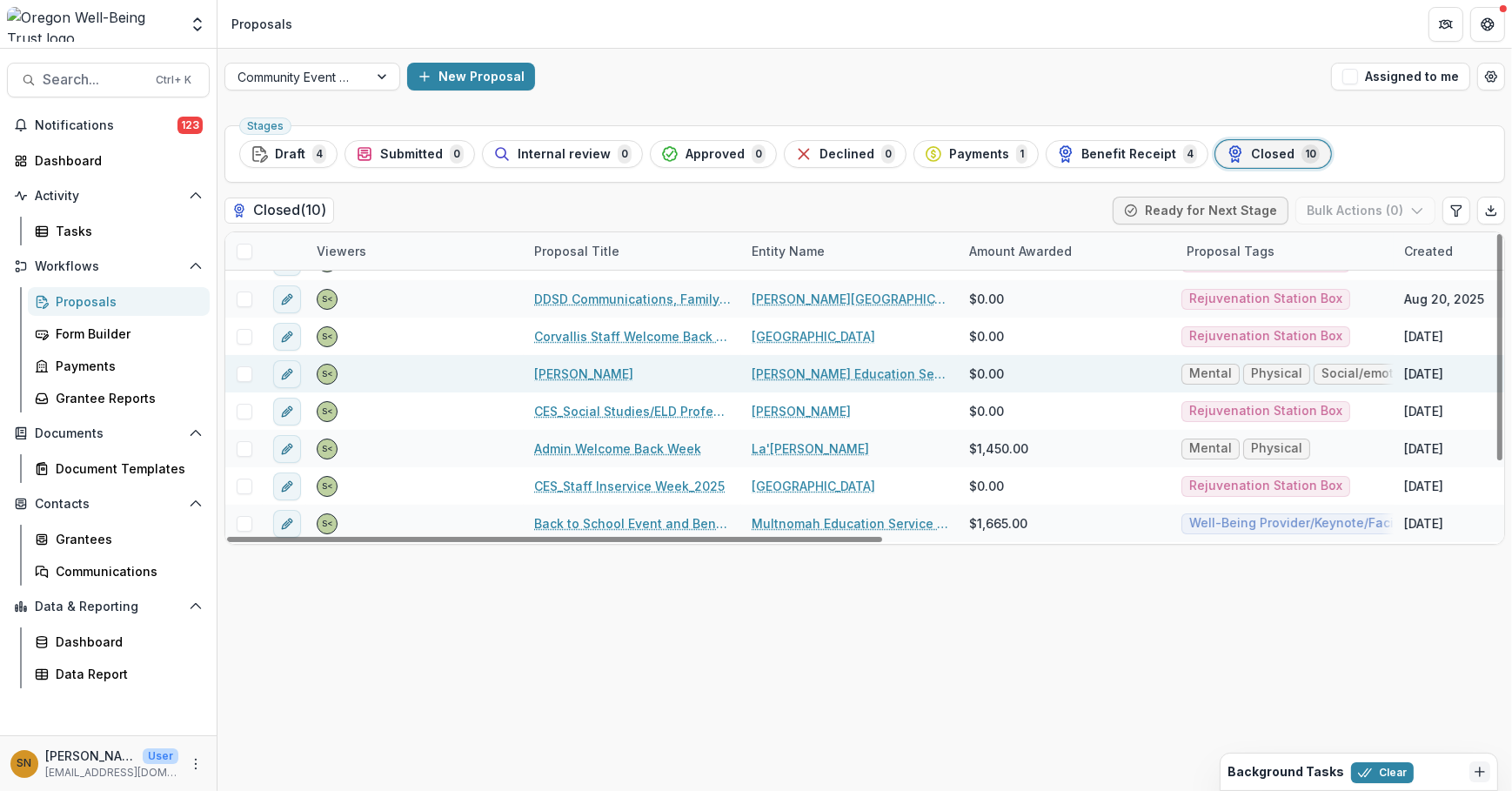
scroll to position [0, 0]
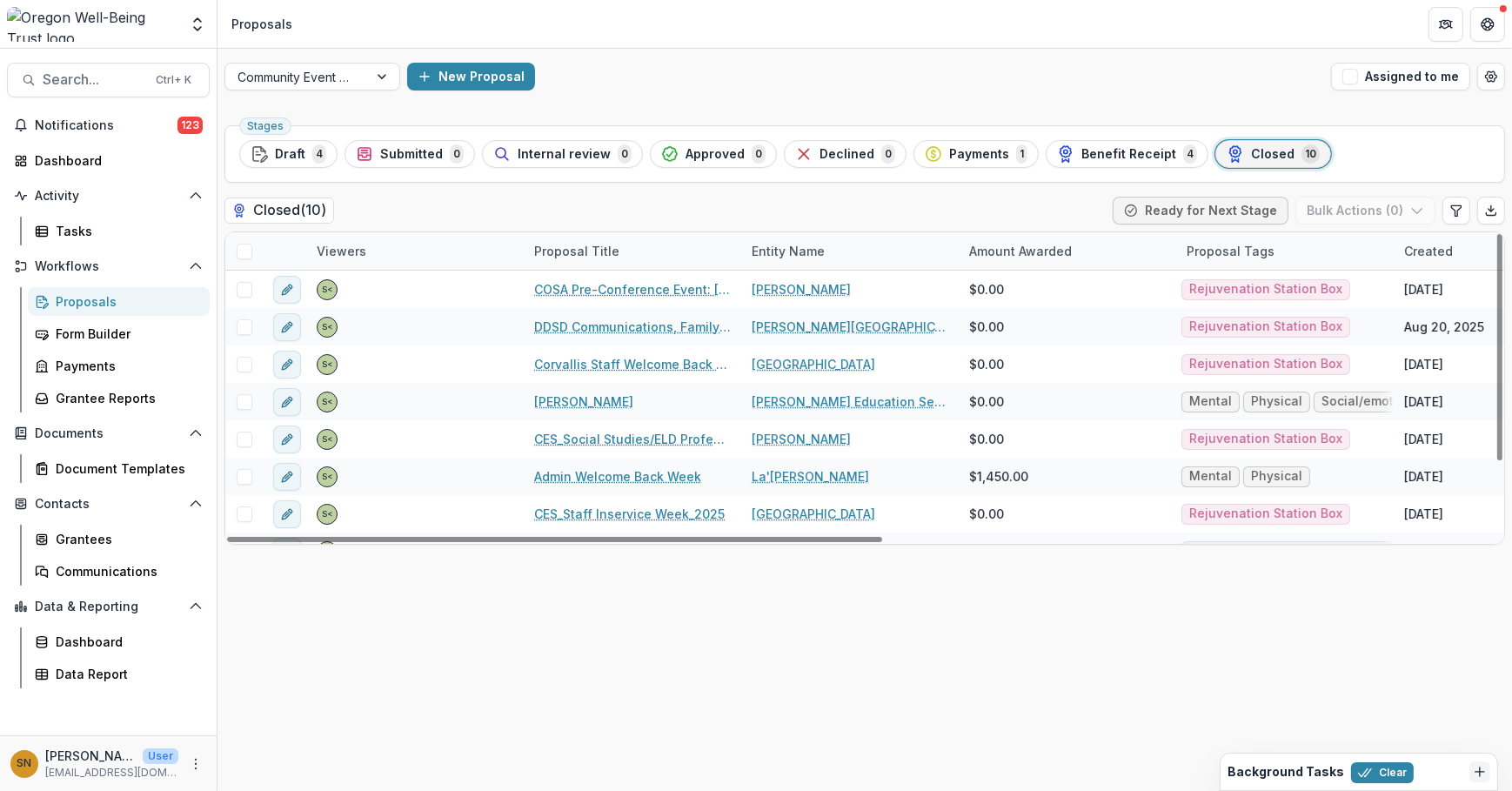
click at [721, 624] on div "Stages Draft 4 Submitted 0 Internal review 0 Approved 0 Declined 0 Payments 1 B…" at bounding box center [864, 454] width 1294 height 672
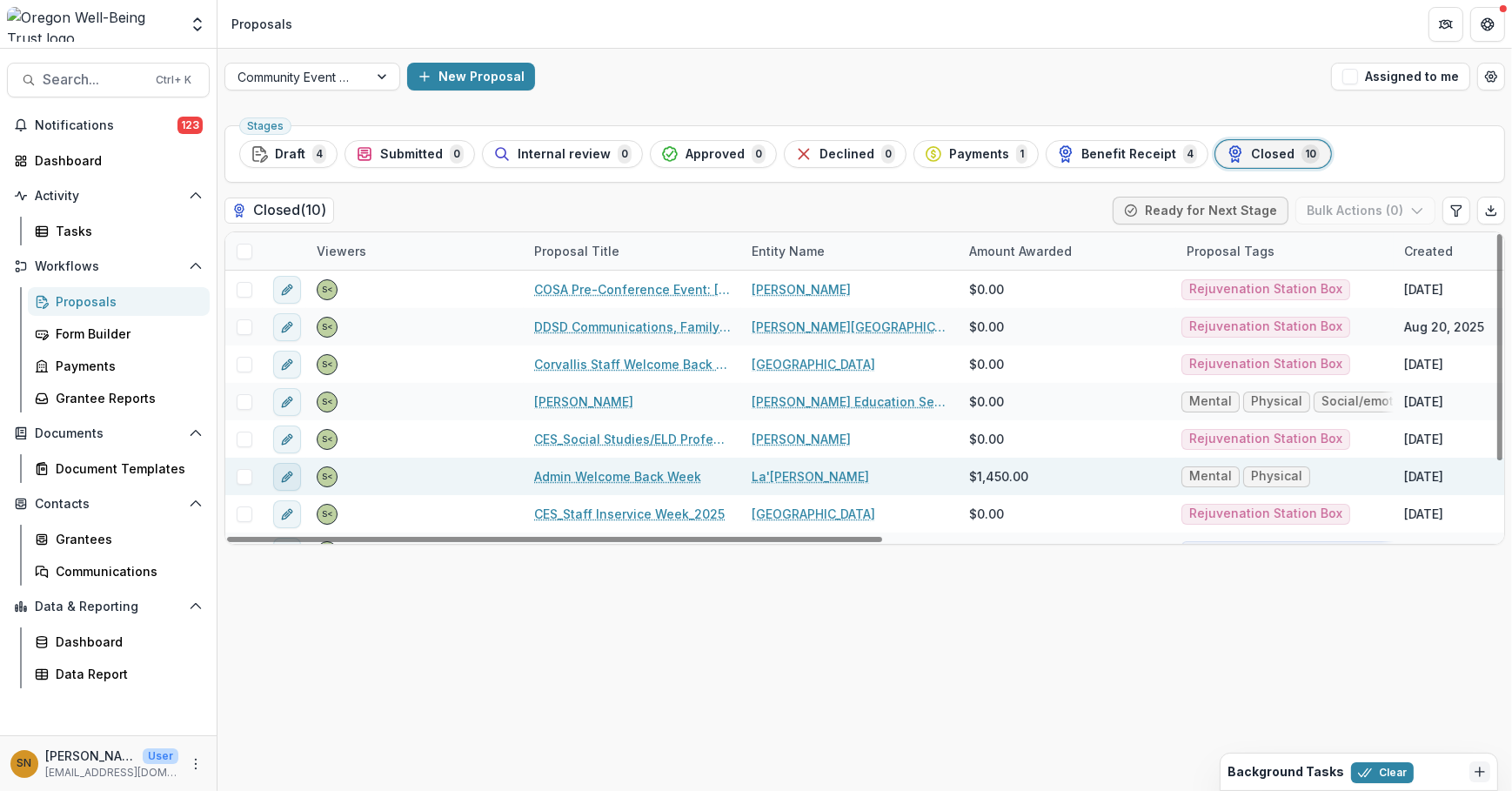
click at [285, 473] on icon "edit" at bounding box center [287, 477] width 14 height 14
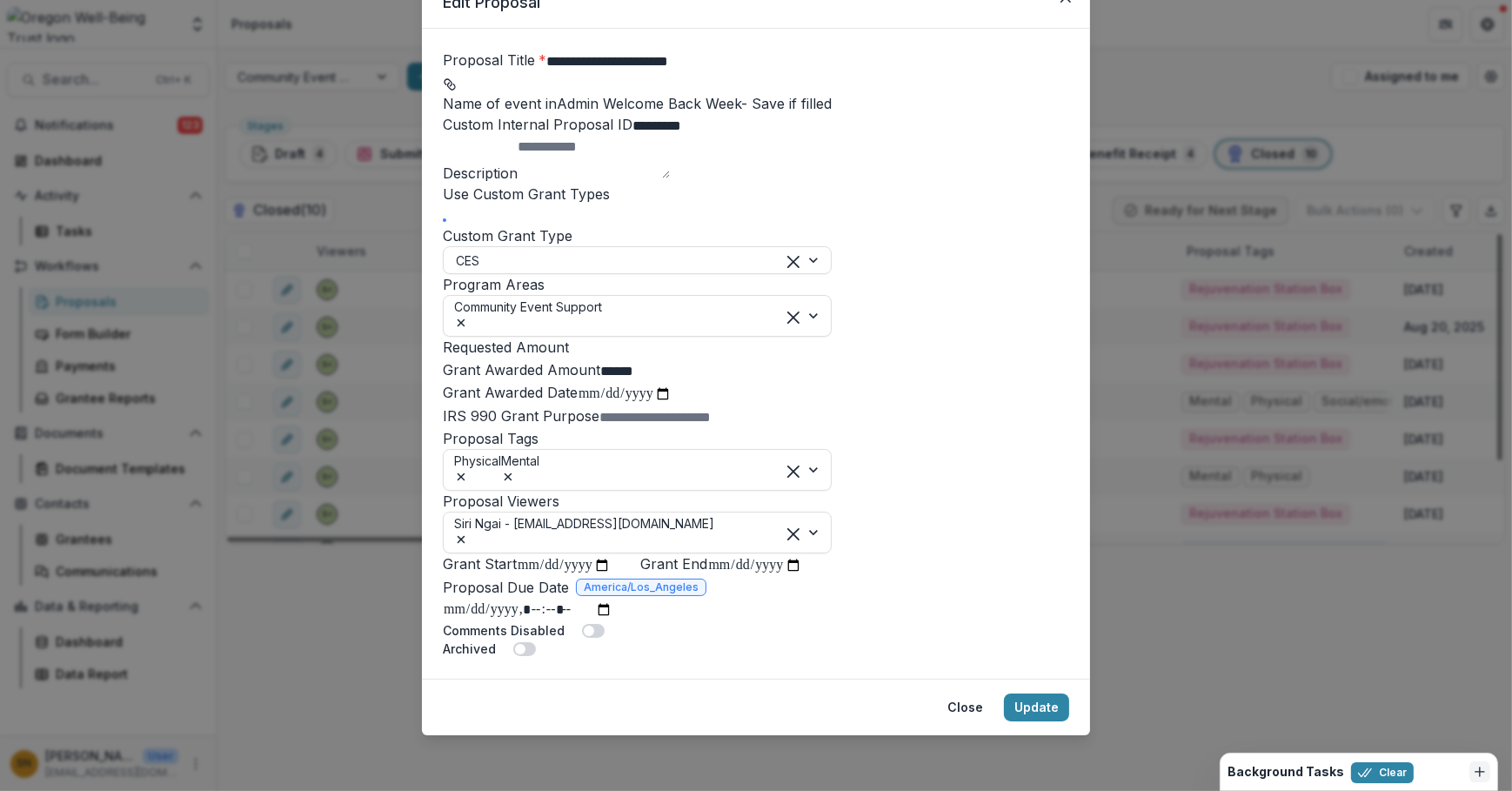
scroll to position [424, 0]
click at [468, 470] on icon "Remove Physical" at bounding box center [461, 477] width 14 height 14
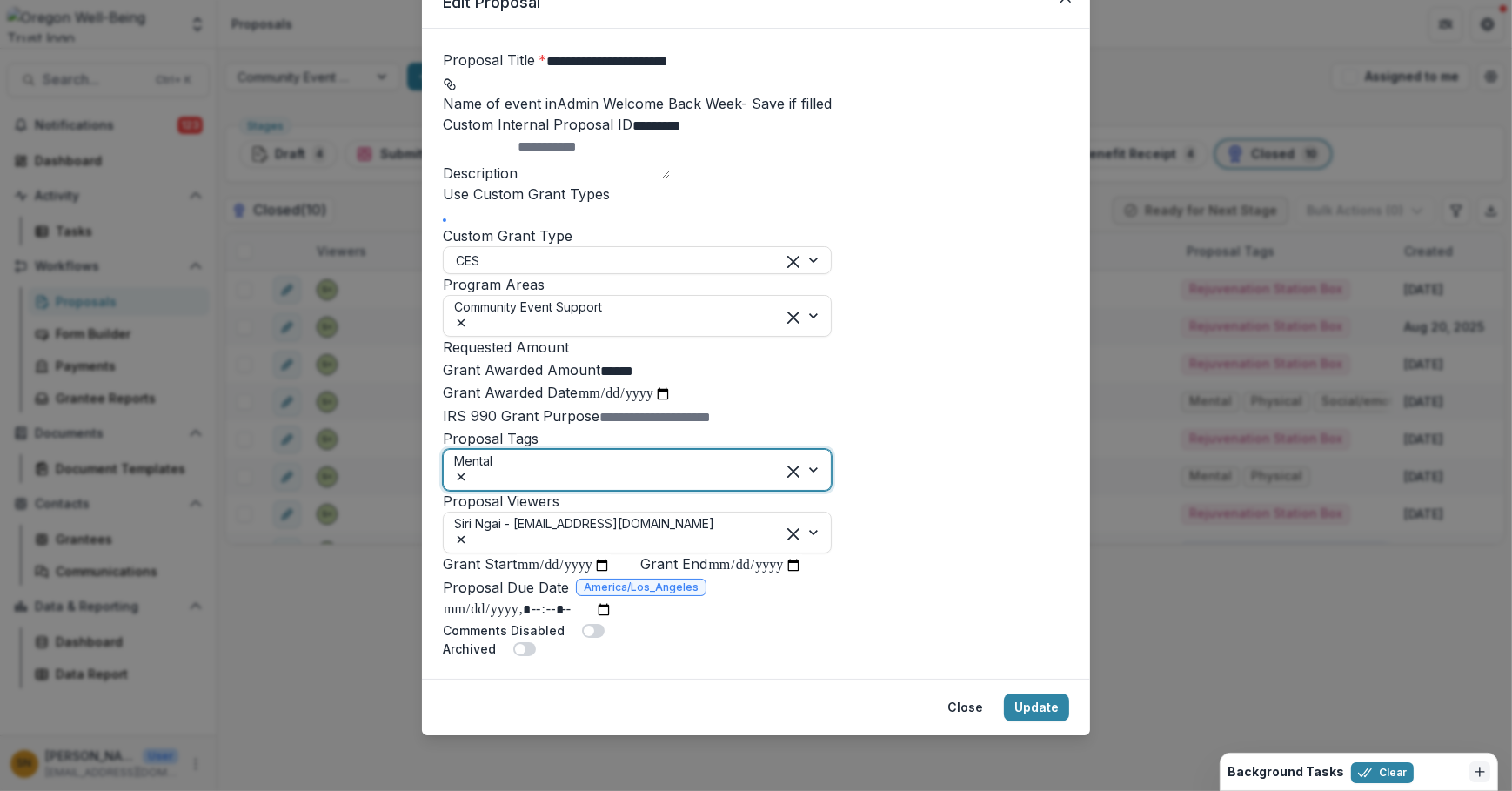
click at [493, 451] on span "Mental" at bounding box center [473, 469] width 39 height 37
click at [465, 473] on icon "Remove Mental" at bounding box center [462, 477] width 8 height 8
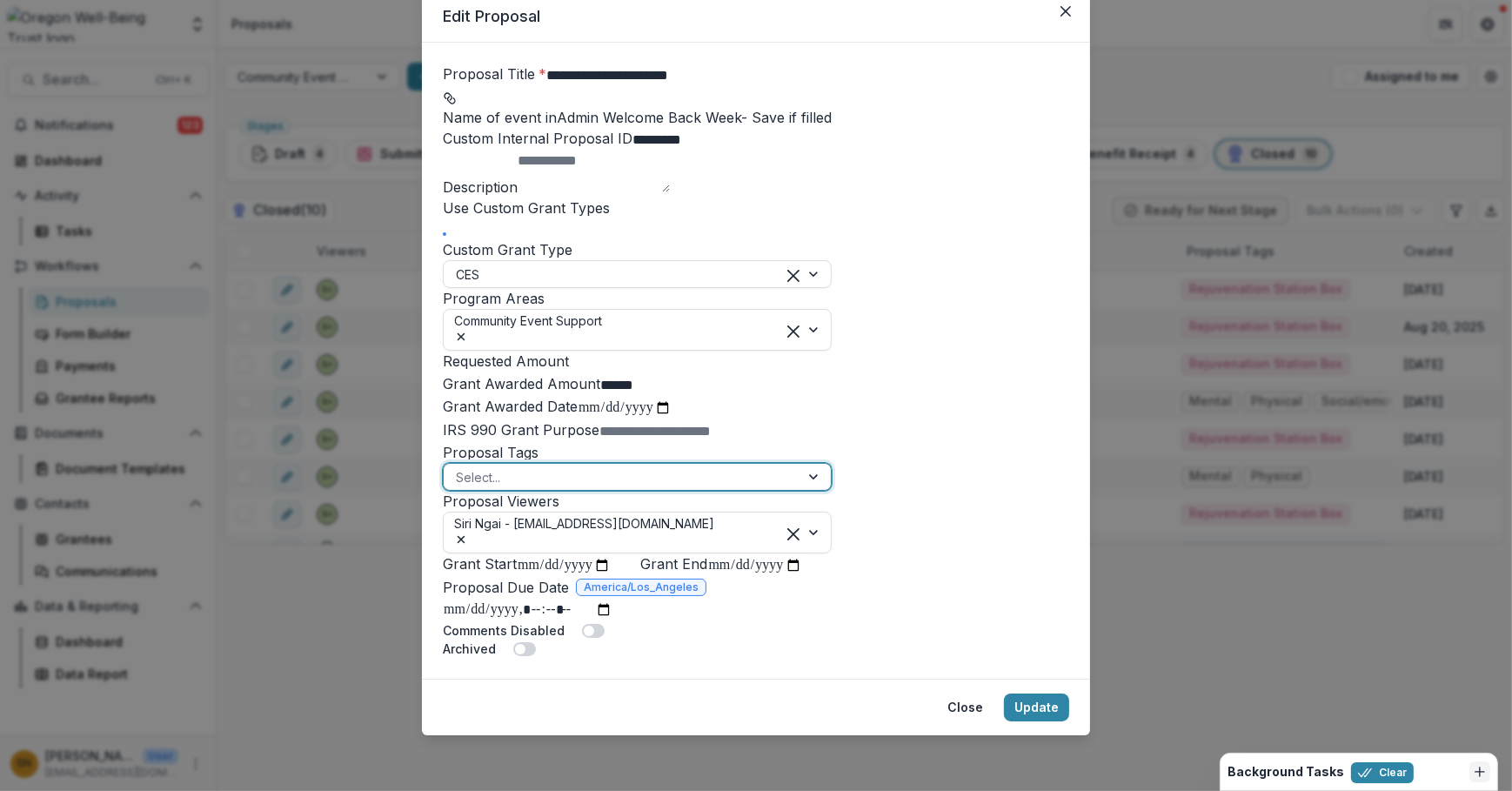
click at [515, 466] on div at bounding box center [621, 477] width 331 height 22
click at [529, 466] on div at bounding box center [621, 477] width 331 height 22
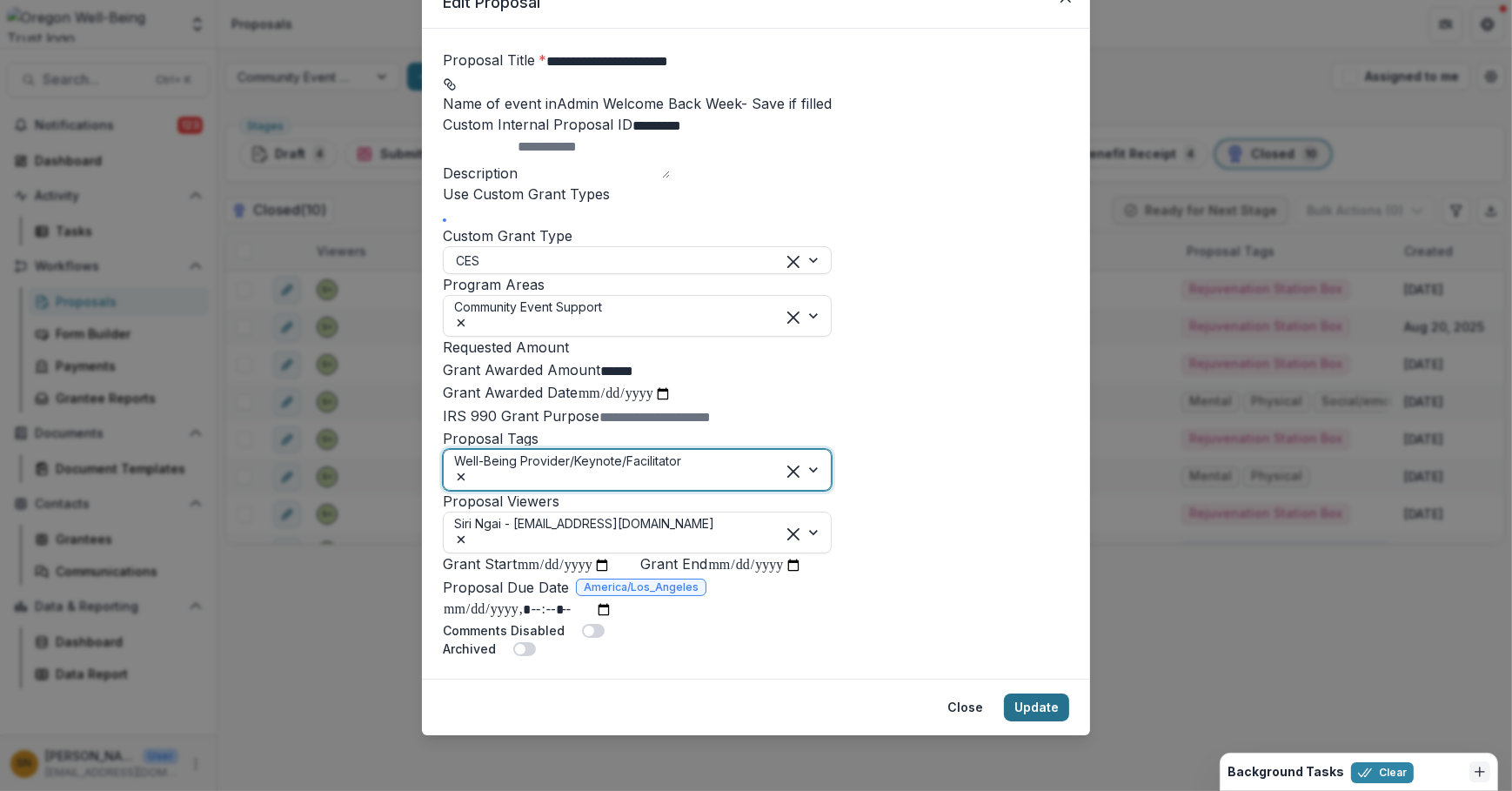
click at [1036, 704] on button "Update" at bounding box center [1035, 706] width 65 height 27
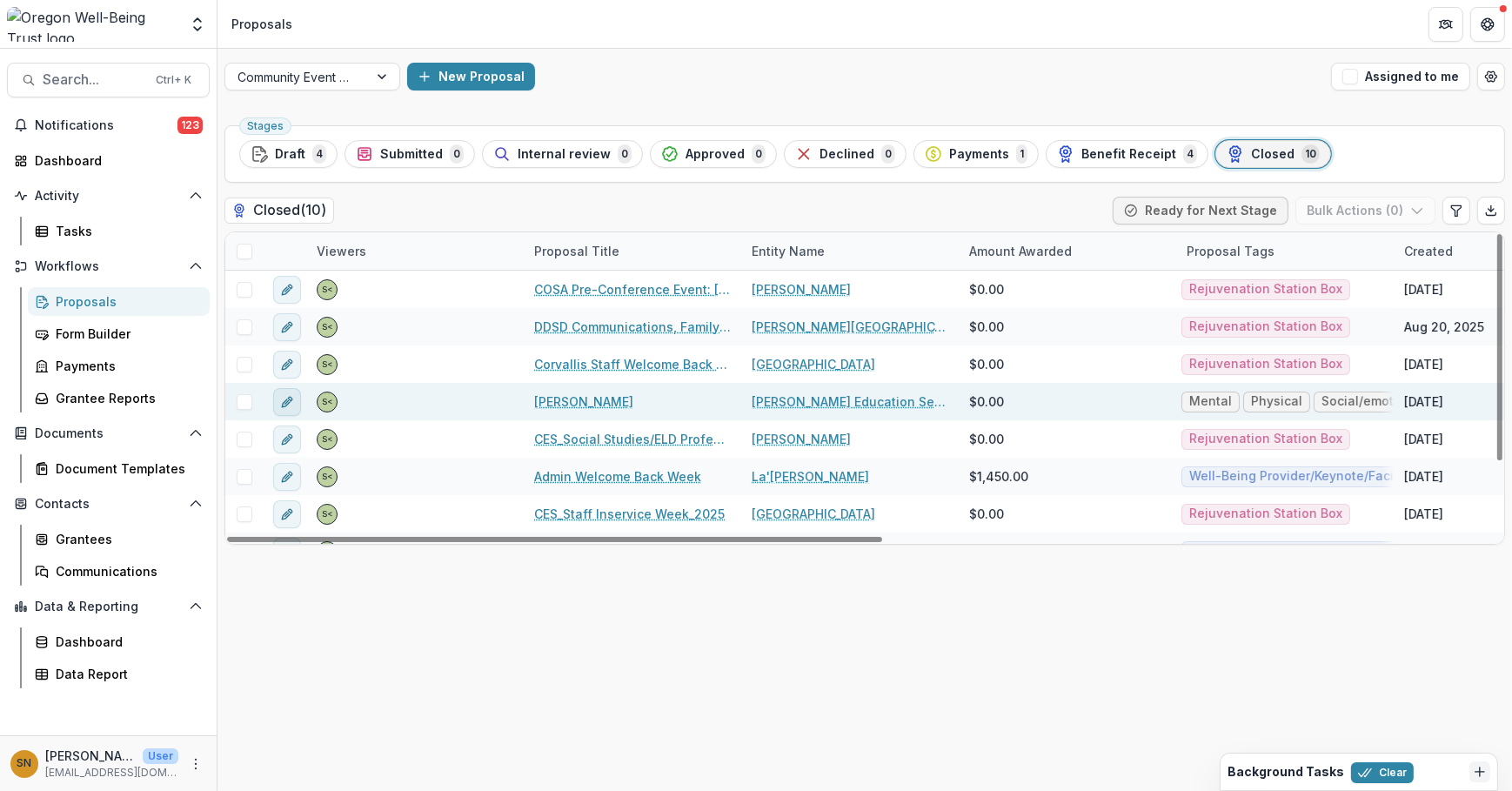
click at [277, 406] on button "edit" at bounding box center [286, 401] width 27 height 27
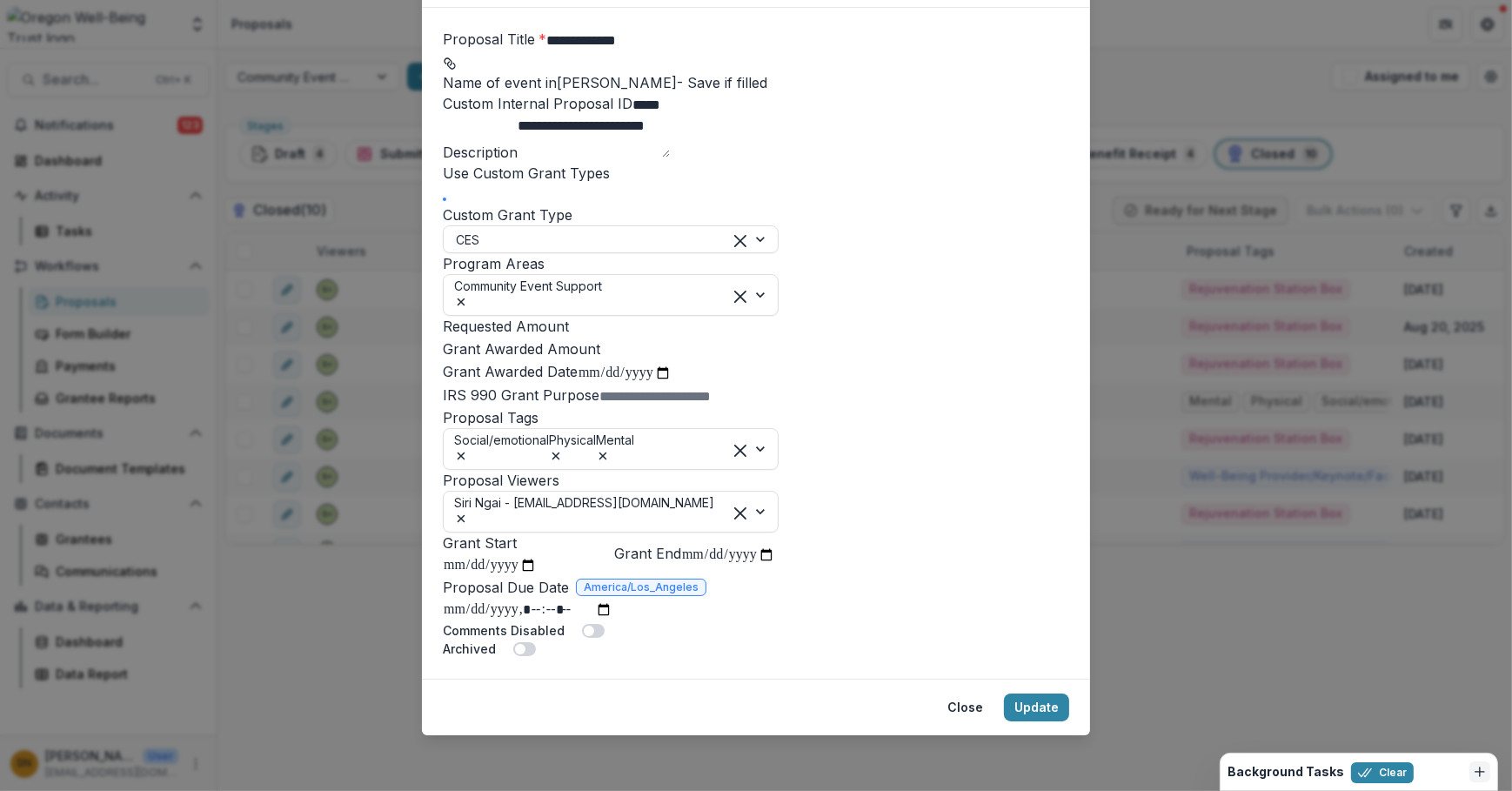
scroll to position [316, 0]
click at [468, 295] on icon "Remove Community Event Support" at bounding box center [461, 301] width 14 height 14
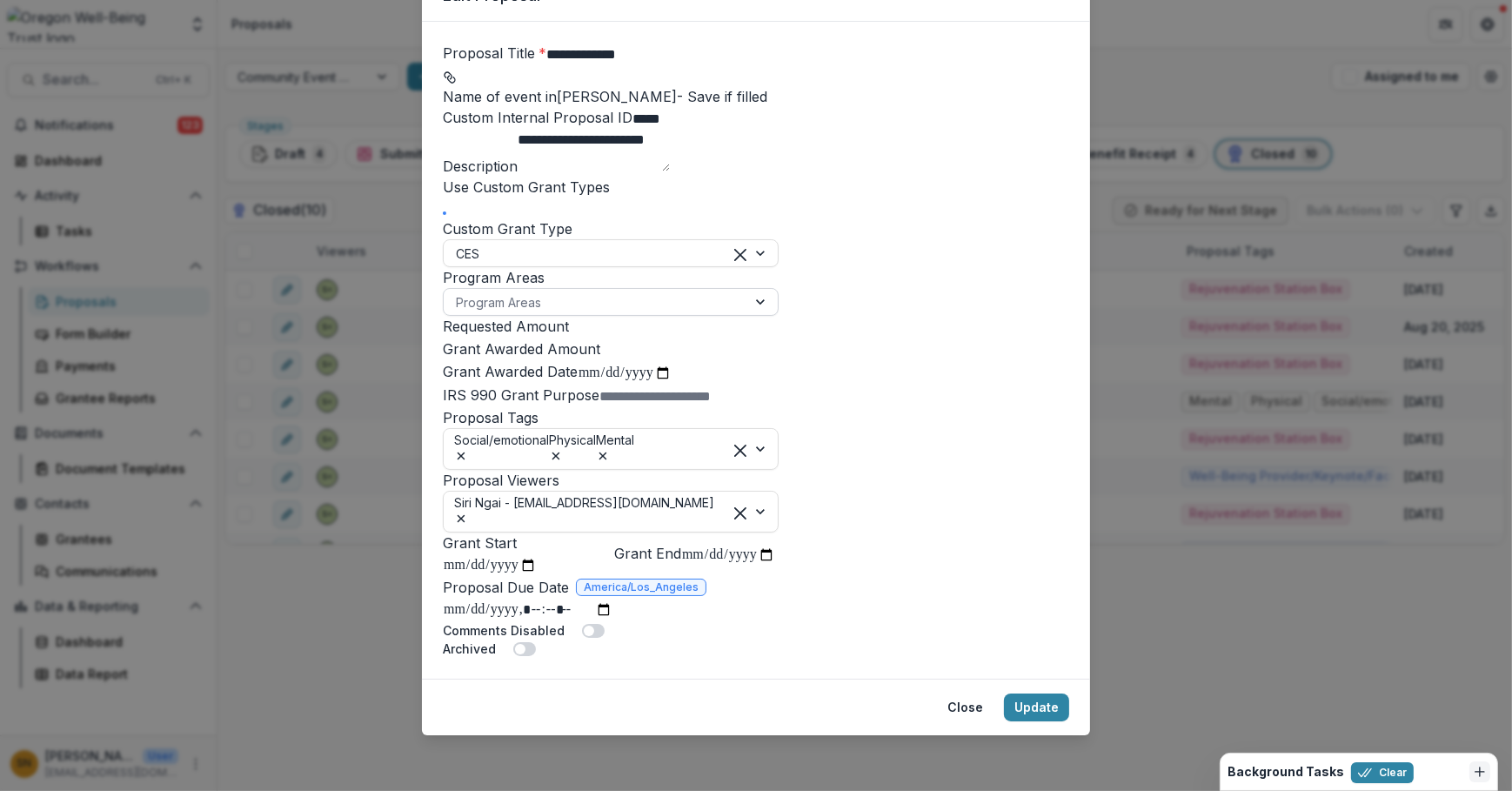
click at [637, 227] on form "**********" at bounding box center [611, 350] width 336 height 615
click at [643, 292] on div at bounding box center [595, 302] width 278 height 22
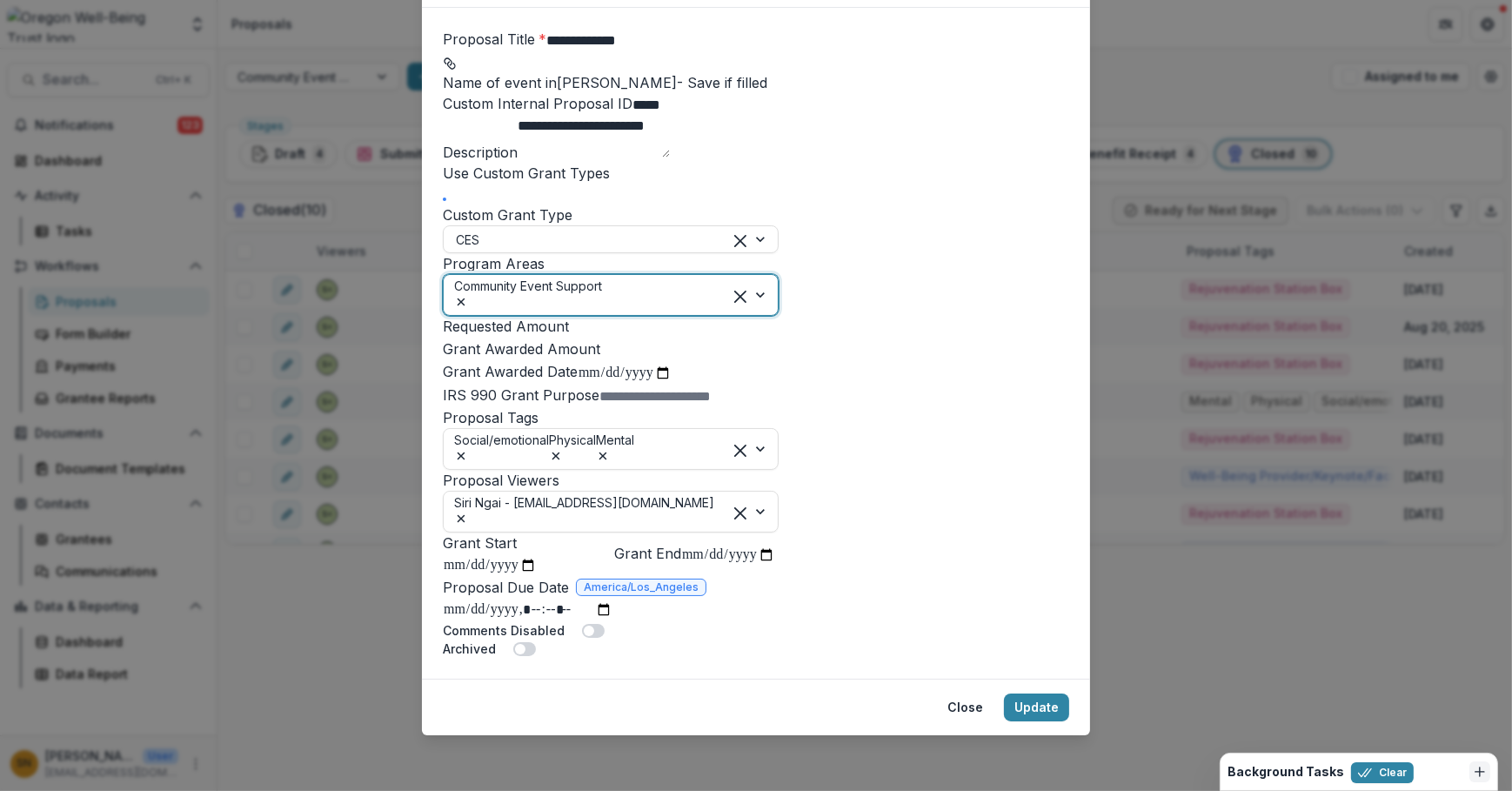
scroll to position [395, 0]
click at [468, 449] on icon "Remove Social/emotional" at bounding box center [461, 456] width 14 height 14
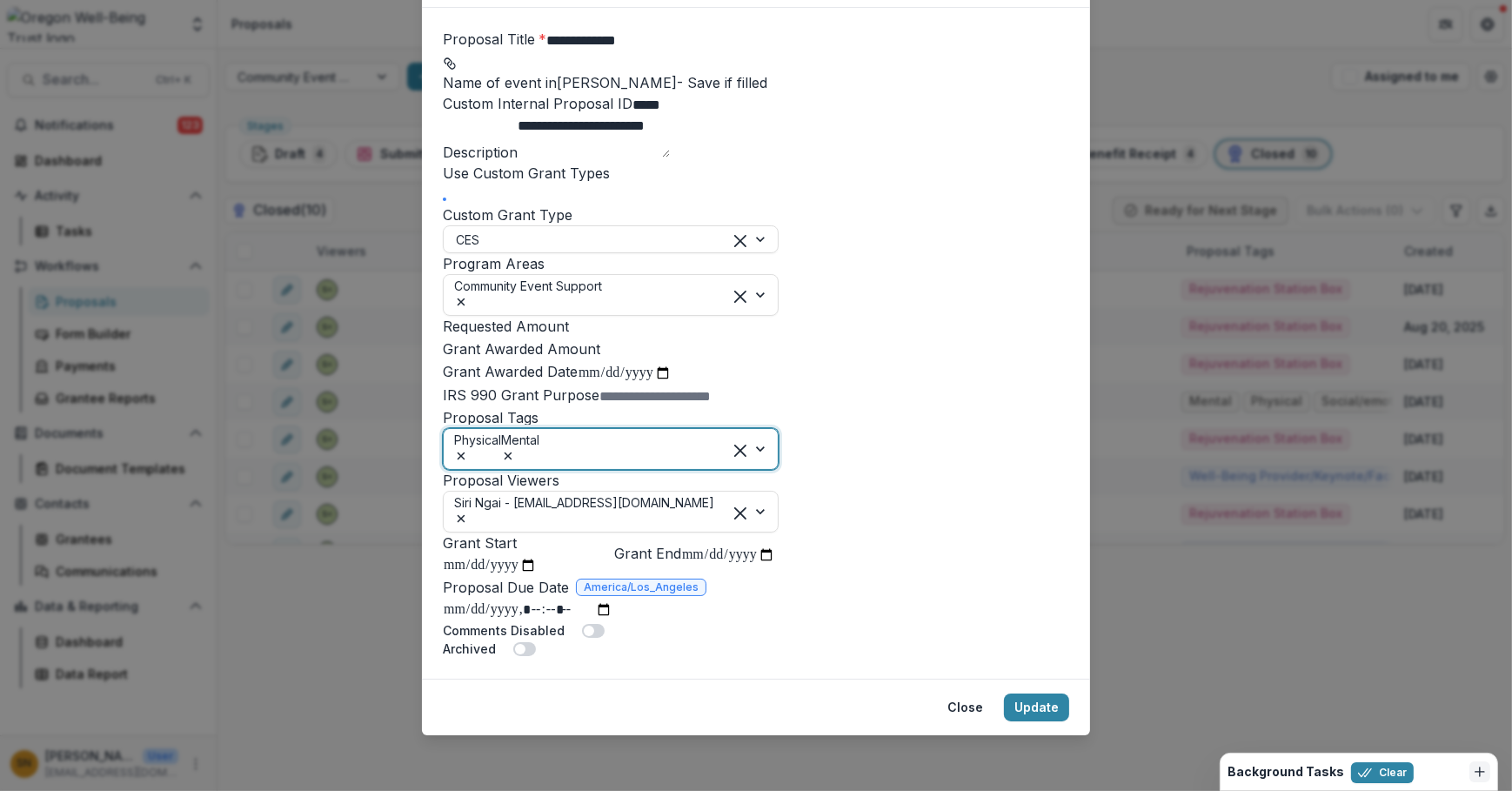
click at [468, 449] on icon "Remove Physical" at bounding box center [461, 456] width 14 height 14
click at [468, 449] on icon "Remove Mental" at bounding box center [461, 456] width 14 height 14
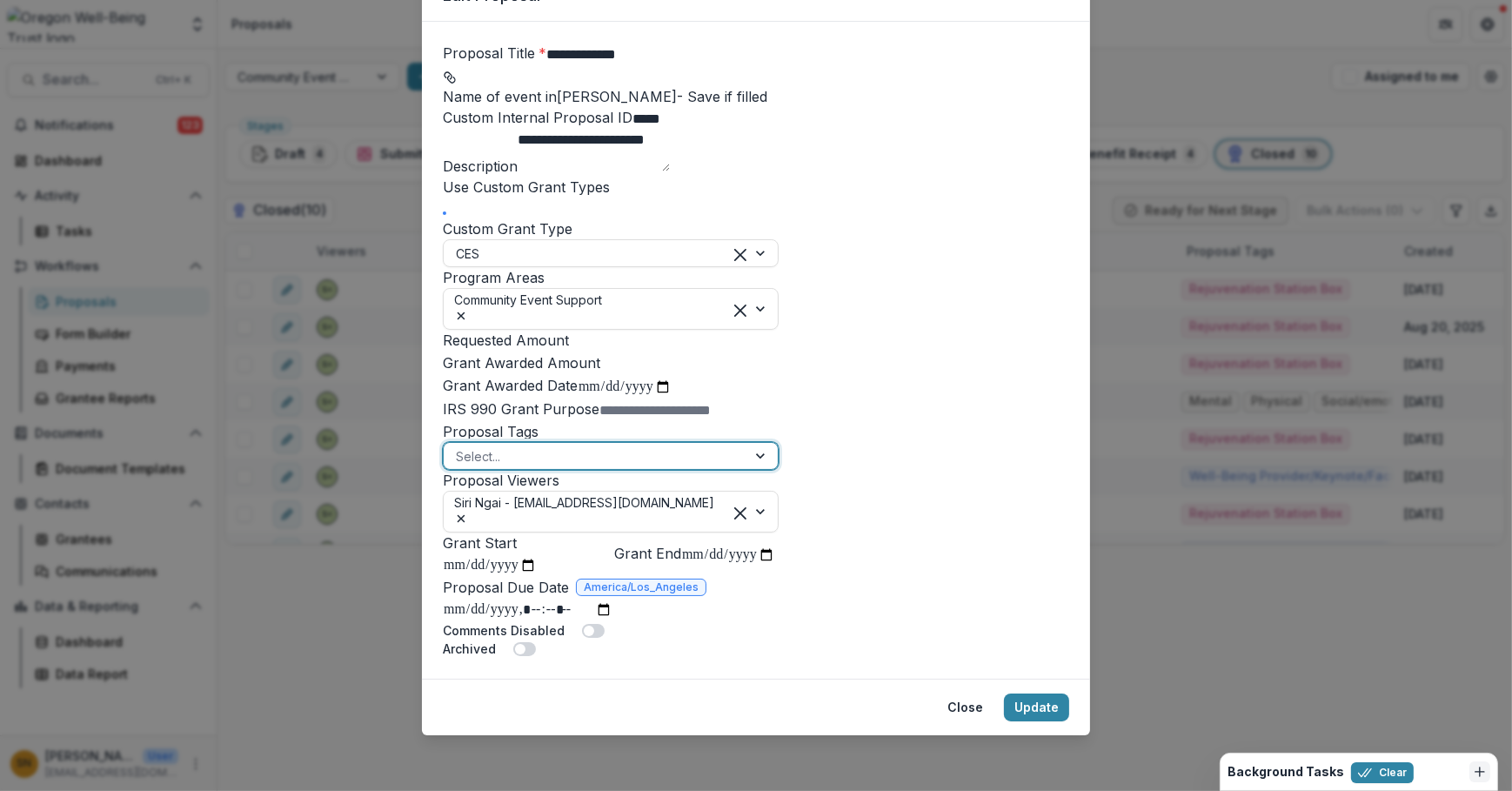
click at [521, 446] on div at bounding box center [595, 456] width 278 height 22
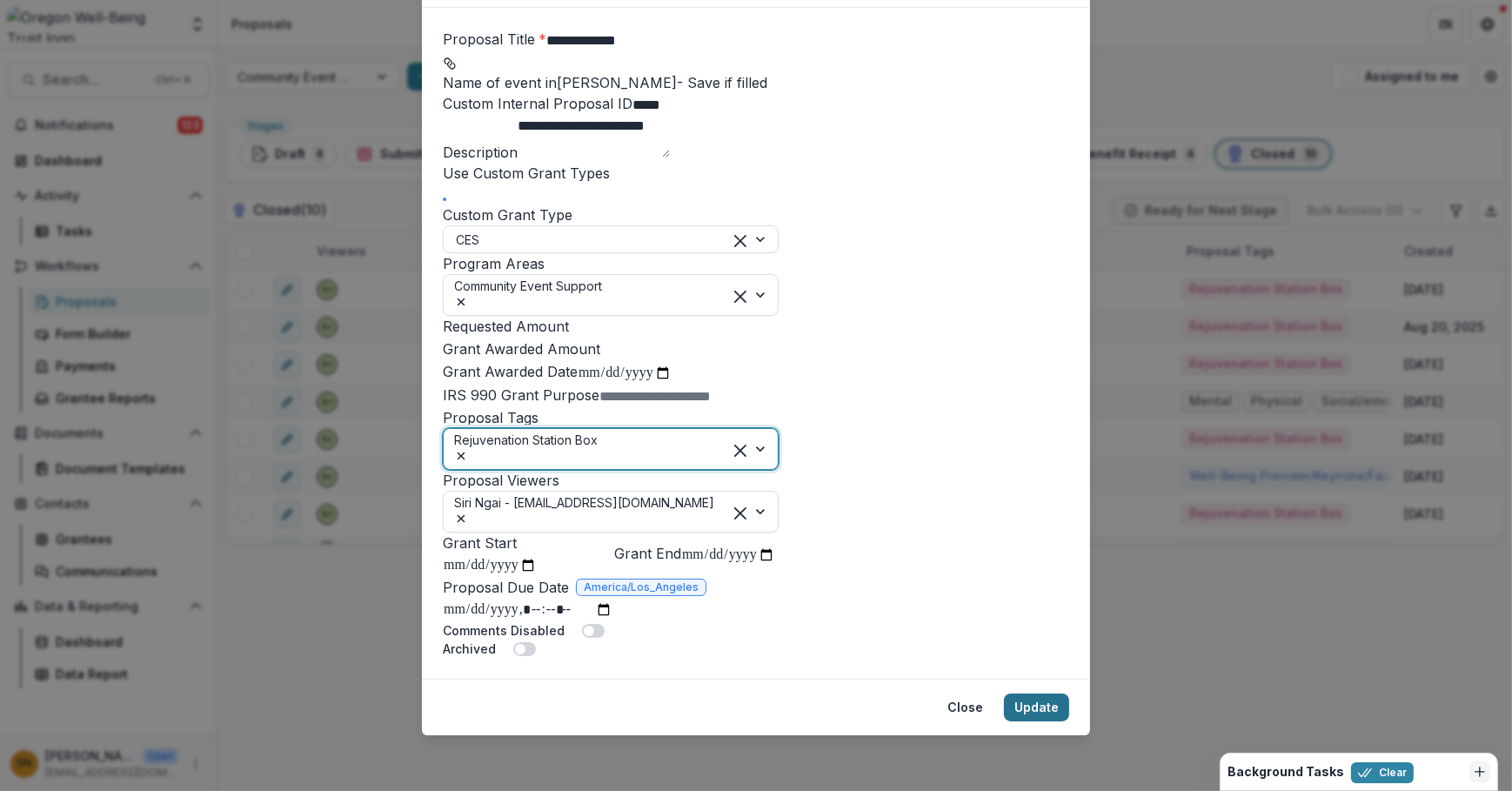
click at [1034, 721] on button "Update" at bounding box center [1035, 706] width 65 height 27
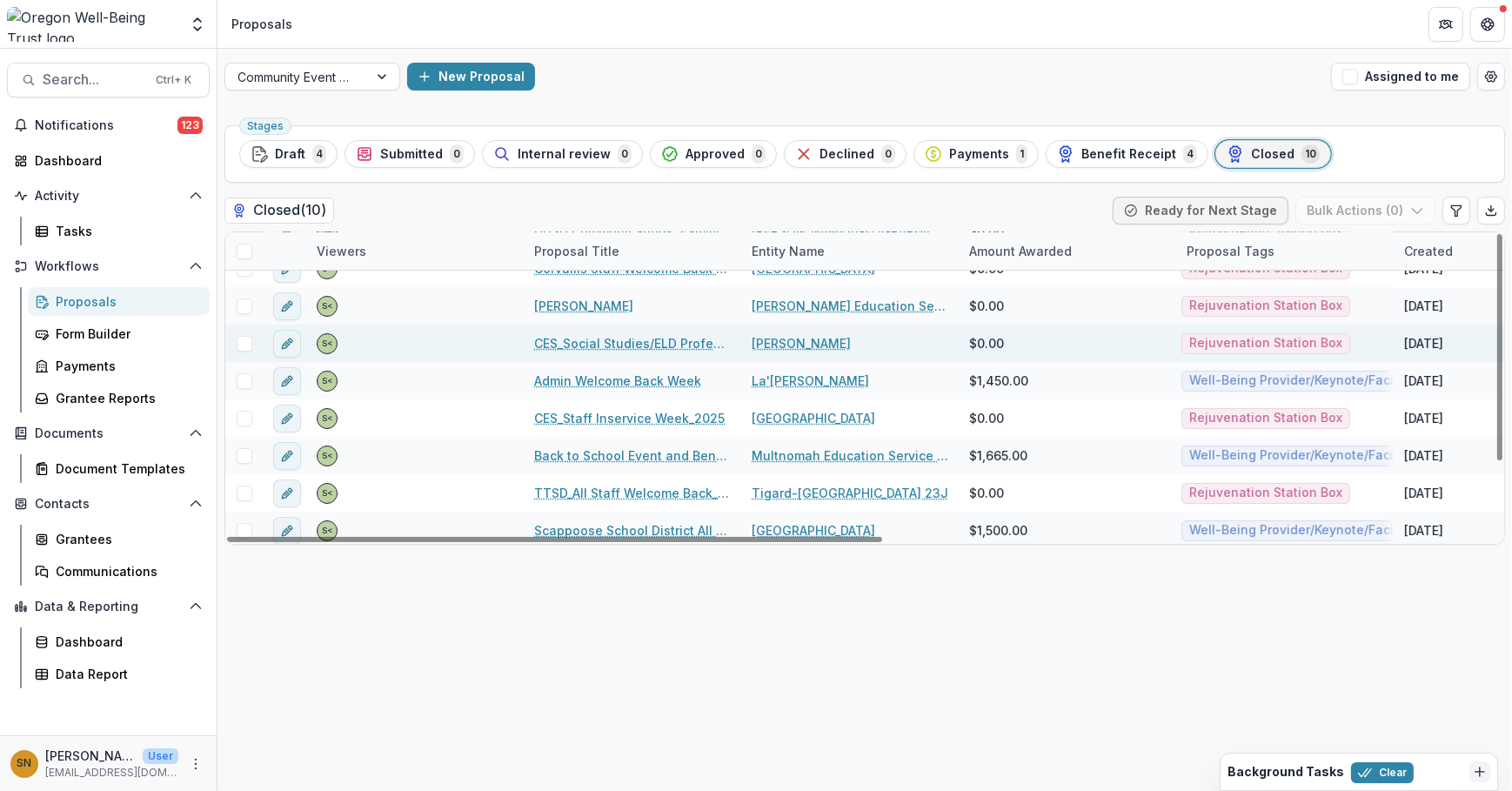
scroll to position [100, 0]
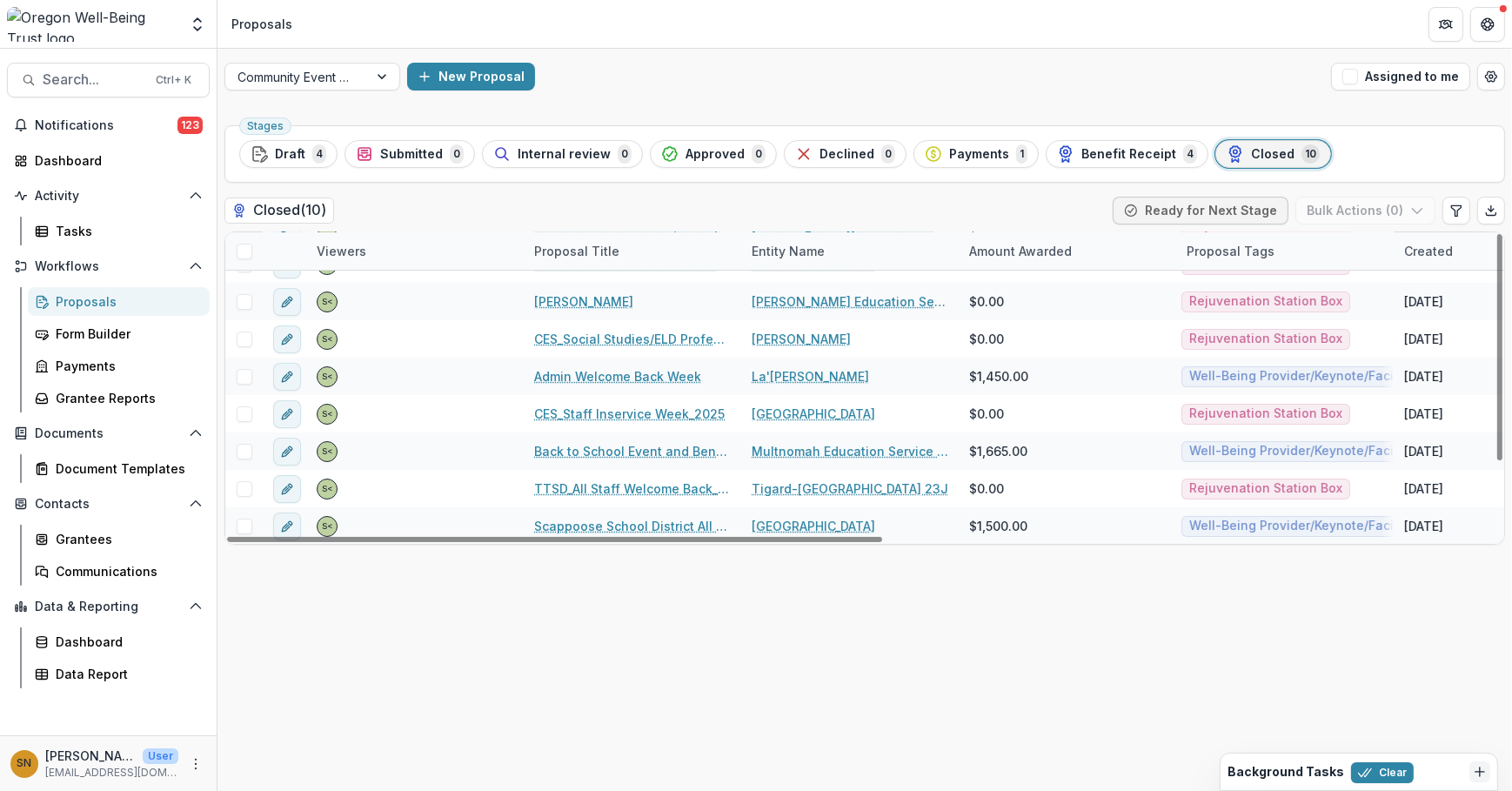
click at [899, 604] on div "Stages Draft 4 Submitted 0 Internal review 0 Approved 0 Declined 0 Payments 1 B…" at bounding box center [864, 454] width 1294 height 672
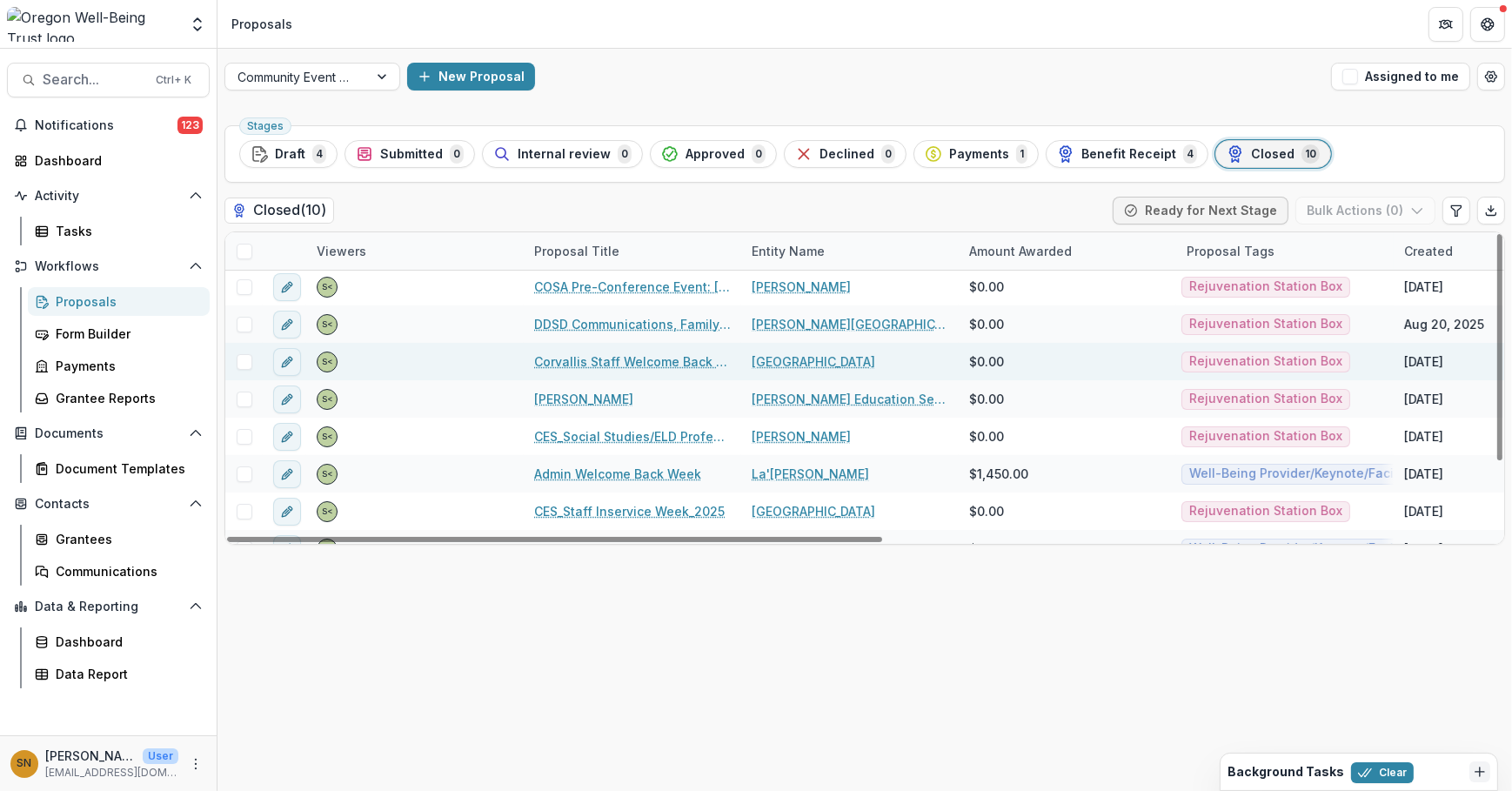
scroll to position [0, 0]
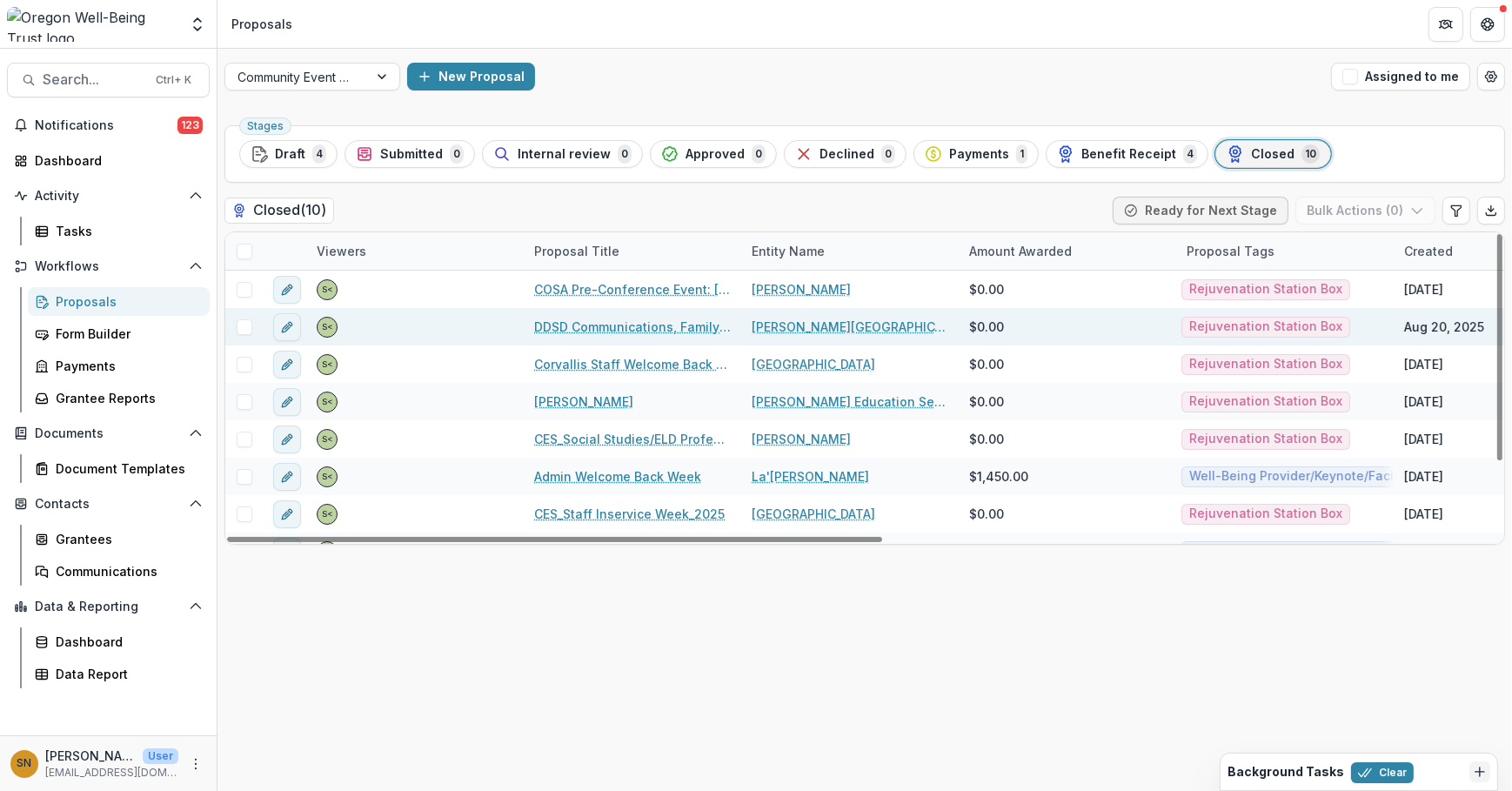
click at [633, 326] on link "DDSD Communications, Family & Community Partnerships Department" at bounding box center [632, 326] width 196 height 18
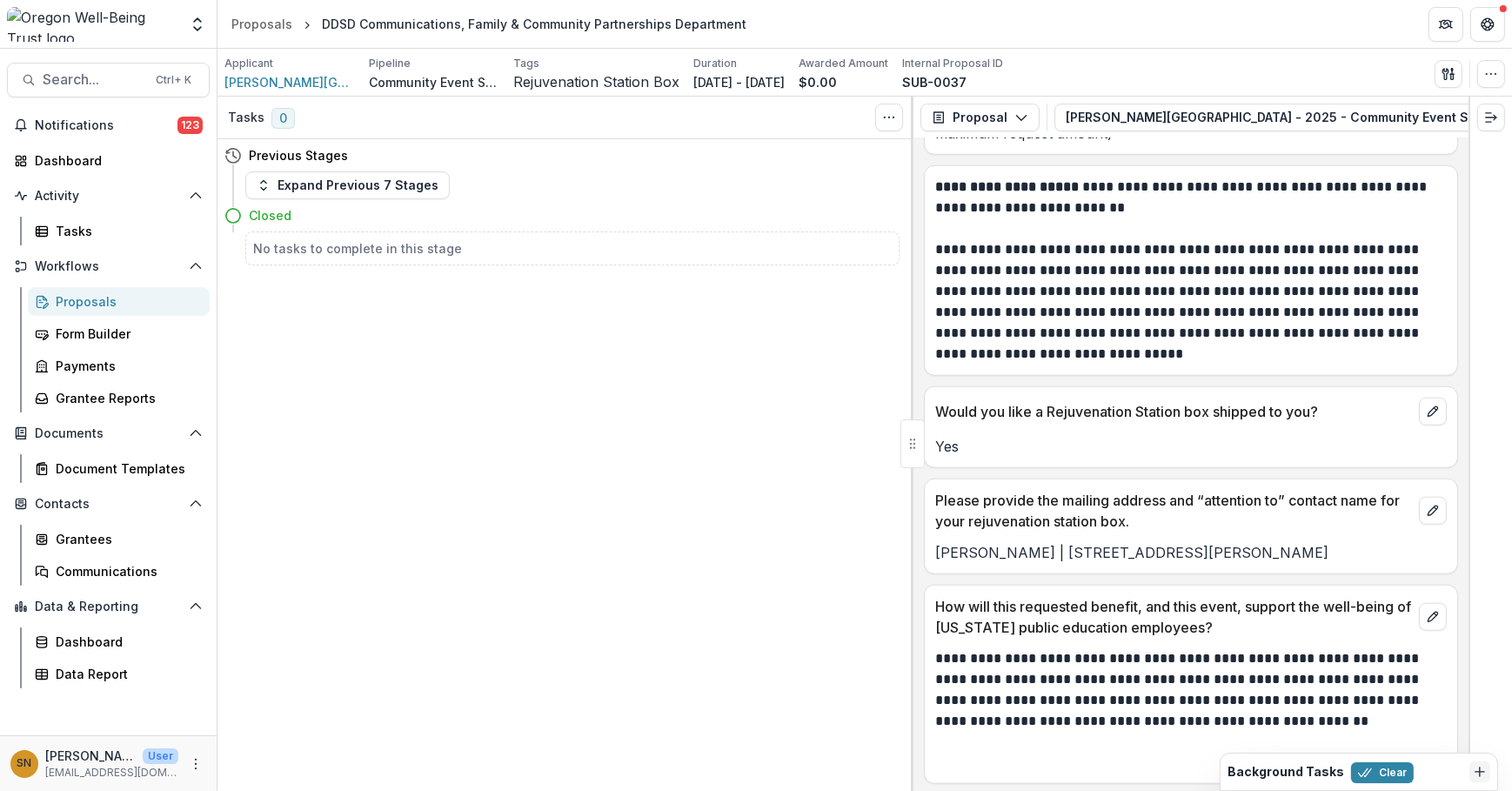
scroll to position [2125, 0]
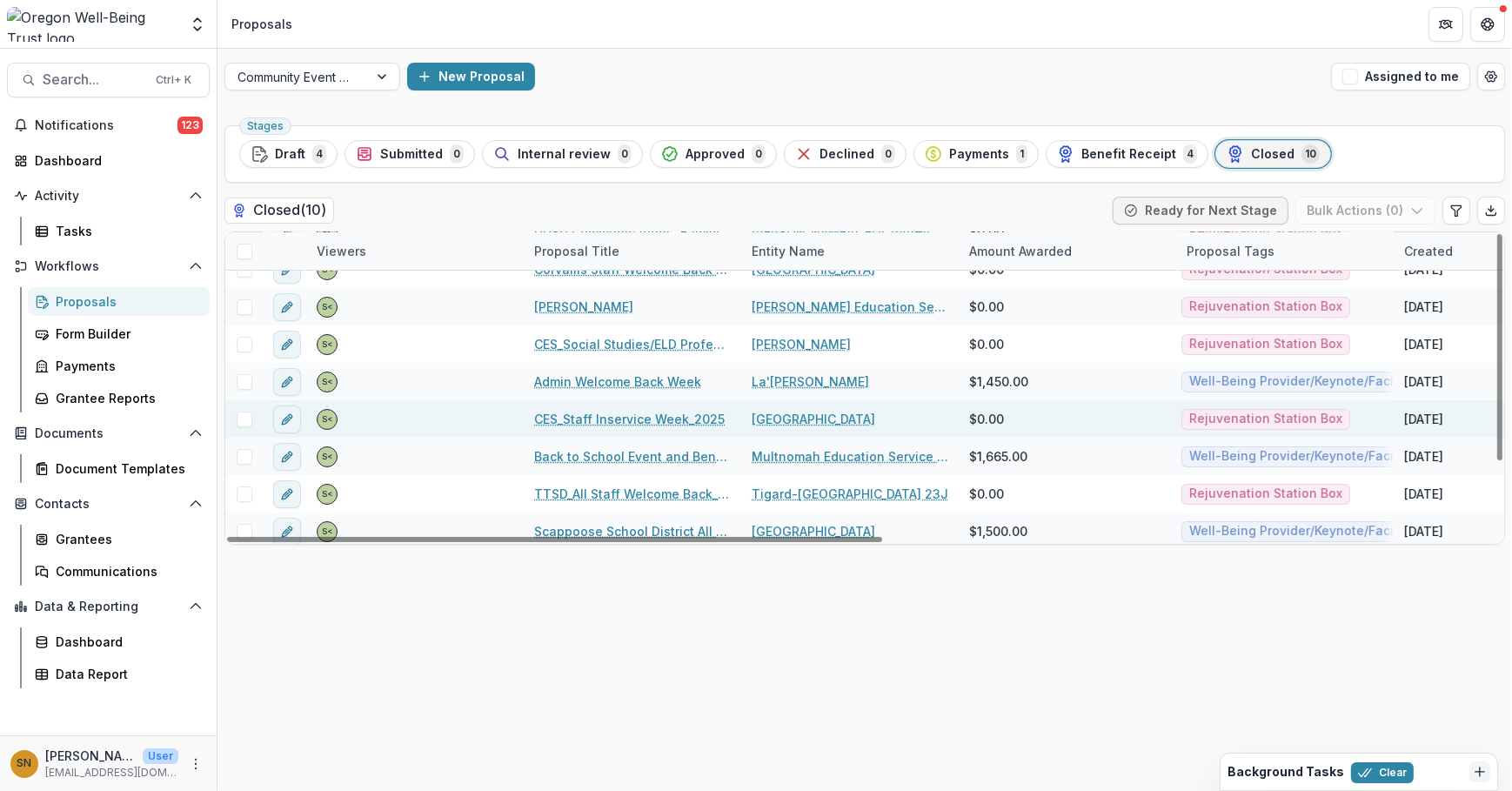
scroll to position [100, 0]
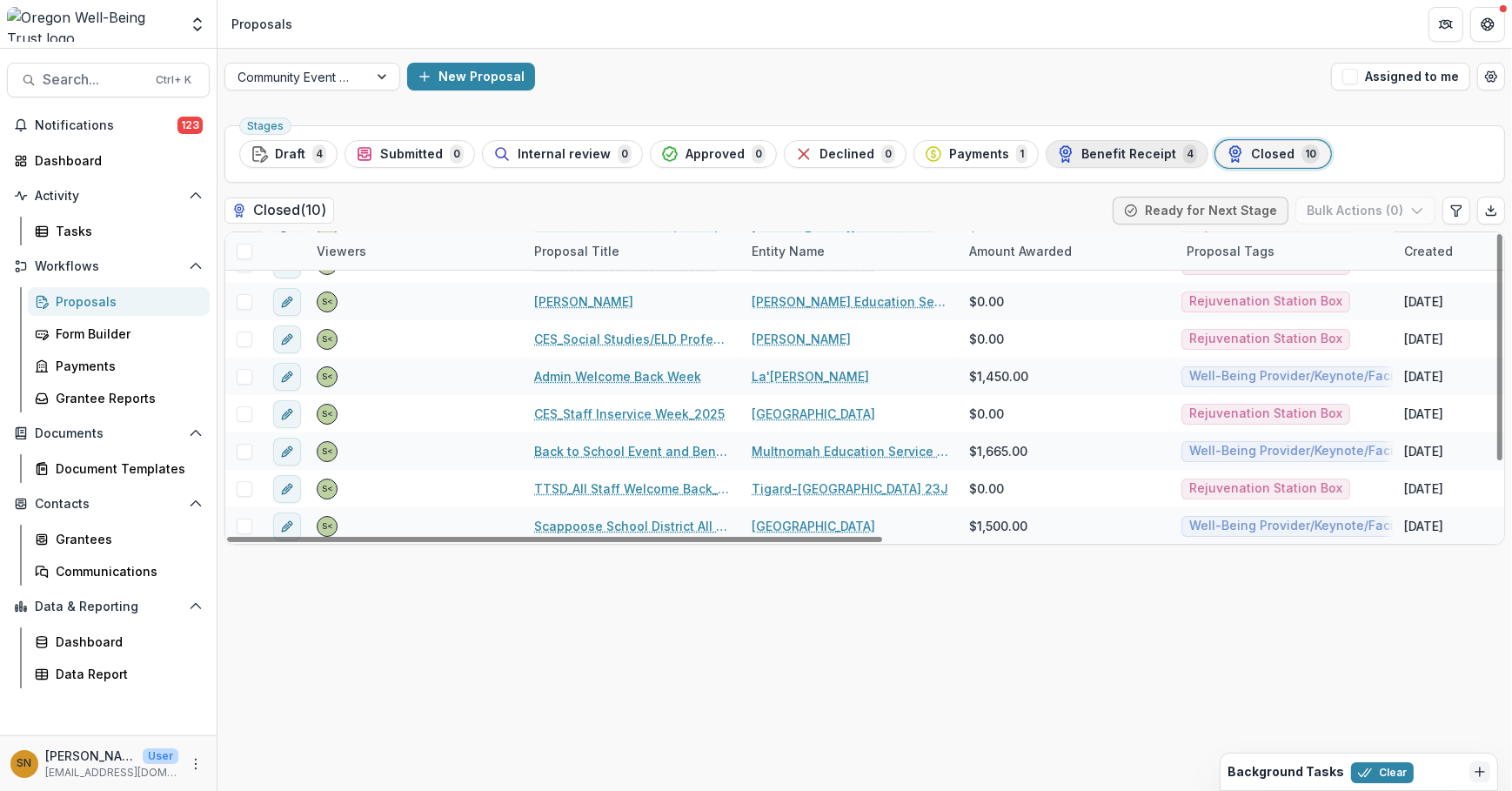
click at [1065, 160] on div "Benefit Receipt 4" at bounding box center [1127, 154] width 140 height 19
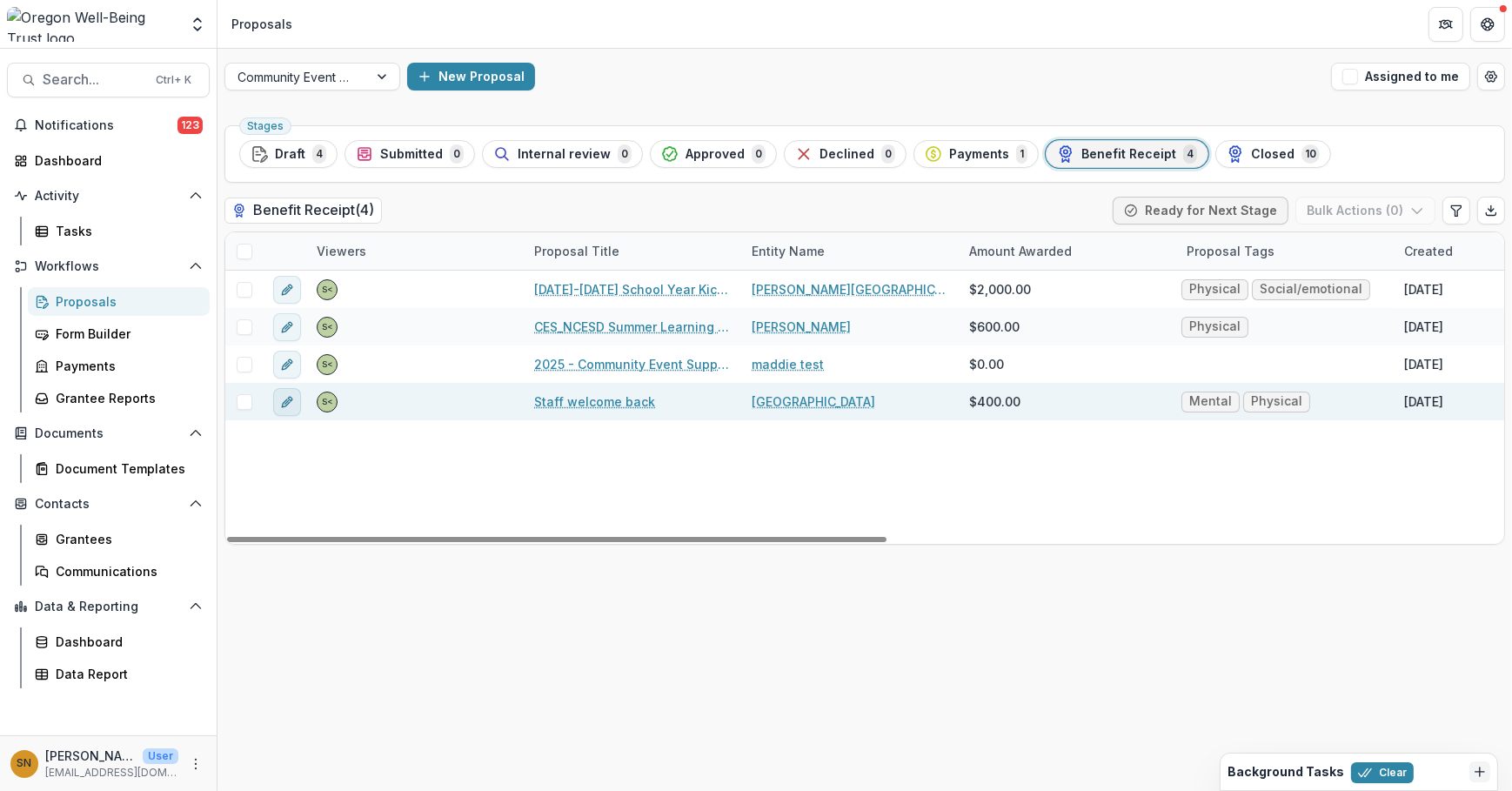
click at [293, 397] on icon "edit" at bounding box center [287, 401] width 14 height 14
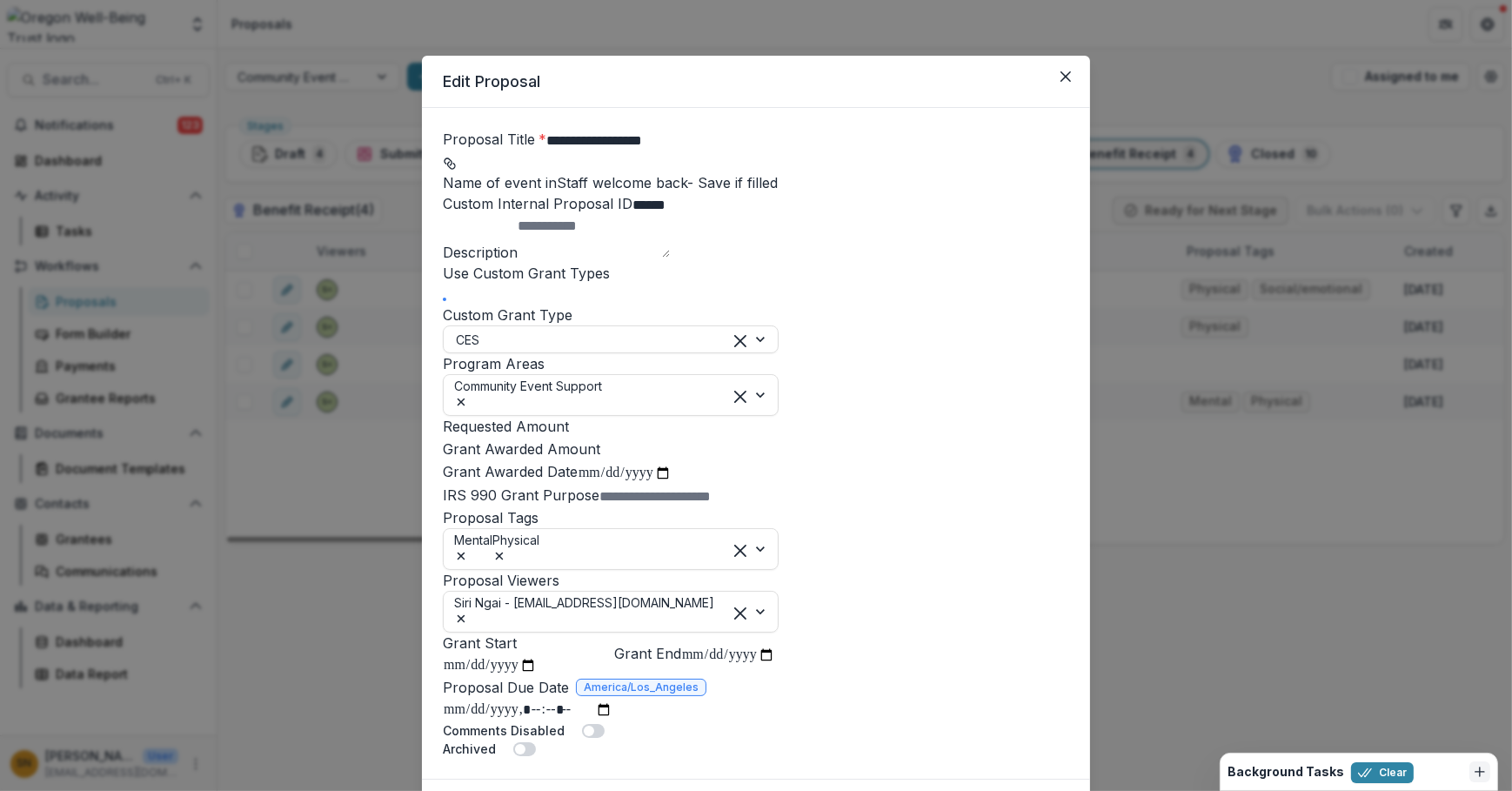
type input "****"
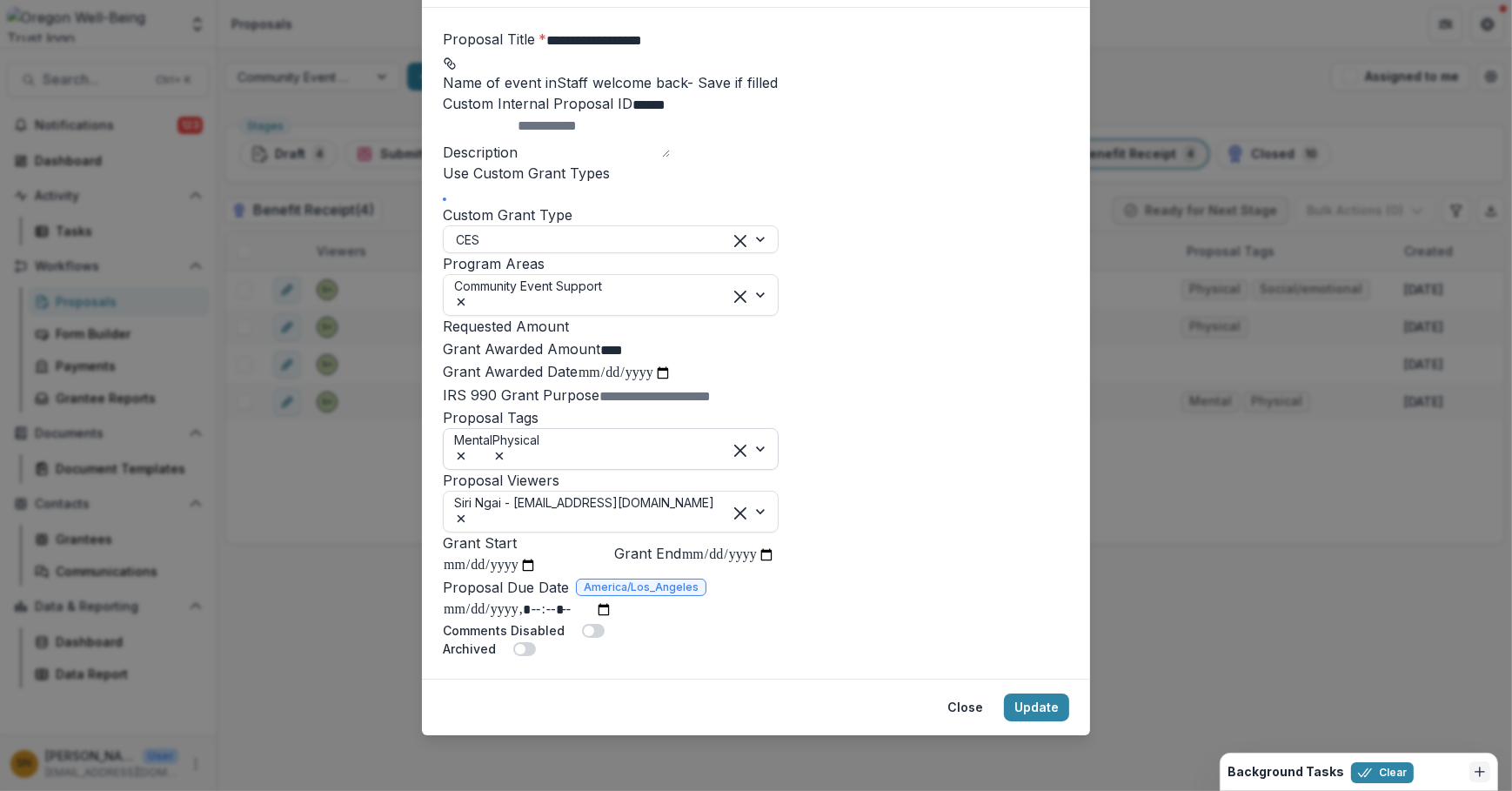
scroll to position [395, 0]
click at [493, 436] on span "Mental" at bounding box center [473, 448] width 39 height 37
click at [468, 449] on icon "Remove Mental" at bounding box center [461, 456] width 14 height 14
click at [501, 449] on div "Remove Physical" at bounding box center [478, 458] width 47 height 18
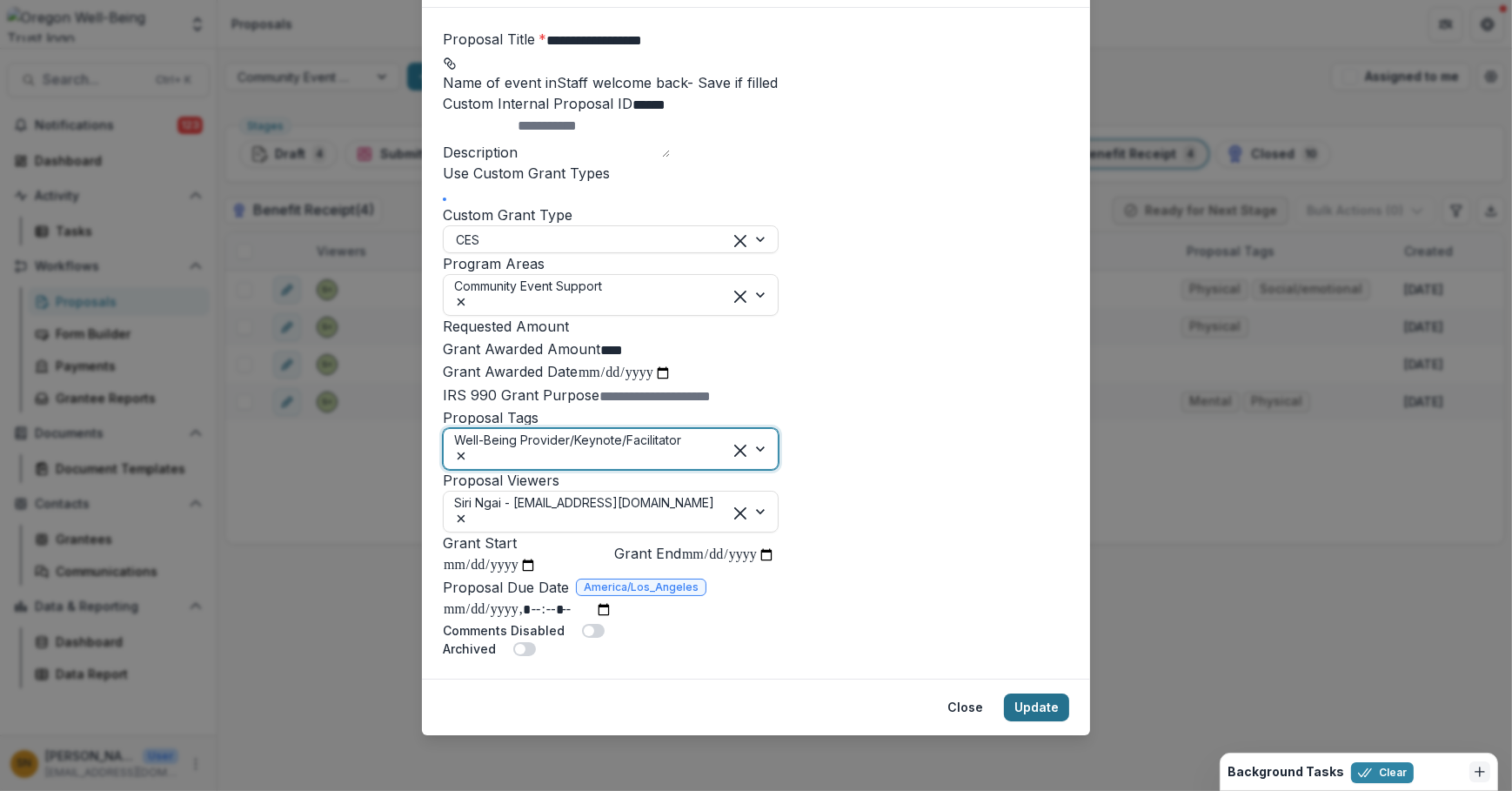
click at [1026, 721] on button "Update" at bounding box center [1035, 706] width 65 height 27
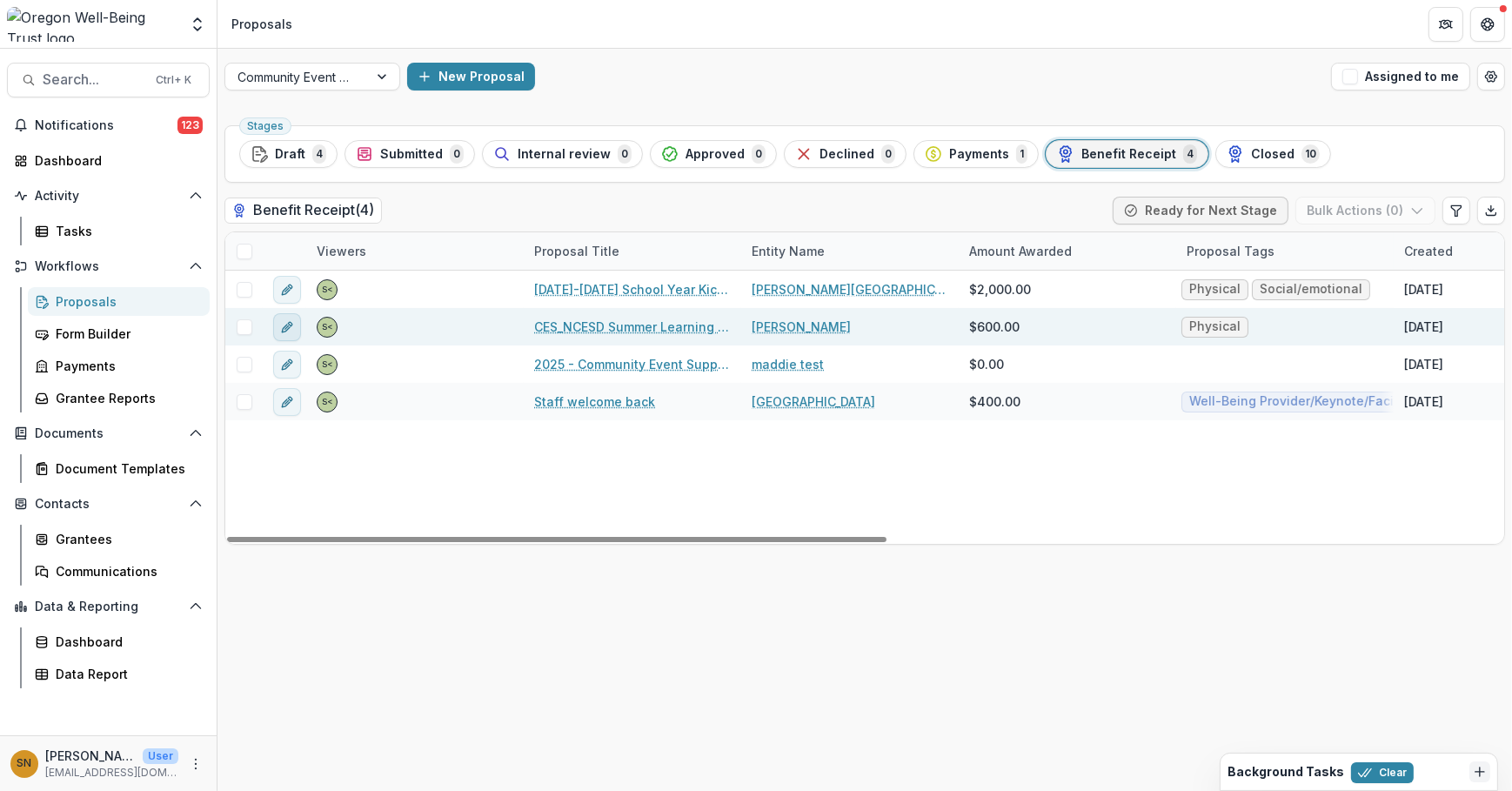
click at [292, 328] on icon "edit" at bounding box center [287, 327] width 14 height 14
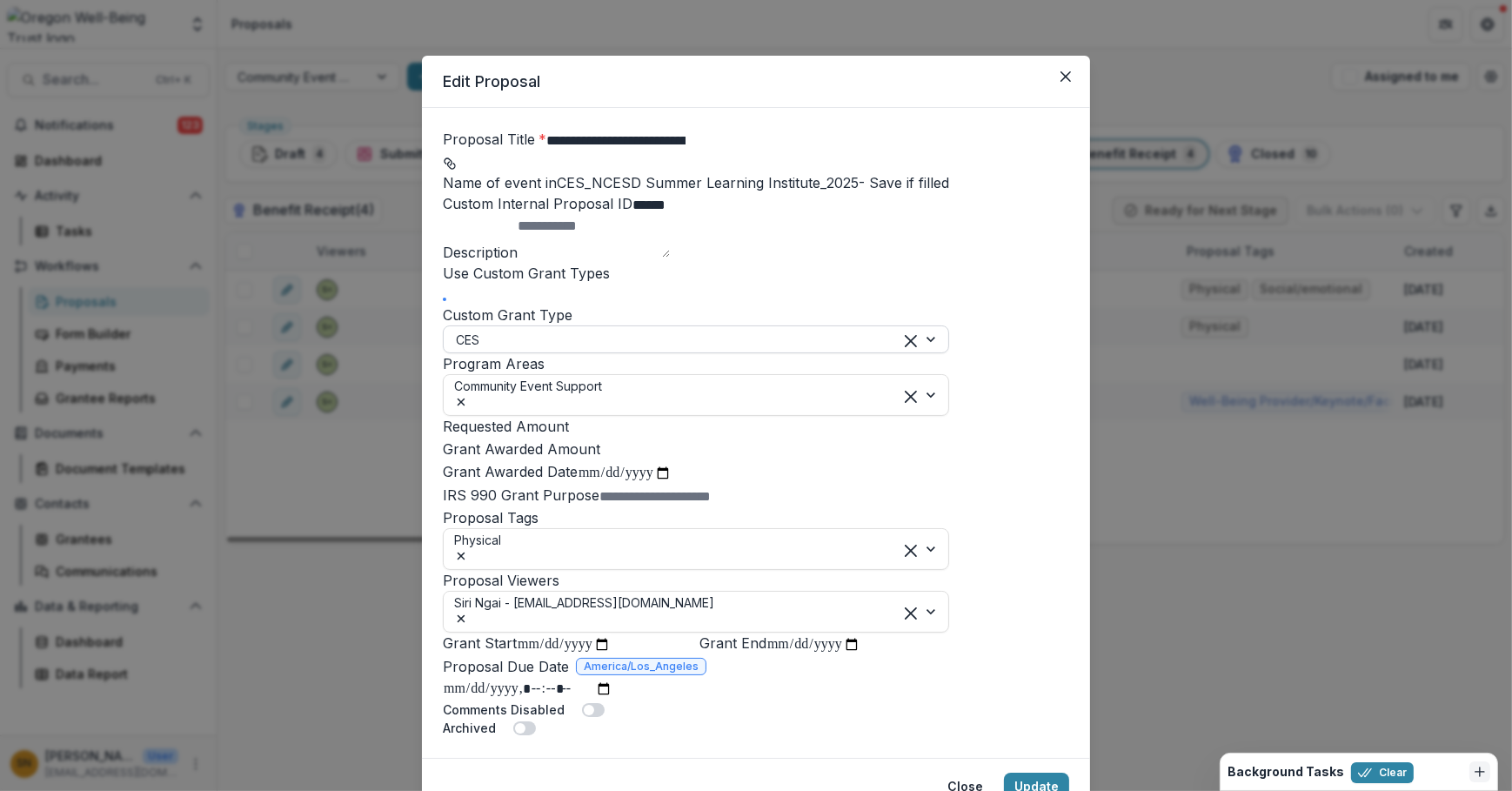
type input "****"
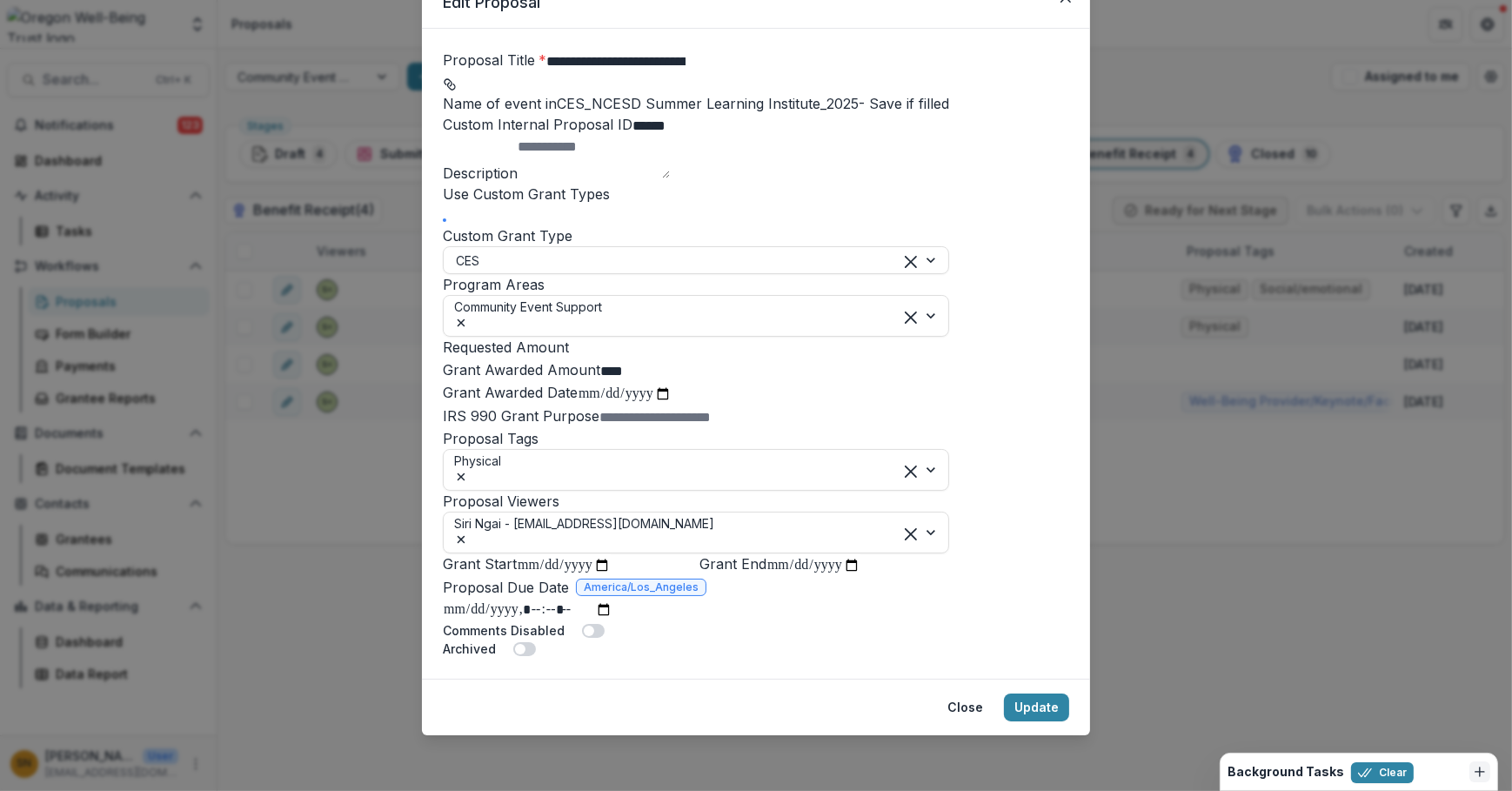
scroll to position [424, 0]
click at [465, 473] on icon "Remove Physical" at bounding box center [462, 477] width 8 height 8
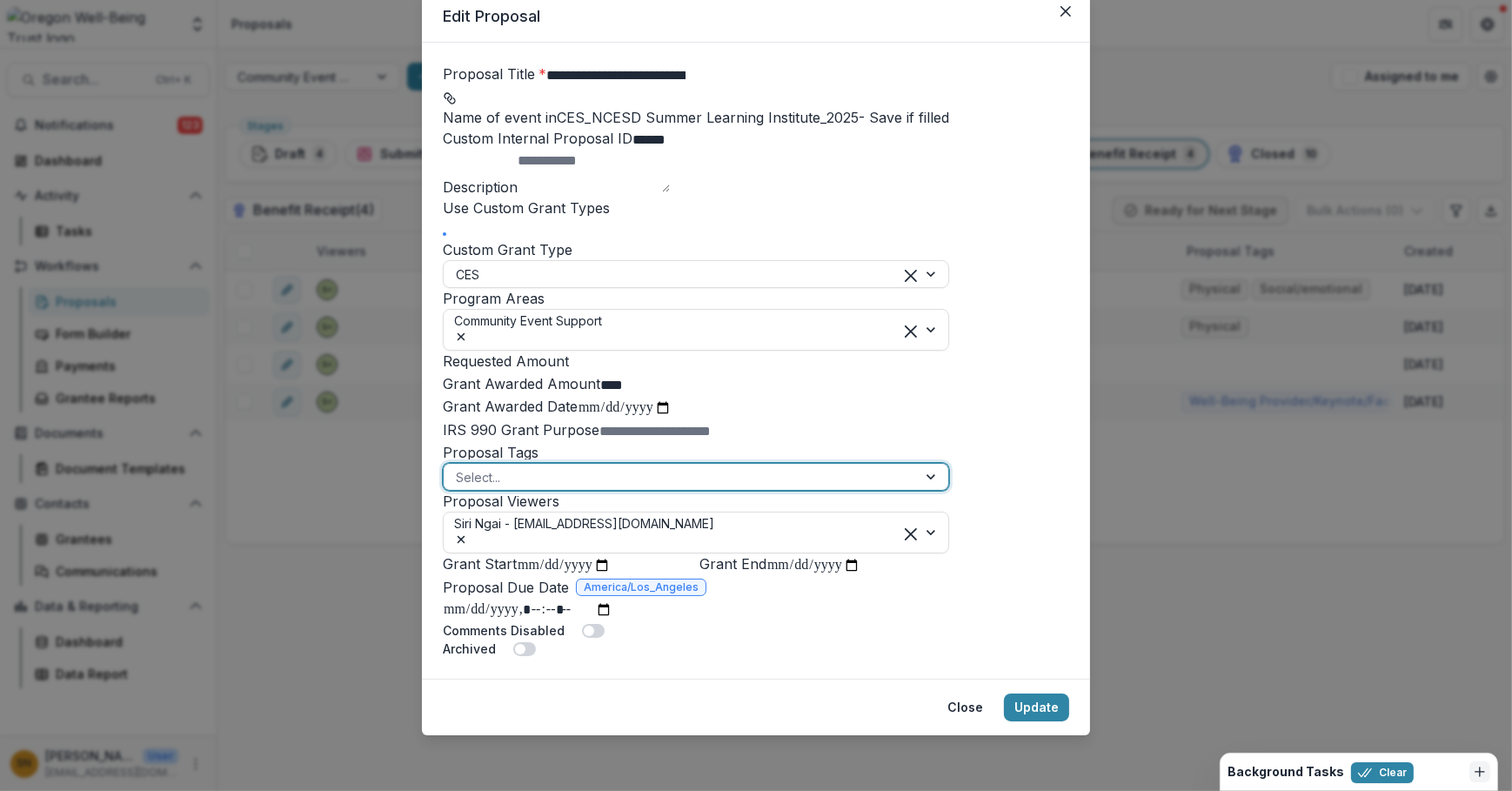
click at [591, 466] on div at bounding box center [680, 477] width 449 height 22
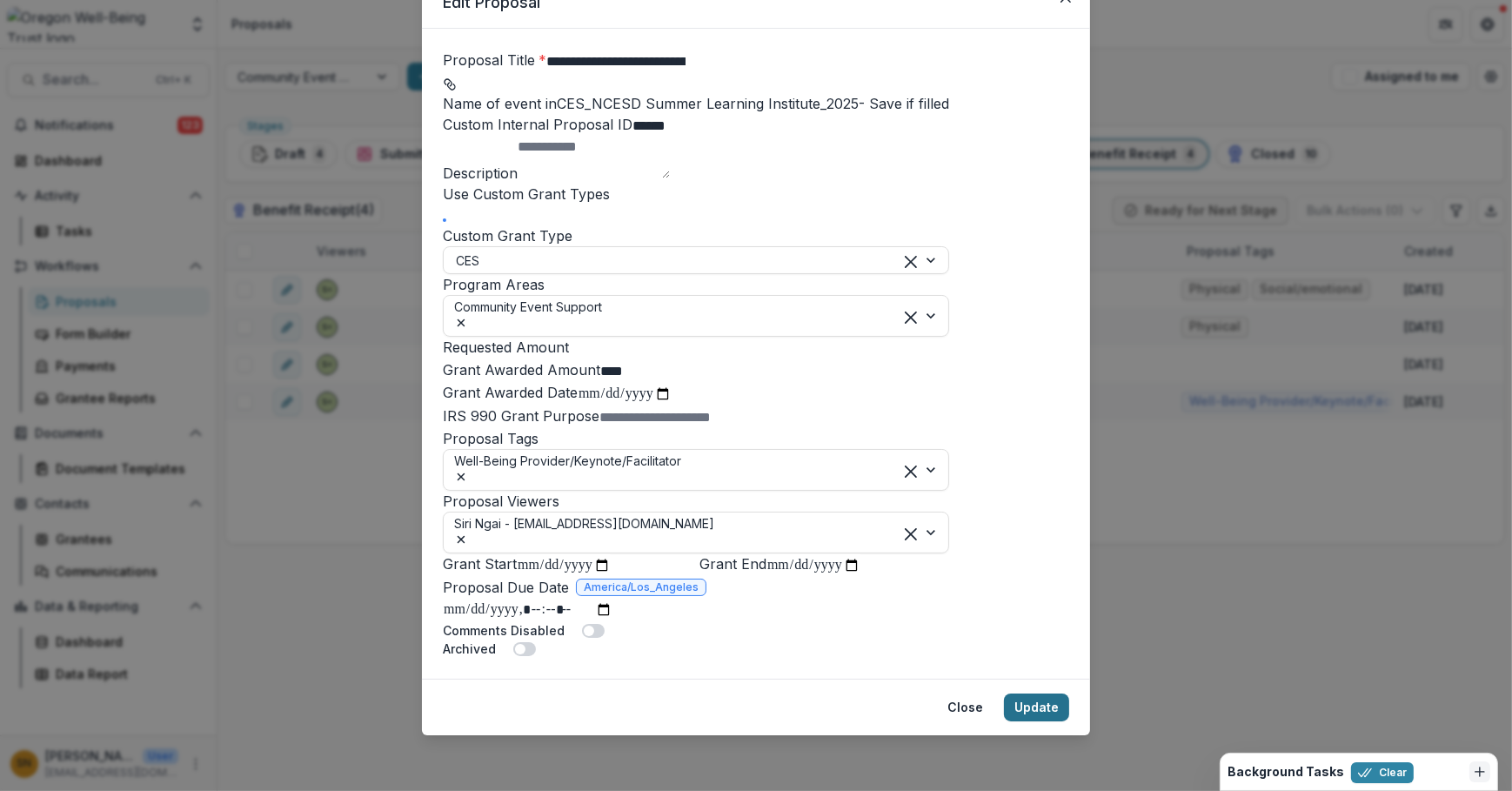
click at [1048, 696] on button "Update" at bounding box center [1035, 706] width 65 height 27
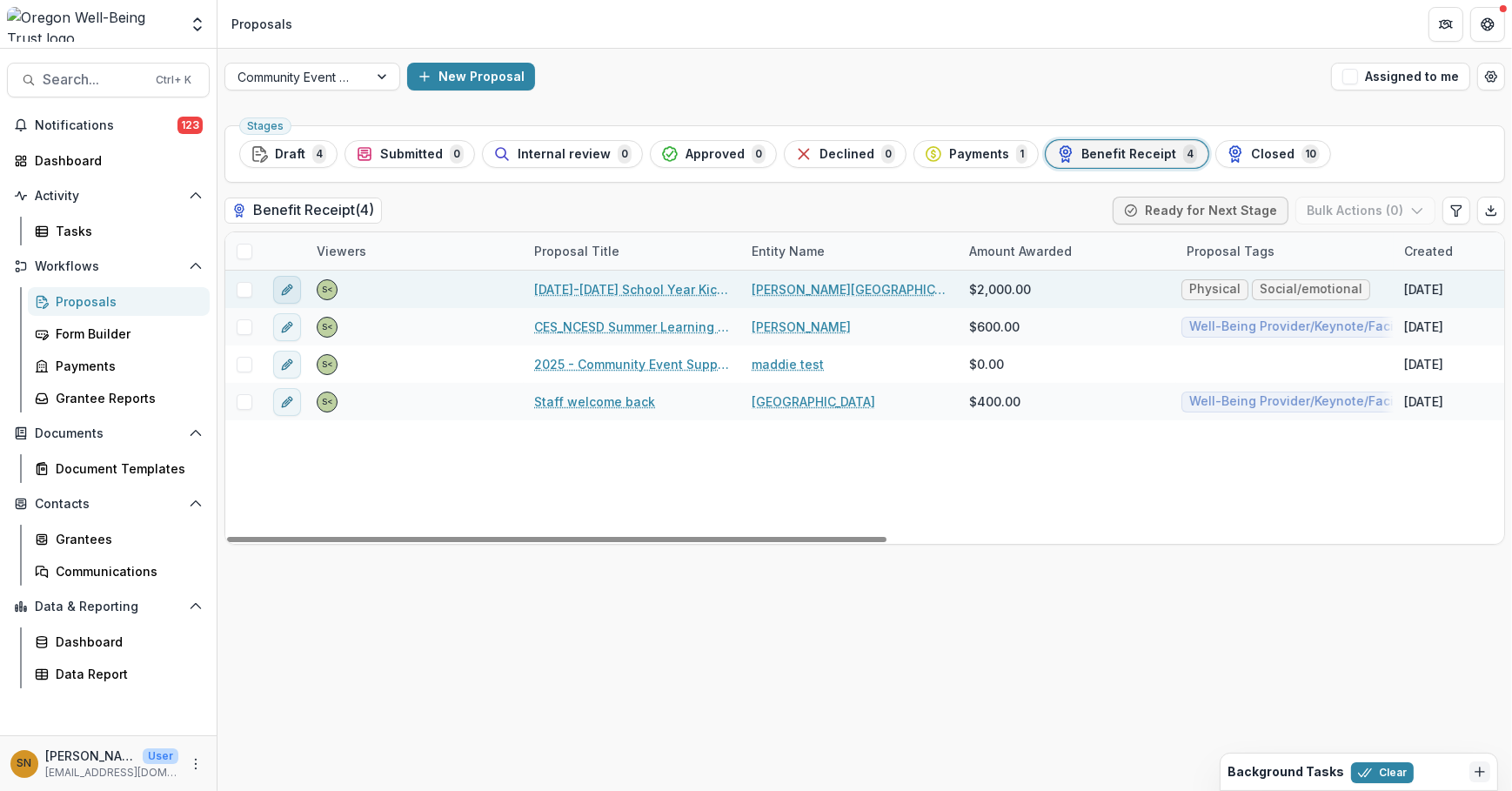
click at [287, 287] on icon "edit" at bounding box center [287, 289] width 14 height 14
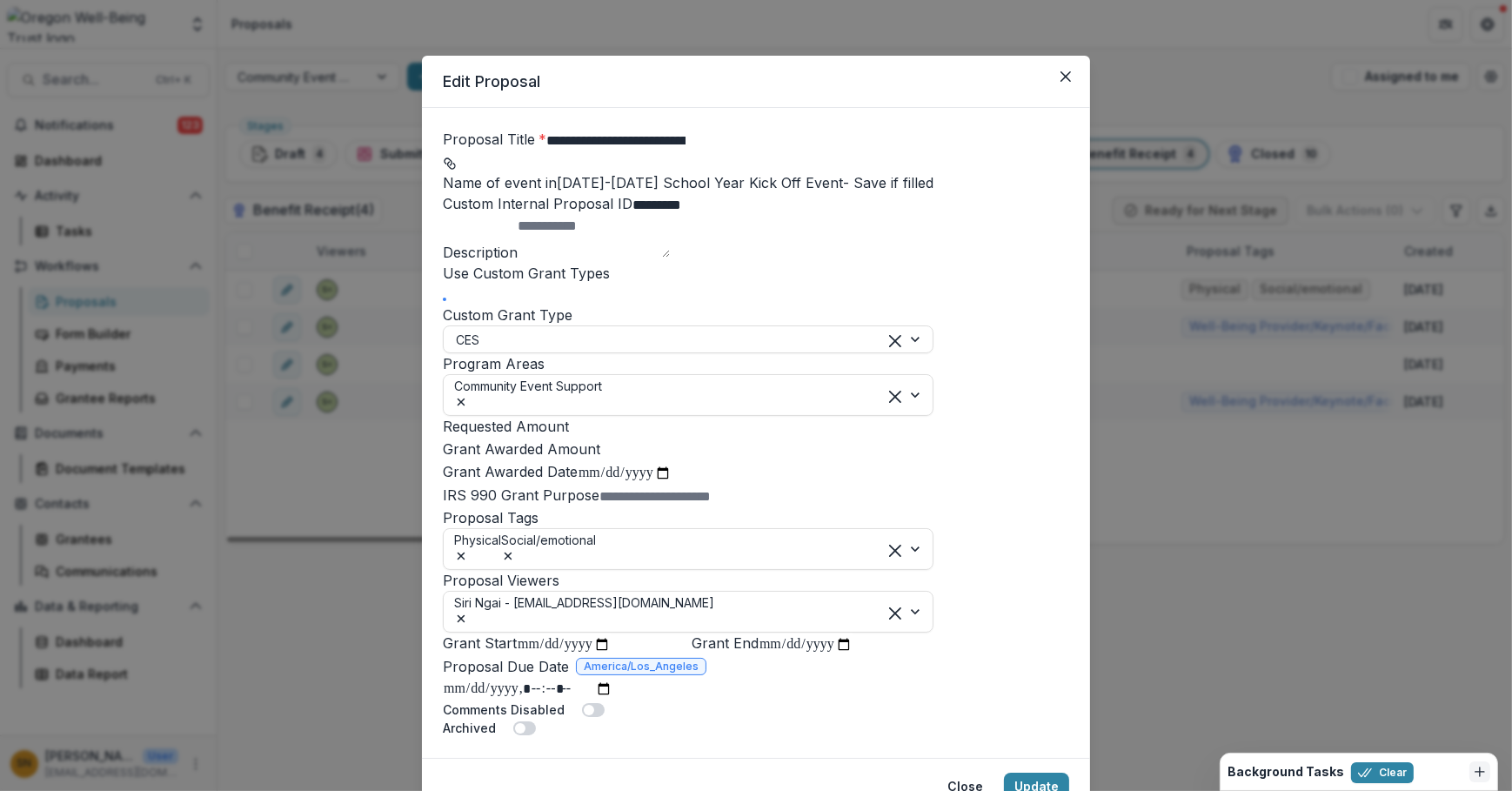
type input "******"
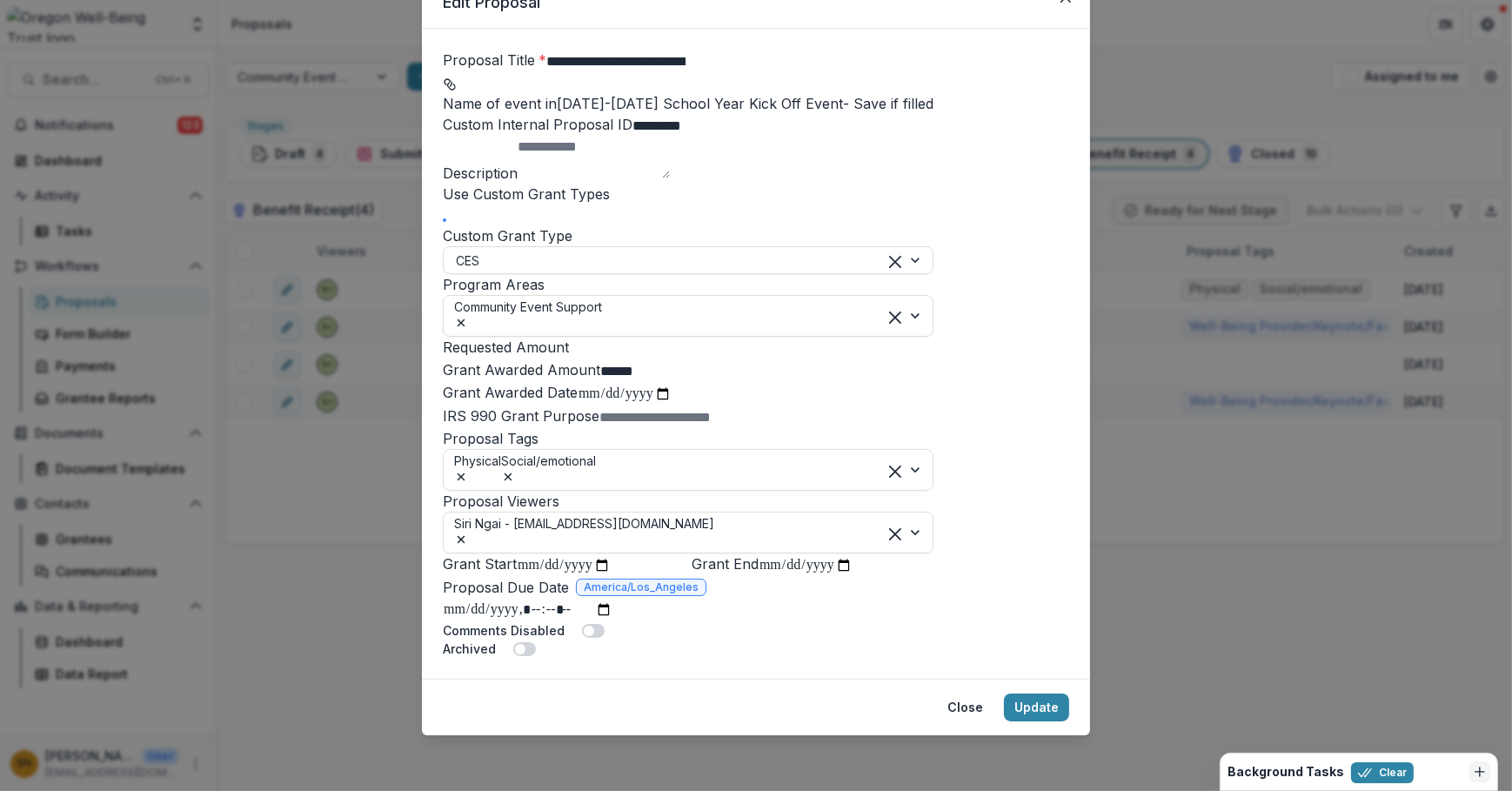
scroll to position [395, 0]
click at [468, 470] on icon "Remove Physical" at bounding box center [461, 477] width 14 height 14
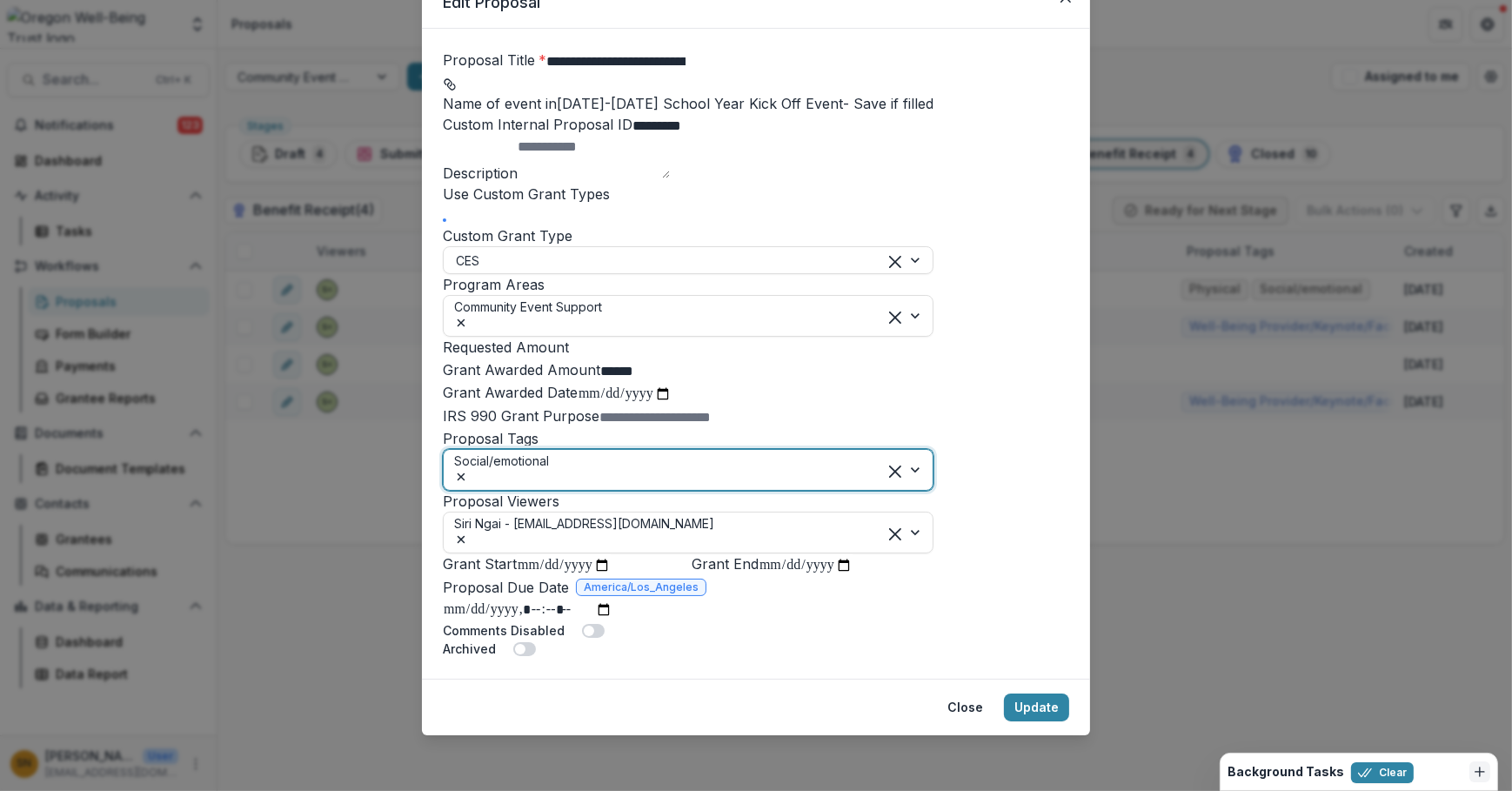
click at [548, 470] on div "Remove Social/emotional" at bounding box center [501, 479] width 94 height 18
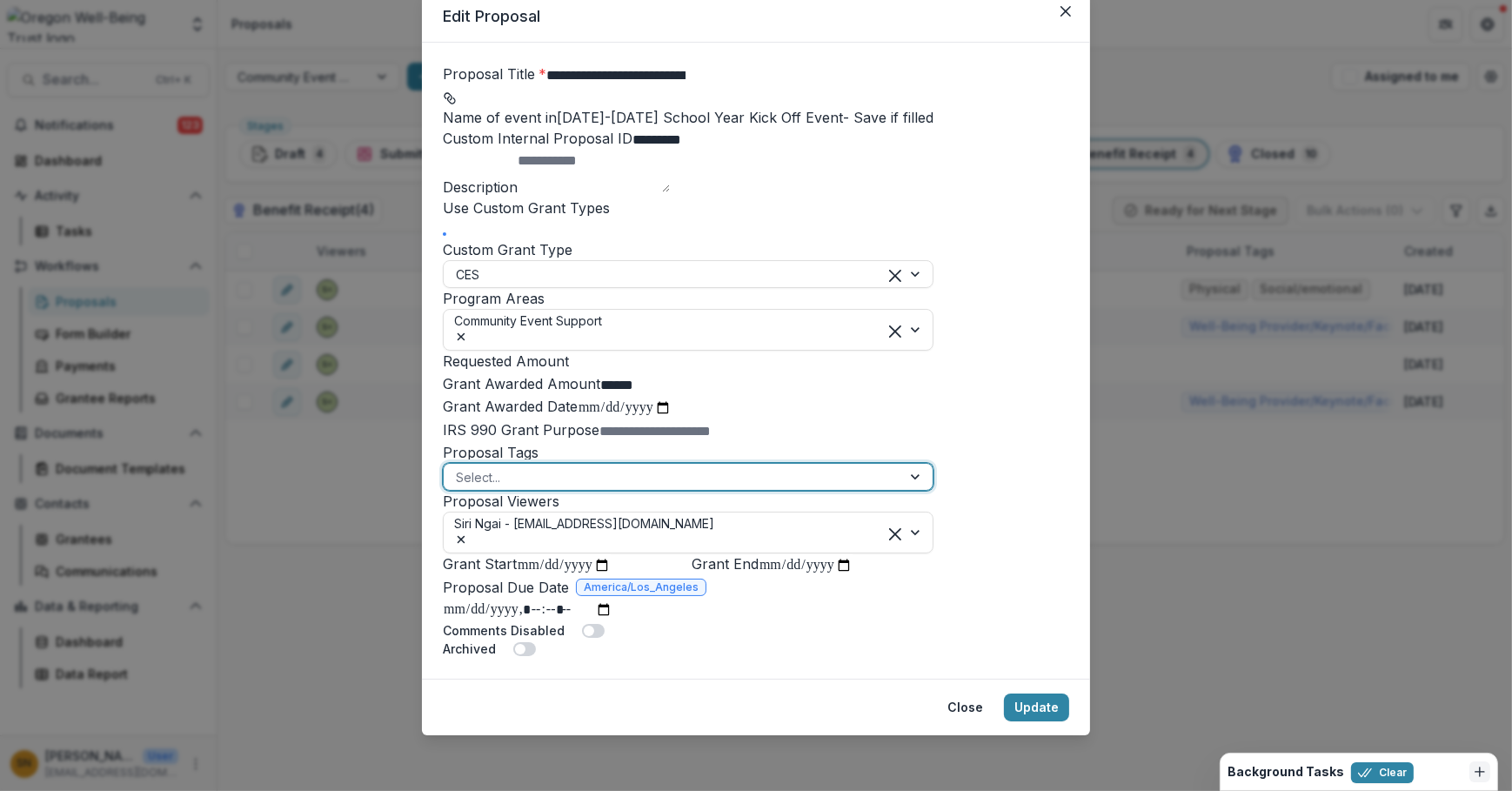
click at [563, 466] on div at bounding box center [672, 477] width 433 height 22
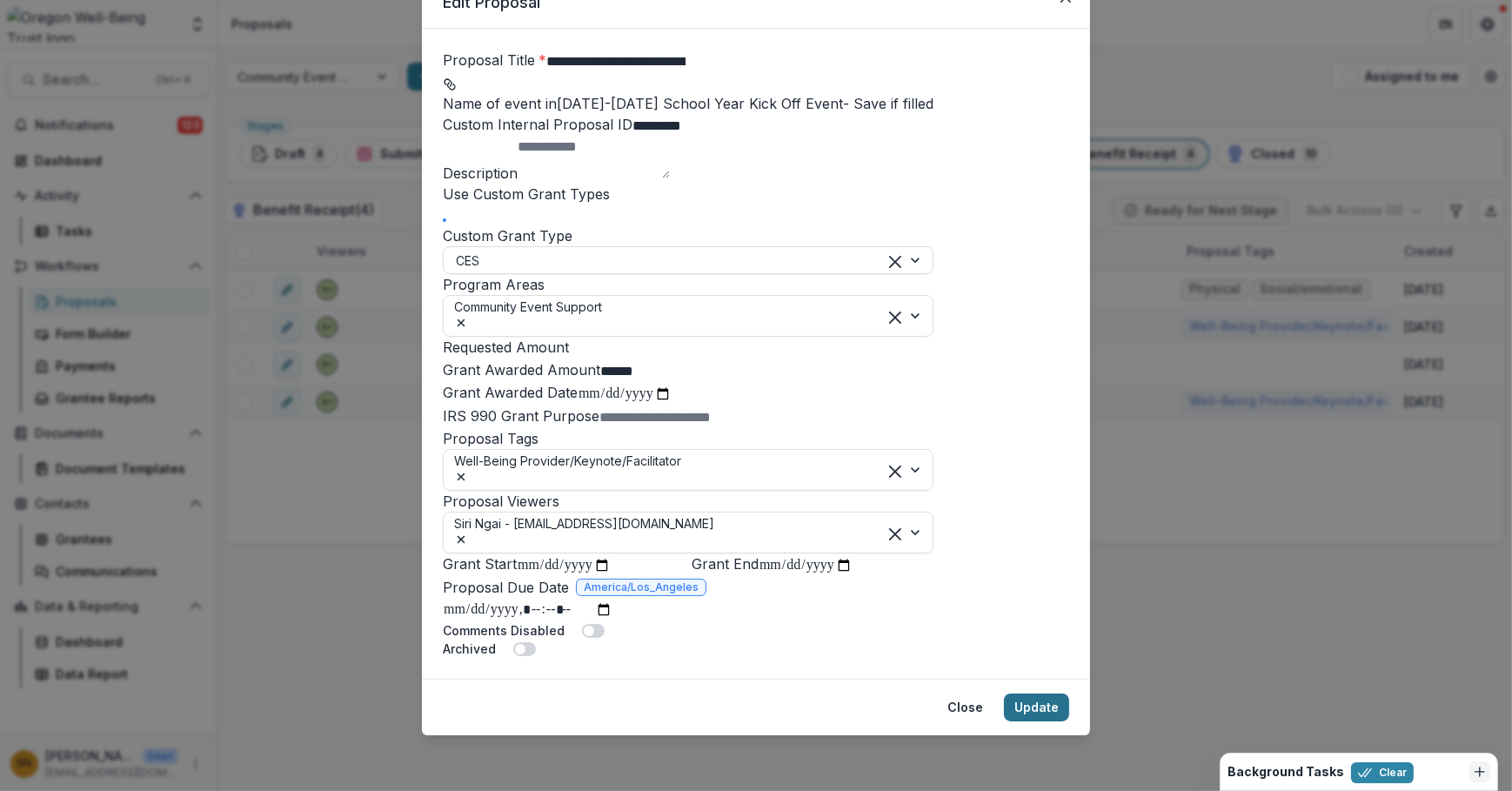
click at [1054, 721] on button "Update" at bounding box center [1035, 706] width 65 height 27
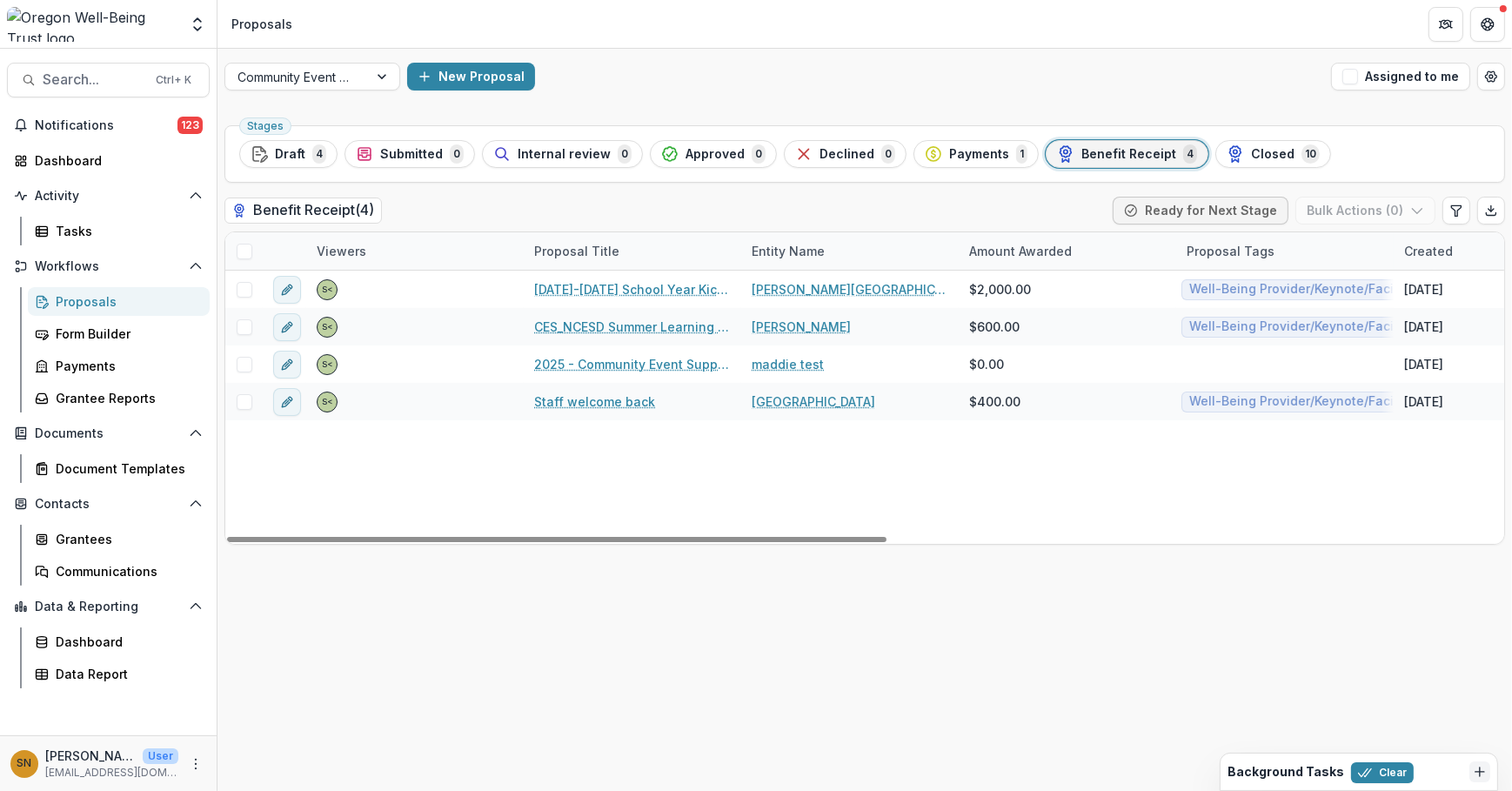
click at [974, 151] on span "Payments" at bounding box center [979, 155] width 60 height 15
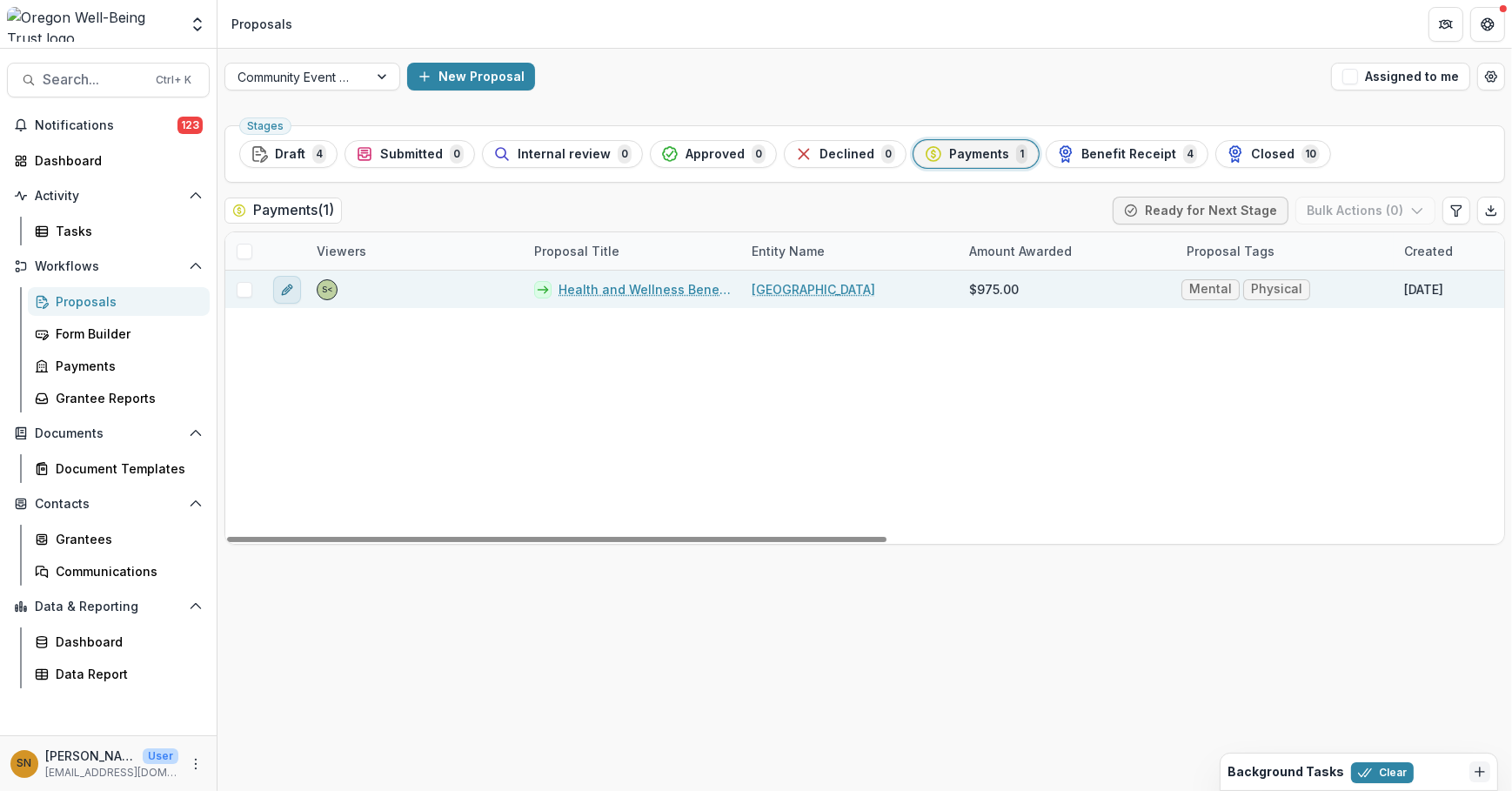
click at [290, 293] on icon "edit" at bounding box center [287, 289] width 14 height 14
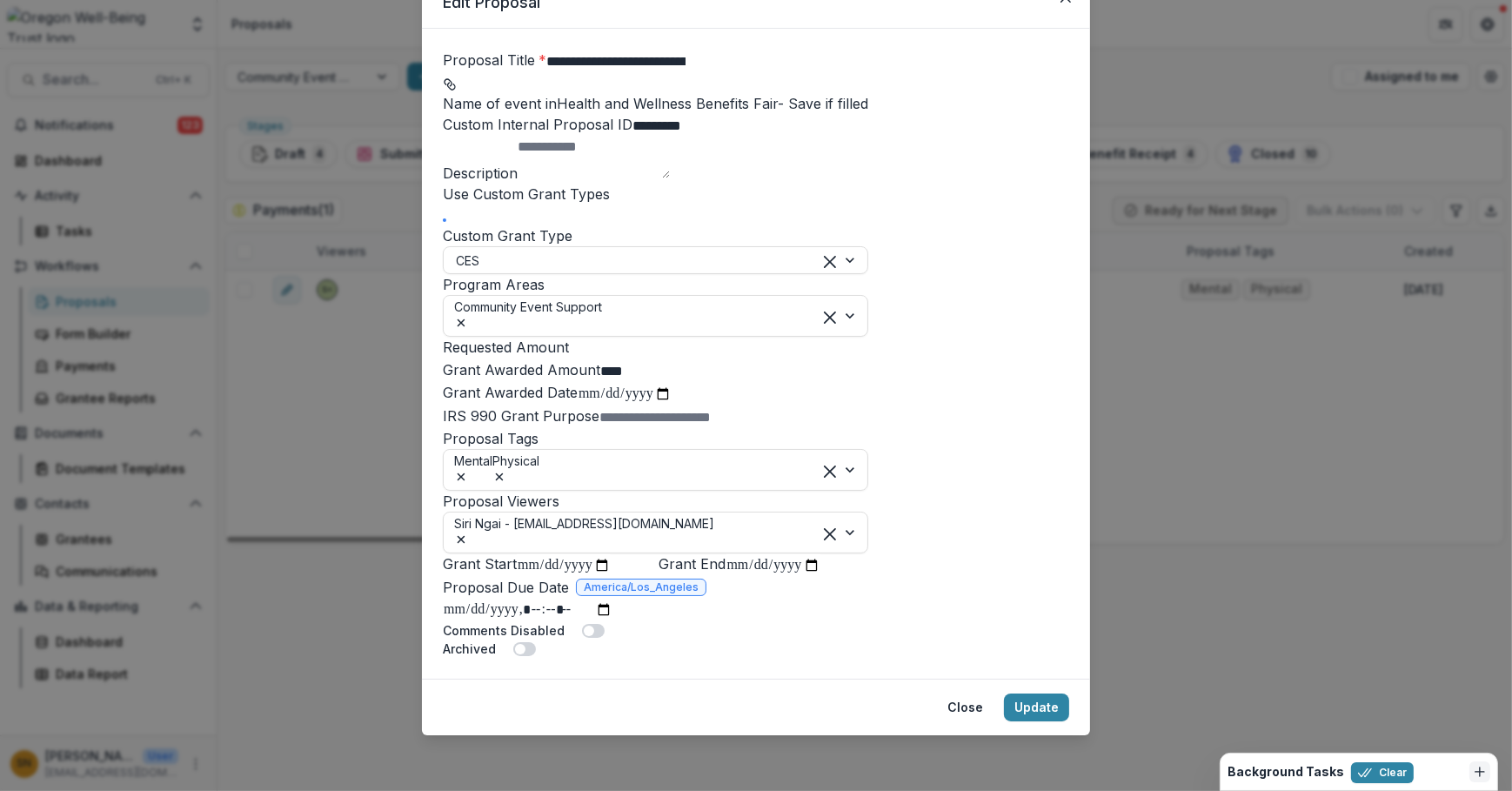
scroll to position [316, 0]
click at [465, 481] on icon "Remove Mental" at bounding box center [462, 477] width 8 height 8
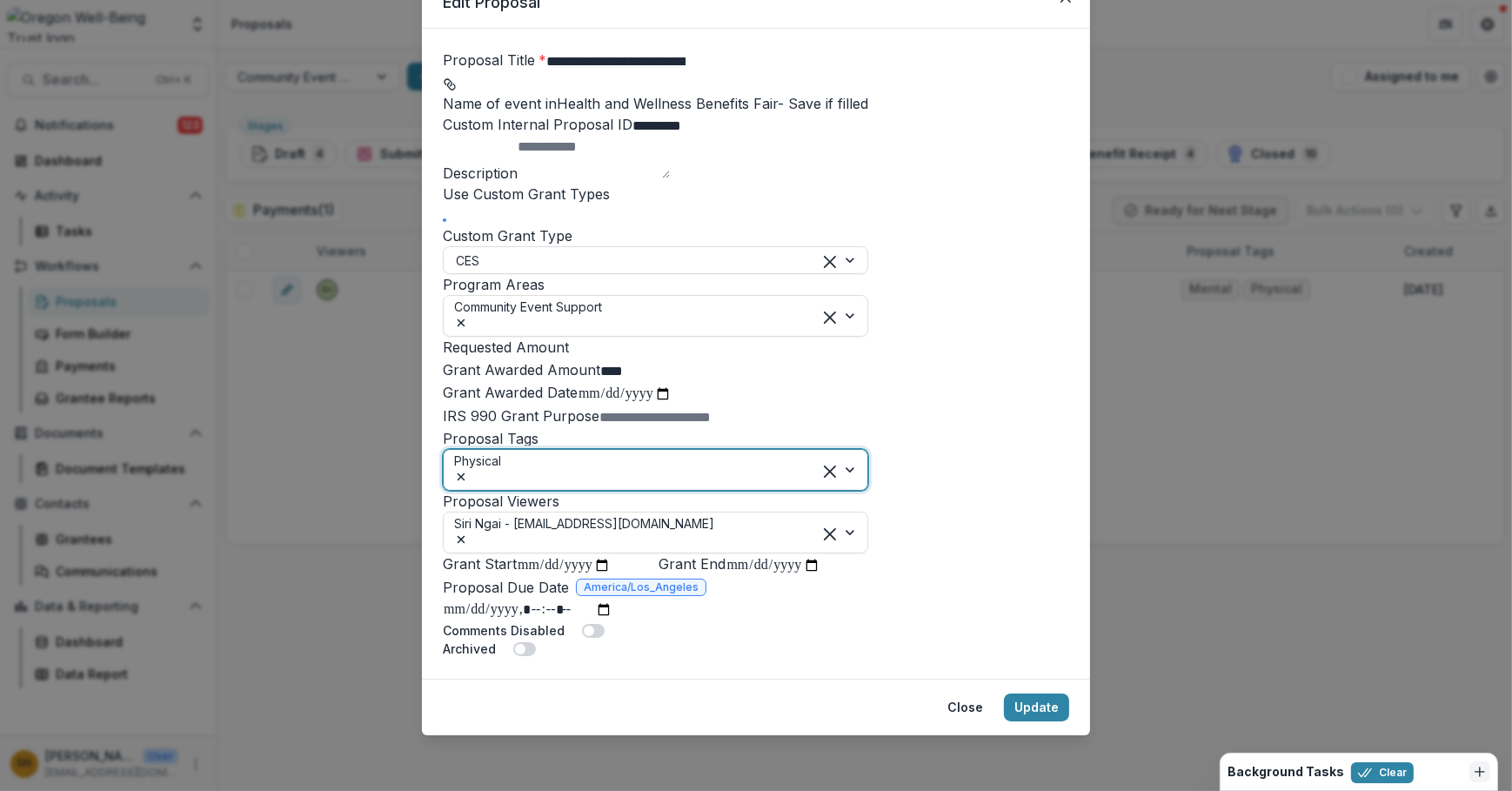
click at [468, 483] on icon "Remove Physical" at bounding box center [461, 477] width 14 height 14
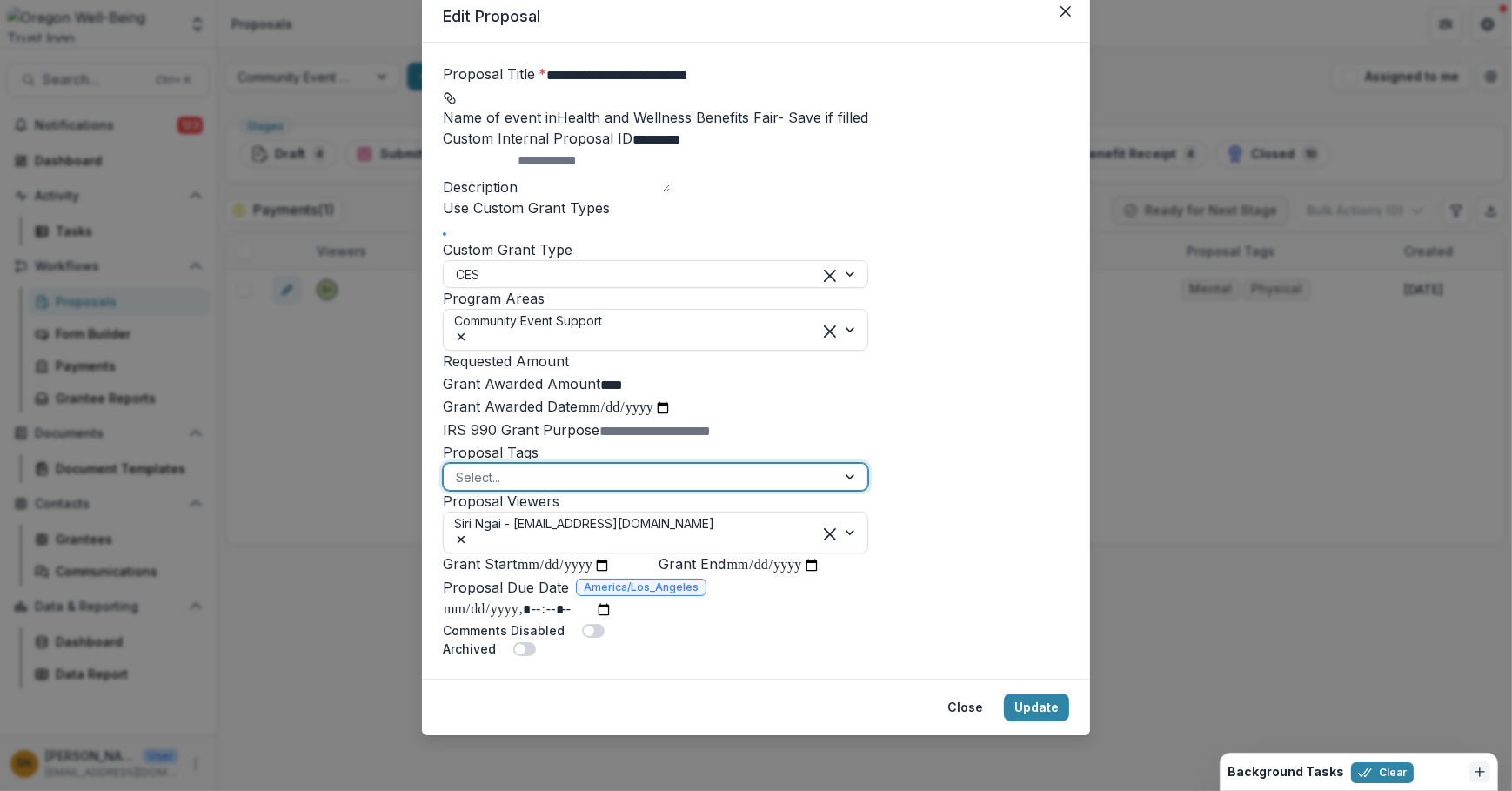
click at [530, 488] on div at bounding box center [640, 477] width 368 height 22
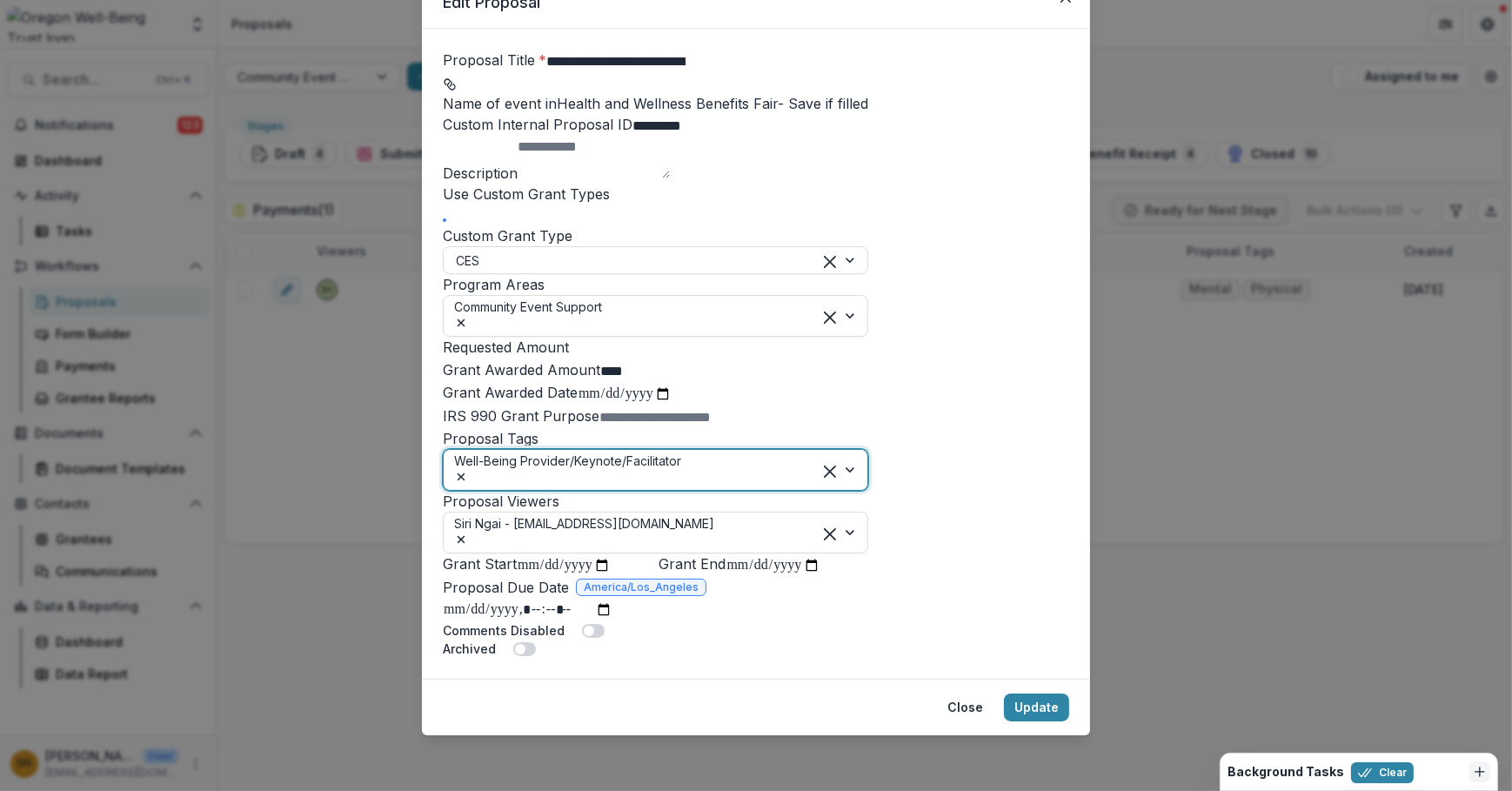
scroll to position [424, 0]
click at [1034, 716] on button "Update" at bounding box center [1035, 706] width 65 height 27
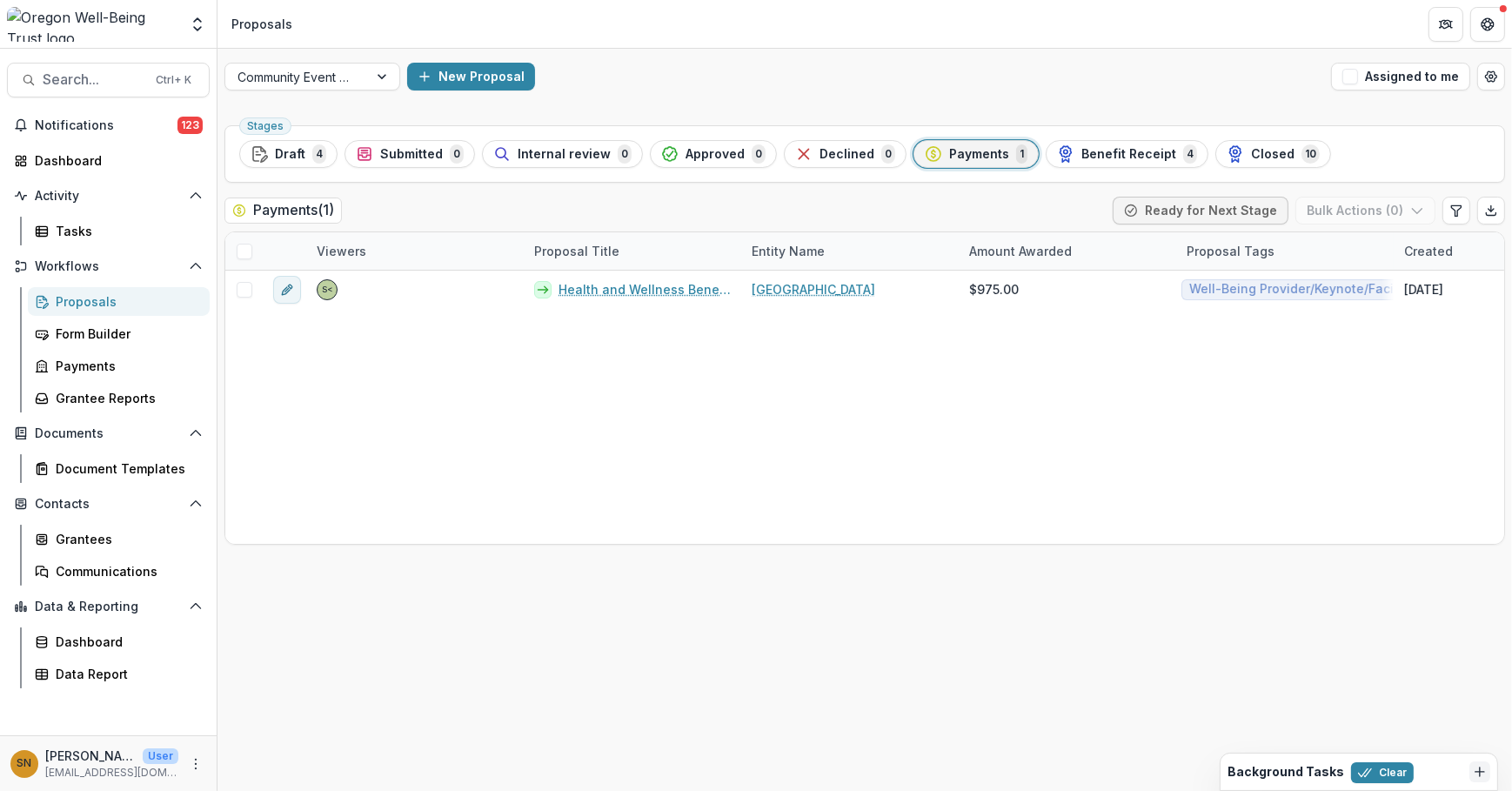
click at [1081, 151] on span "Benefit Receipt" at bounding box center [1128, 155] width 94 height 15
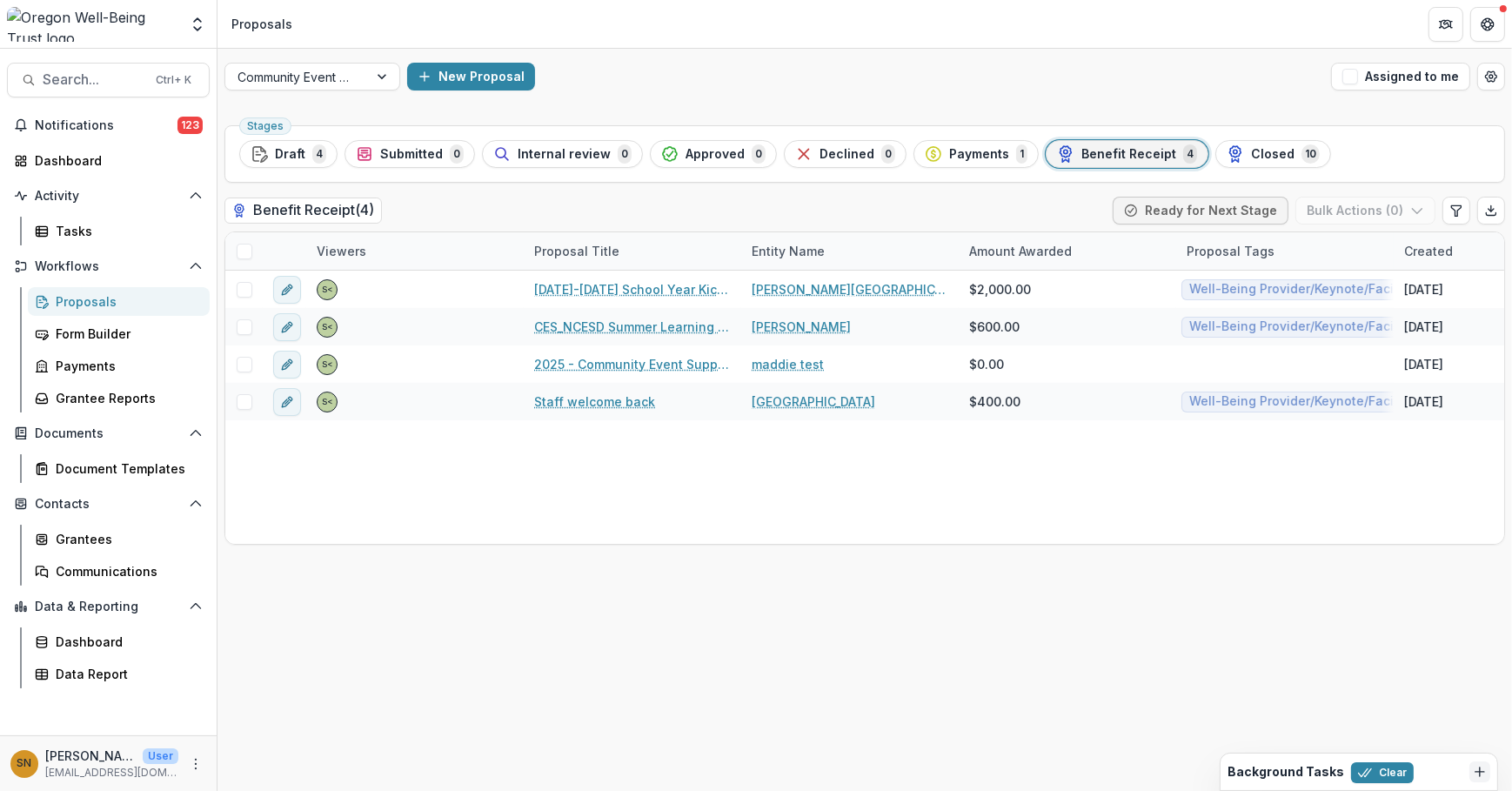
click at [1261, 150] on span "Closed" at bounding box center [1272, 155] width 43 height 15
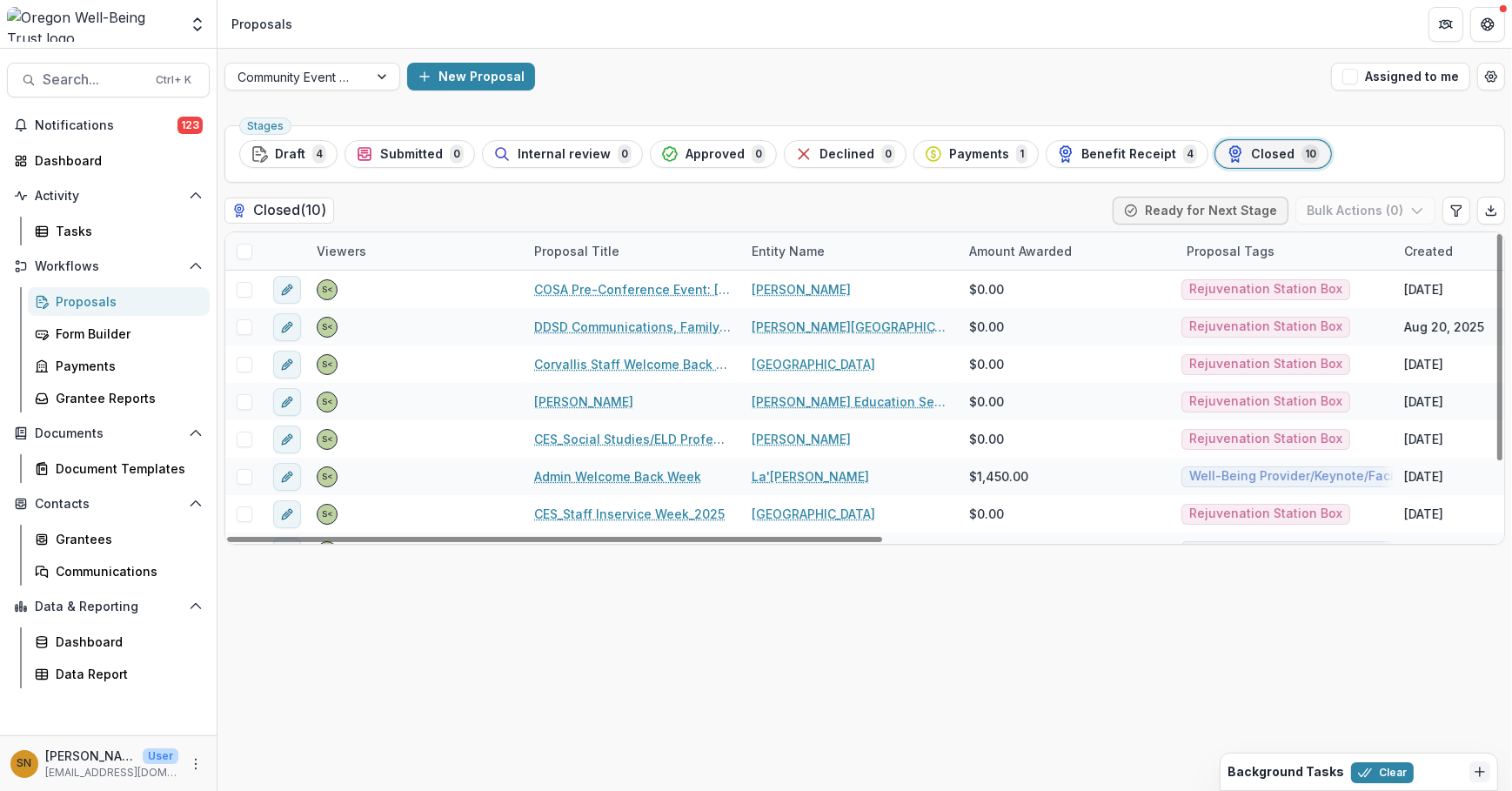
drag, startPoint x: 276, startPoint y: 146, endPoint x: 327, endPoint y: 174, distance: 58.2
click at [276, 147] on span "Draft" at bounding box center [290, 155] width 30 height 15
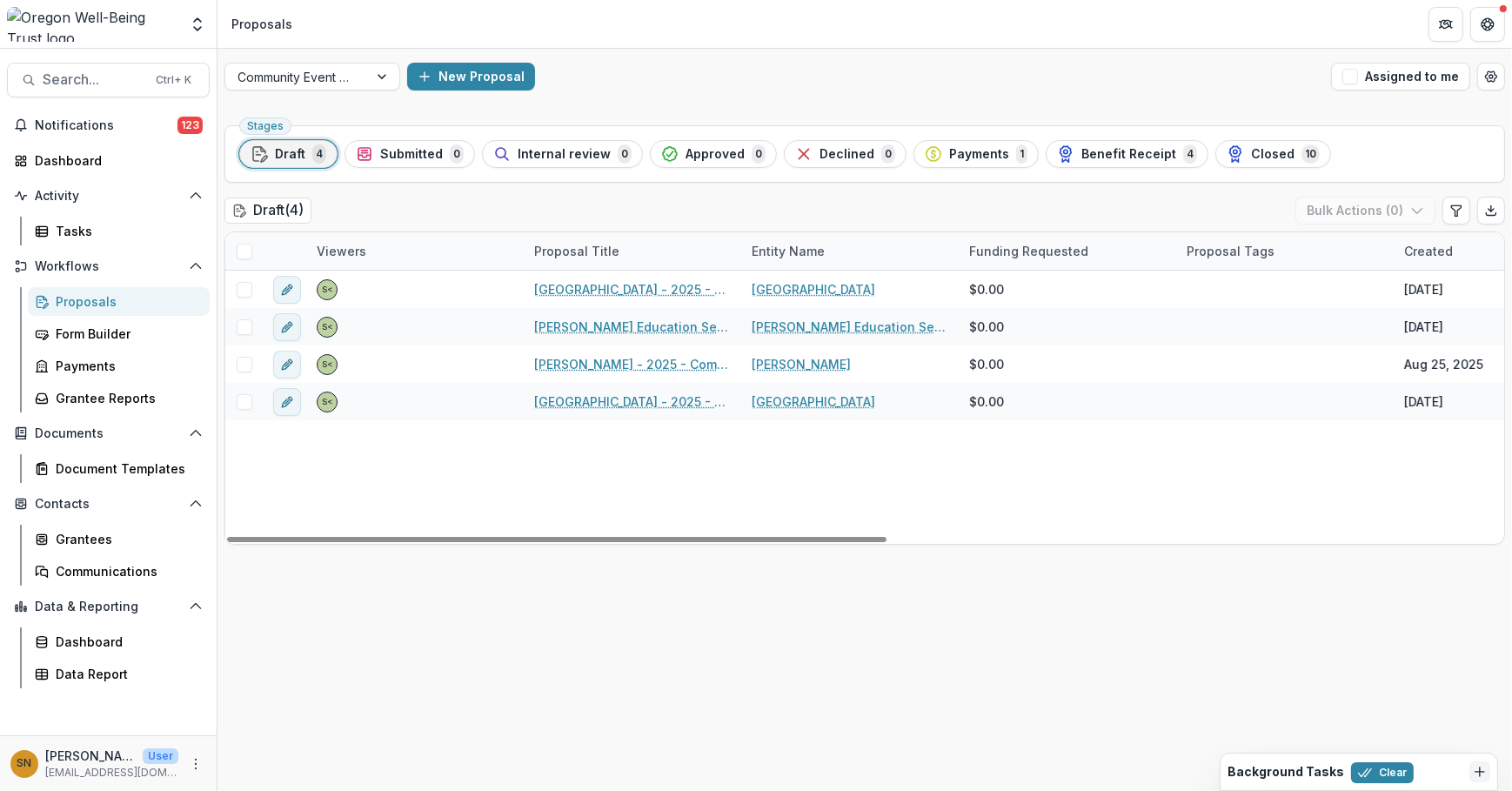
click at [1251, 160] on span "Closed" at bounding box center [1272, 155] width 43 height 15
